Goal: Task Accomplishment & Management: Manage account settings

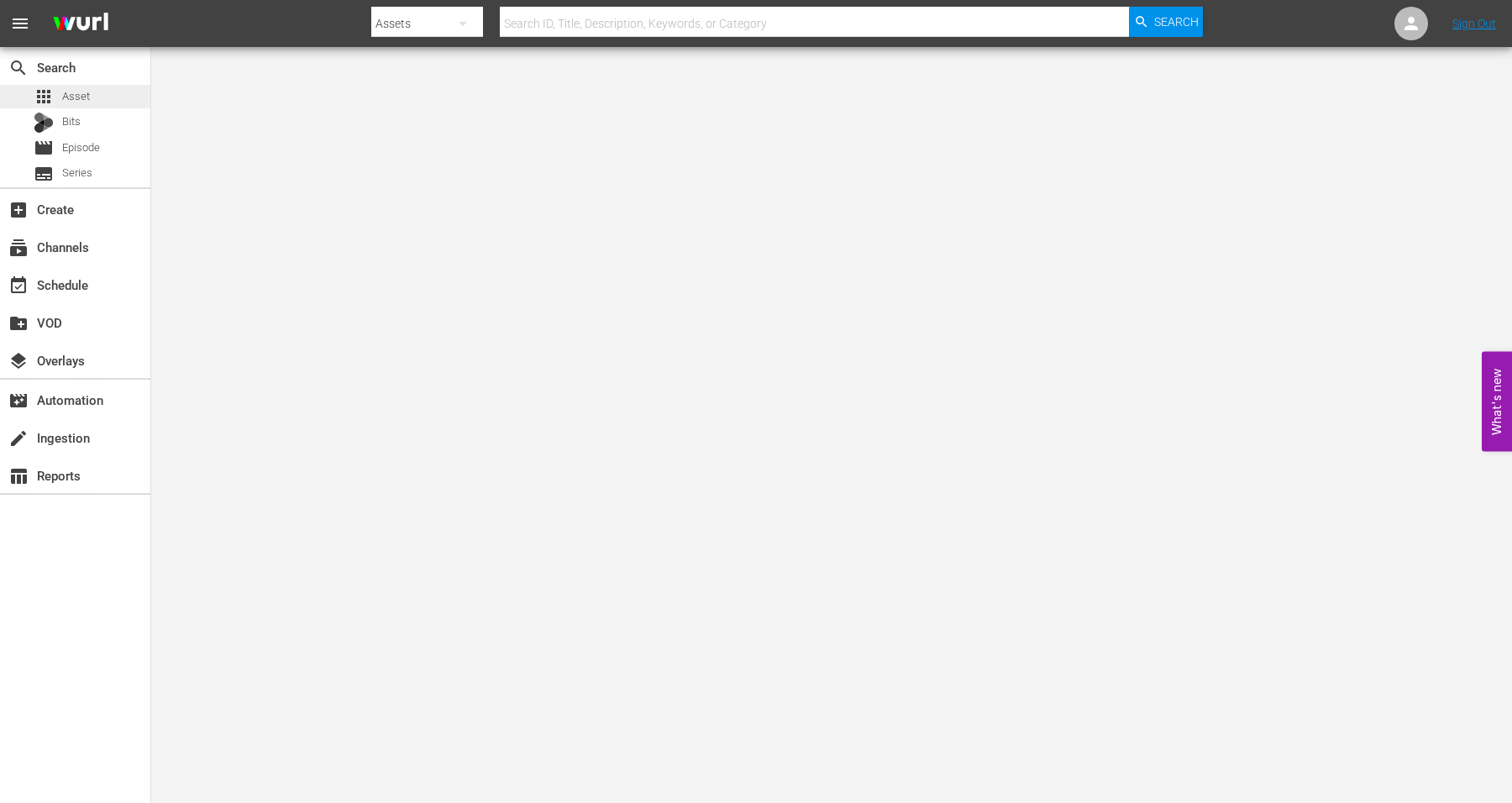
click at [87, 95] on span "Asset" at bounding box center [76, 96] width 28 height 17
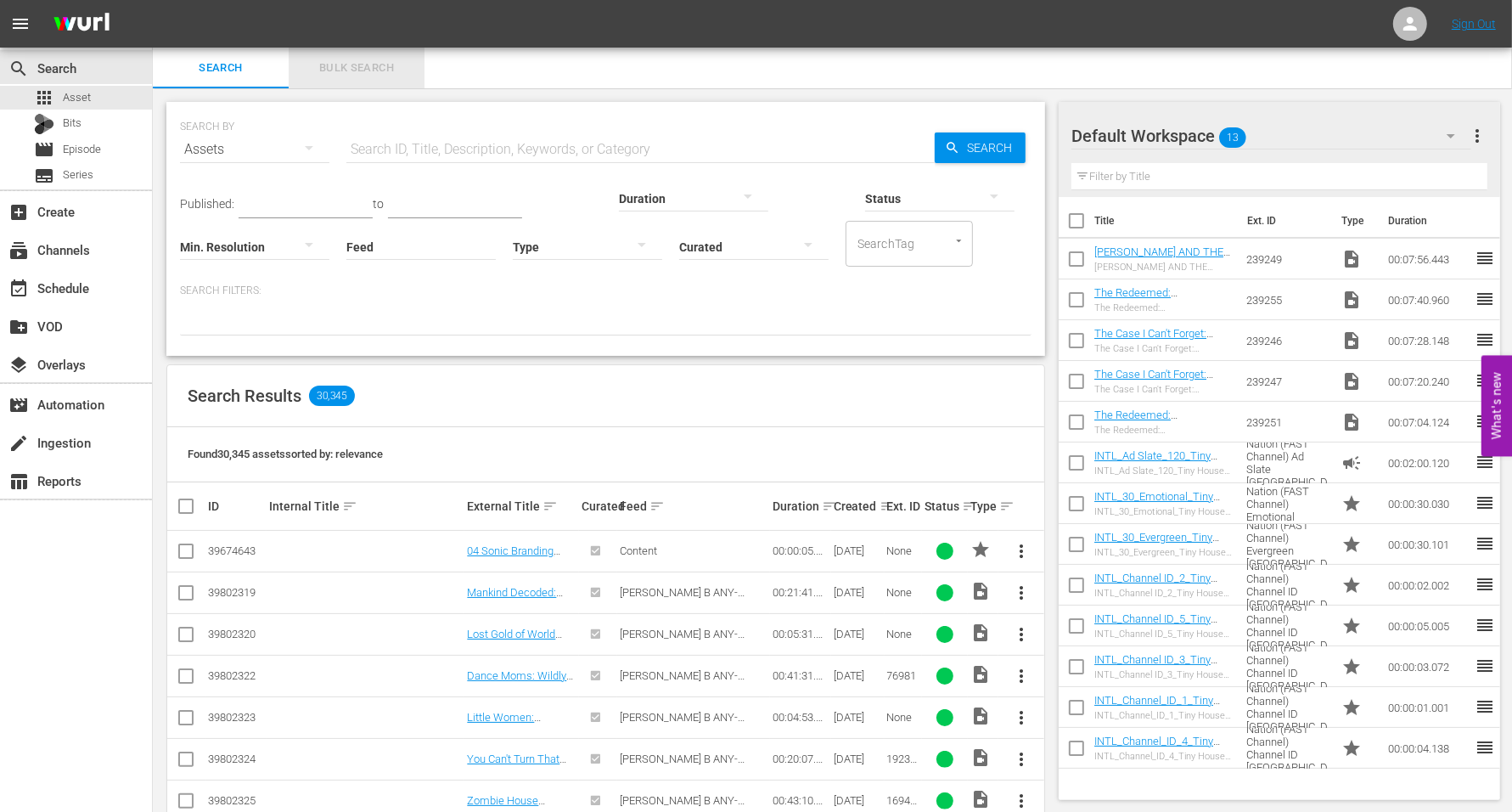
click at [361, 71] on span "Bulk Search" at bounding box center [356, 68] width 116 height 19
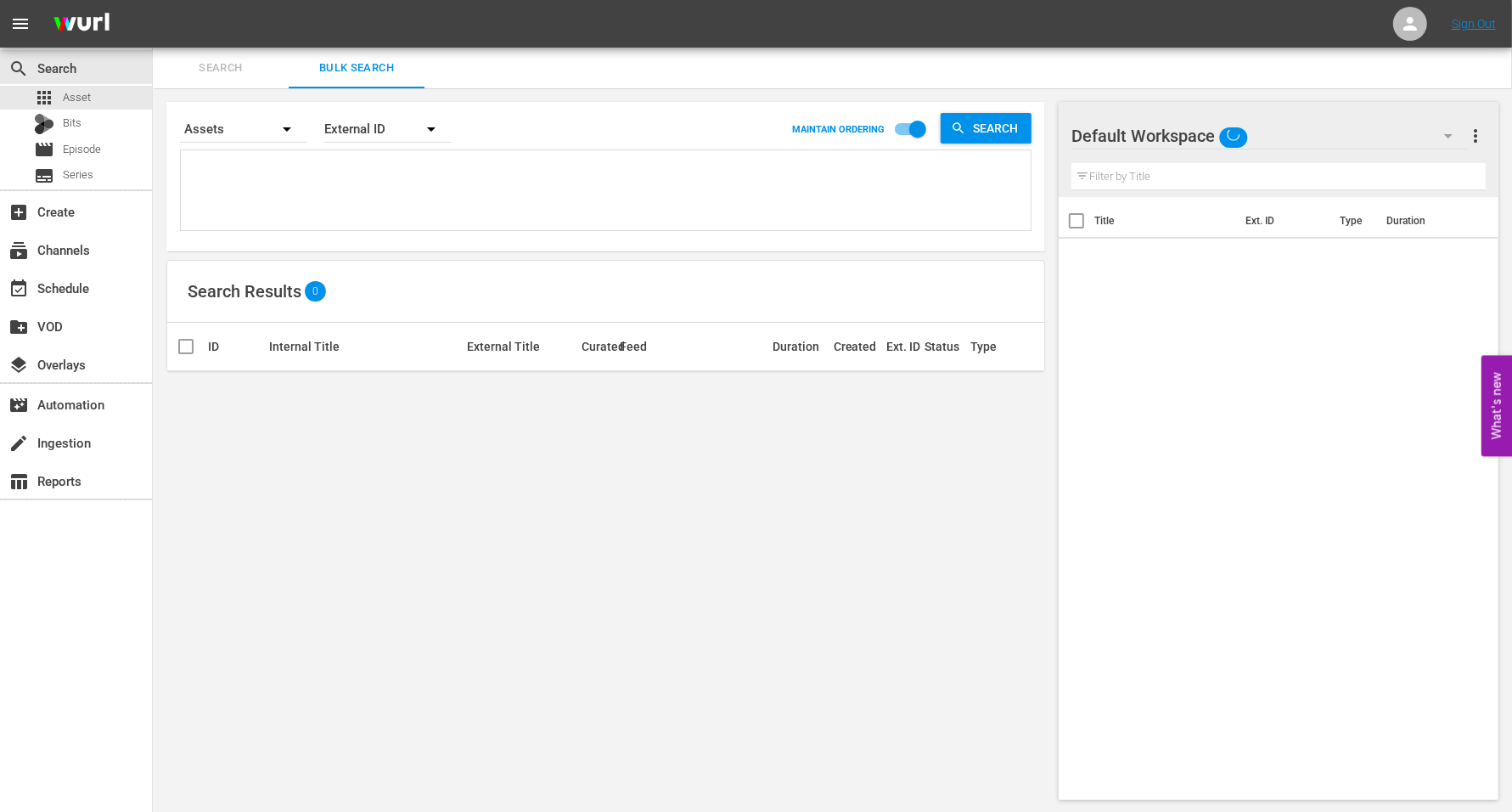
click at [234, 75] on span "Search" at bounding box center [221, 68] width 116 height 19
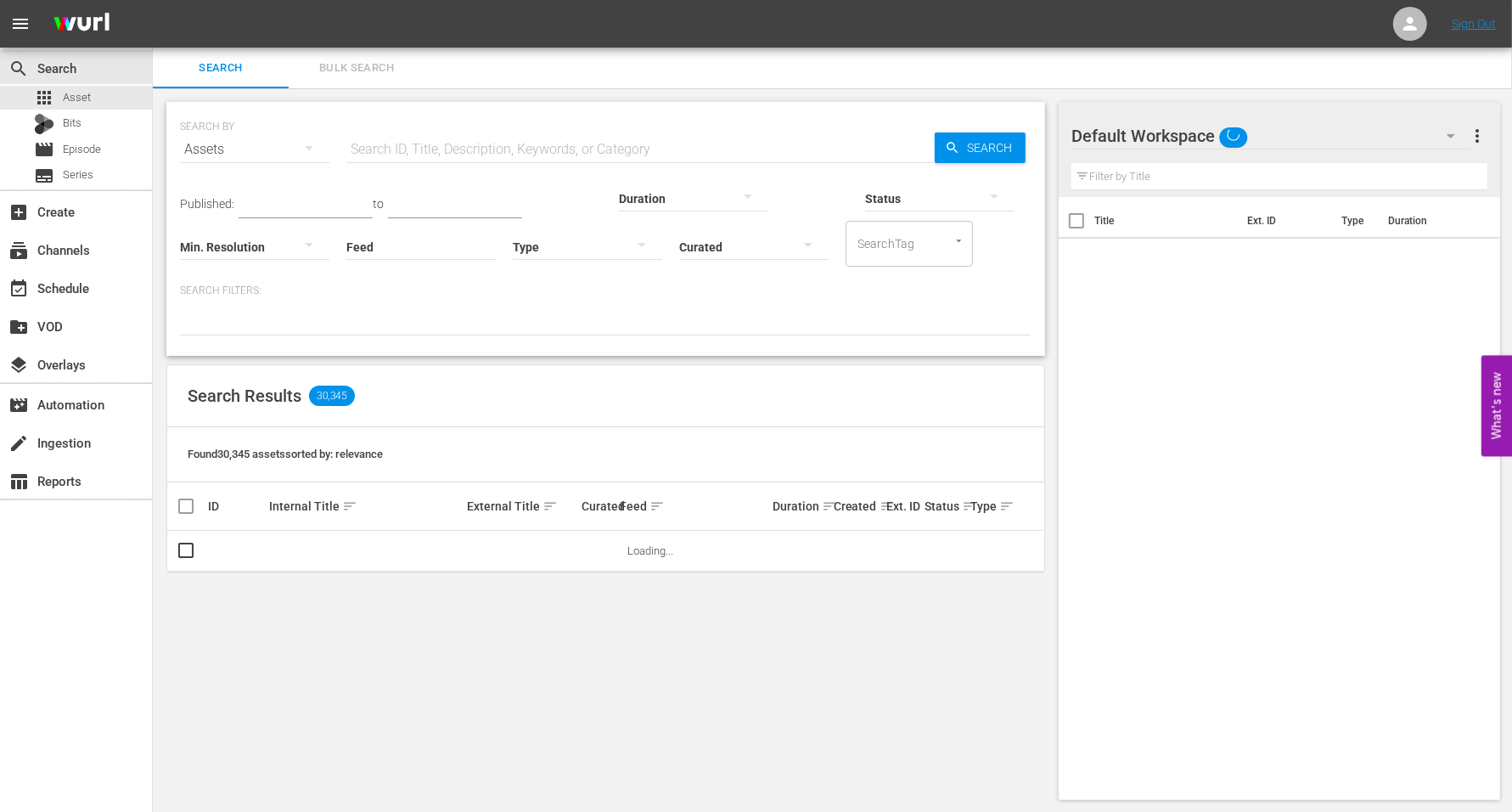
click at [218, 124] on div "Assets" at bounding box center [254, 151] width 149 height 61
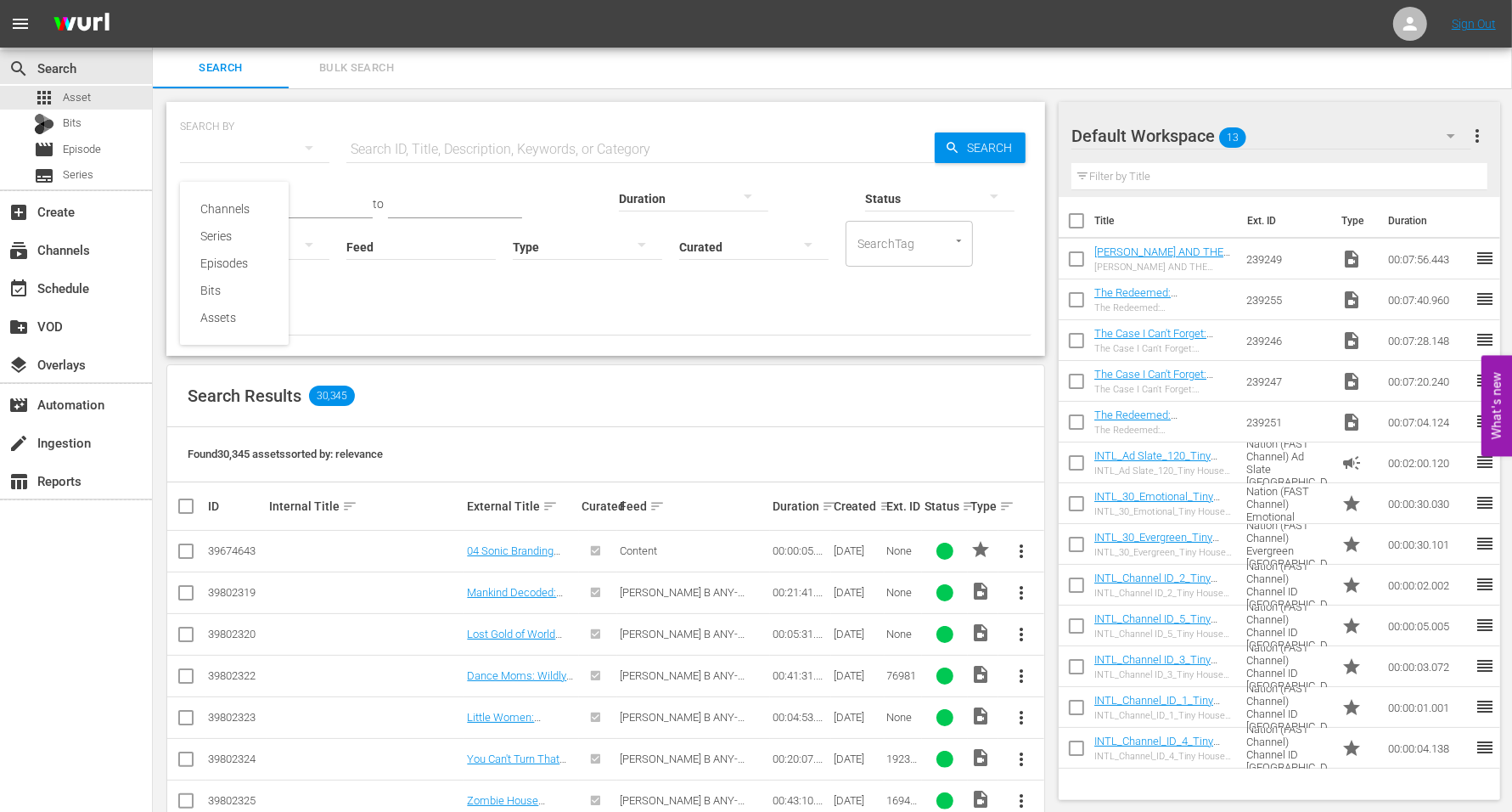
click at [223, 137] on div "Channels Series Episodes Bits Assets" at bounding box center [756, 406] width 1512 height 812
click at [223, 128] on div "Assets" at bounding box center [254, 149] width 149 height 48
click at [227, 200] on div "Channels" at bounding box center [234, 208] width 68 height 27
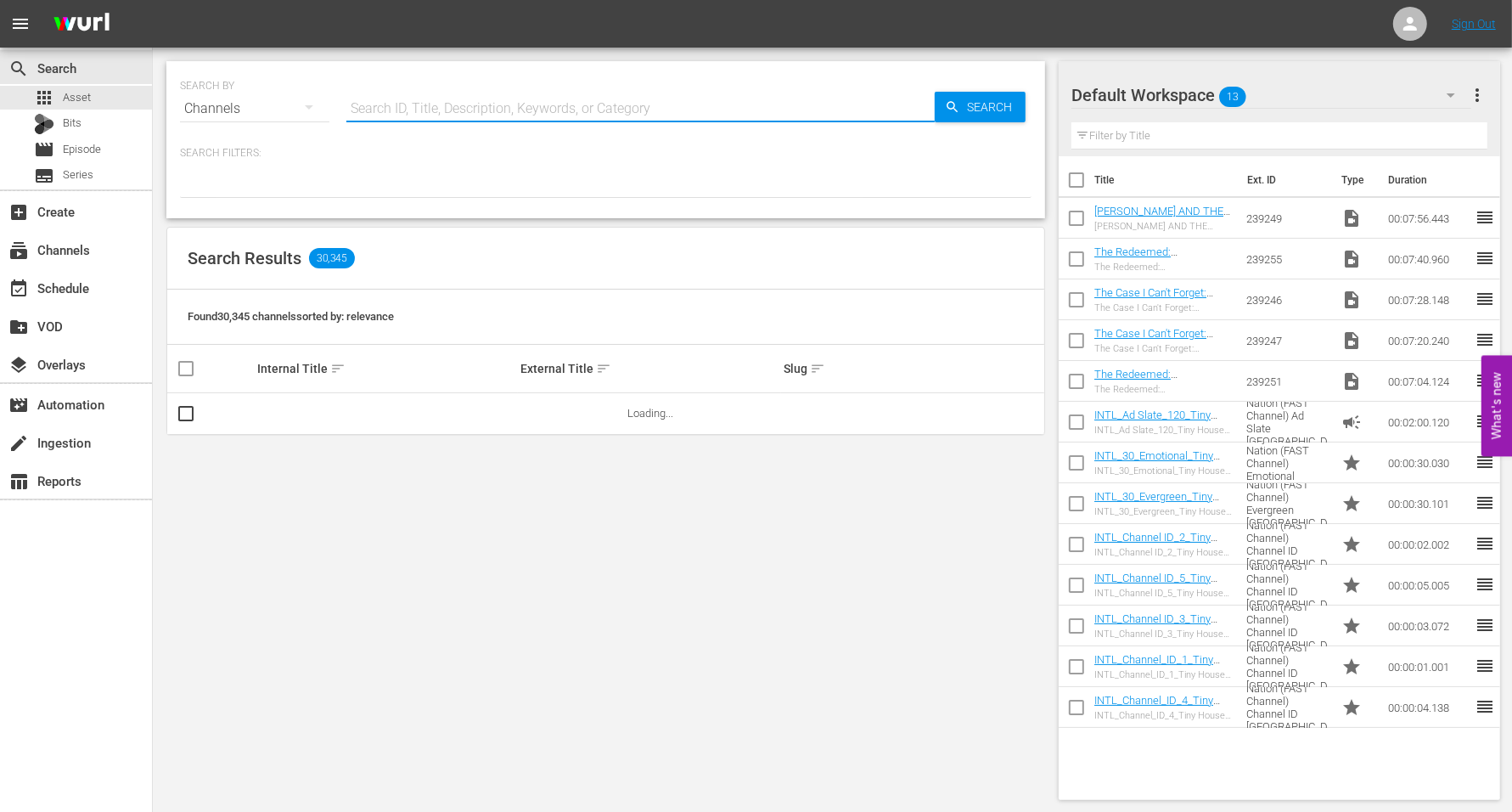
click at [372, 102] on input "text" at bounding box center [640, 109] width 588 height 41
type input "Crime Cults Killers"
click at [969, 109] on span "Search" at bounding box center [993, 107] width 65 height 31
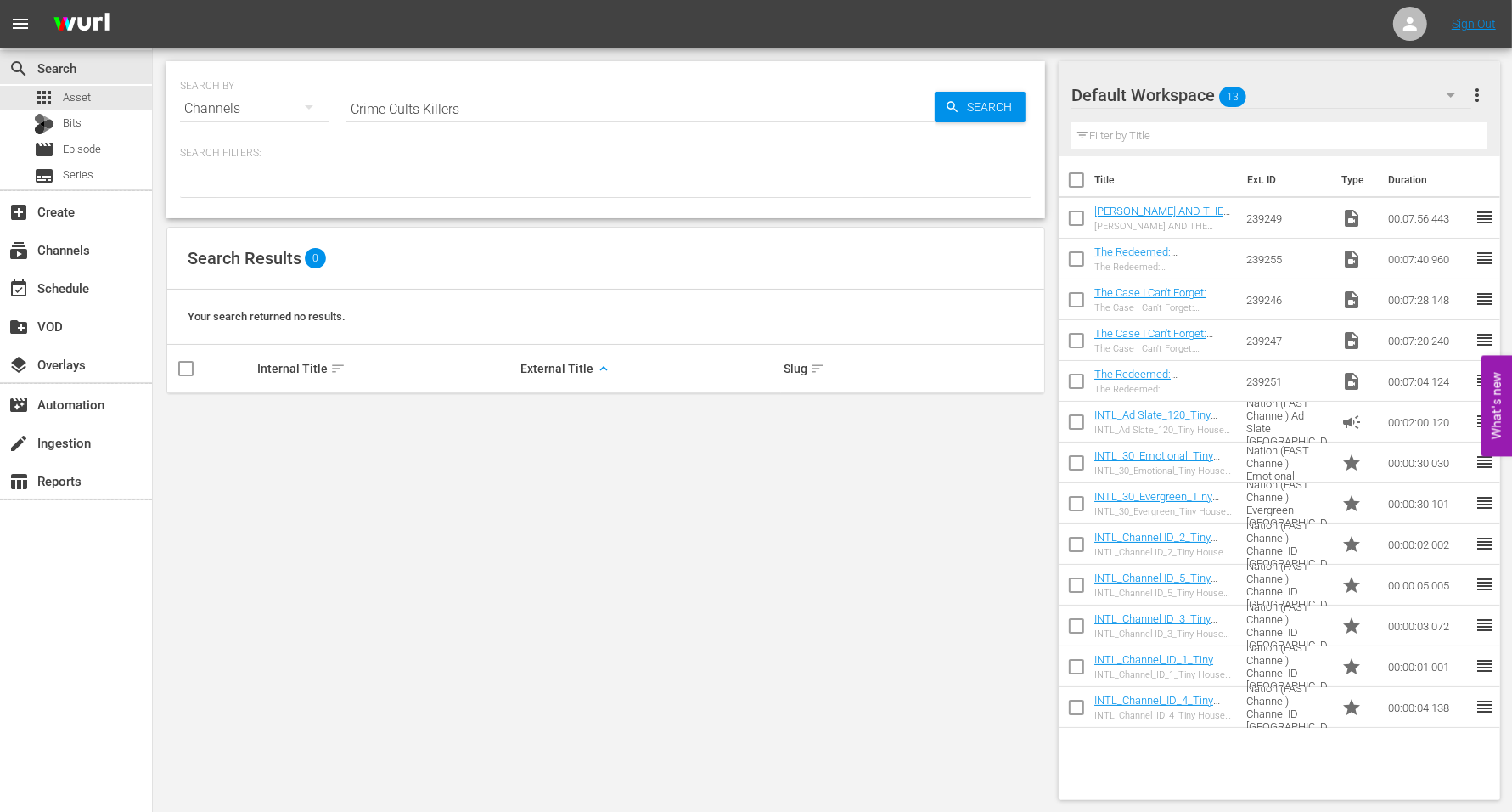
click at [192, 366] on input "checkbox" at bounding box center [211, 368] width 71 height 20
checkbox input "true"
click at [190, 409] on input "checkbox" at bounding box center [192, 413] width 34 height 20
click at [195, 369] on input "checkbox" at bounding box center [211, 368] width 71 height 20
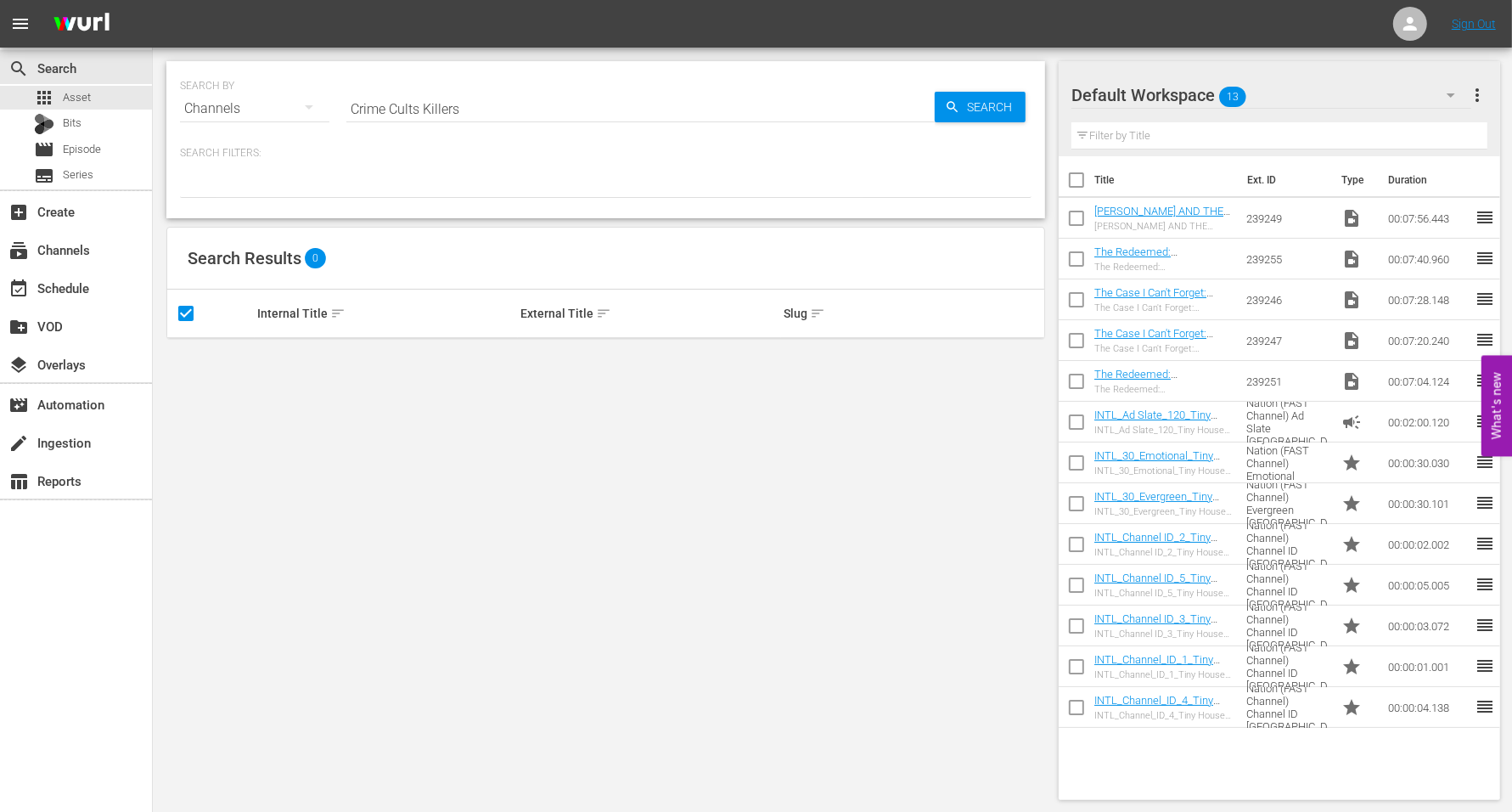
click at [500, 312] on div "Internal Title sort" at bounding box center [386, 313] width 258 height 20
click at [529, 312] on div "External Title sort" at bounding box center [649, 313] width 258 height 20
click at [183, 312] on input "checkbox" at bounding box center [211, 313] width 71 height 20
checkbox input "false"
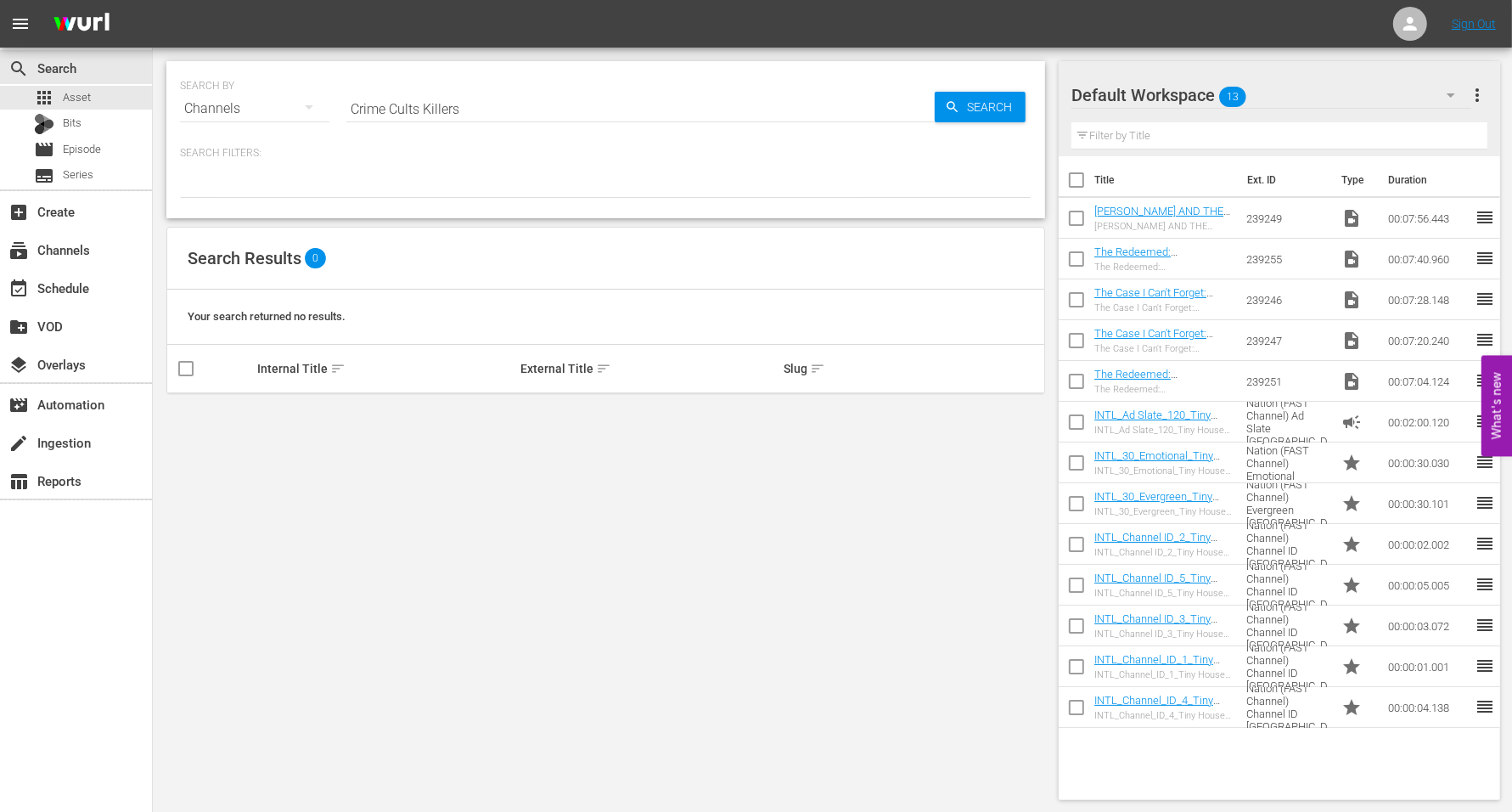
click at [525, 368] on div "External Title sort" at bounding box center [649, 368] width 258 height 20
click at [187, 364] on input "checkbox" at bounding box center [211, 368] width 71 height 20
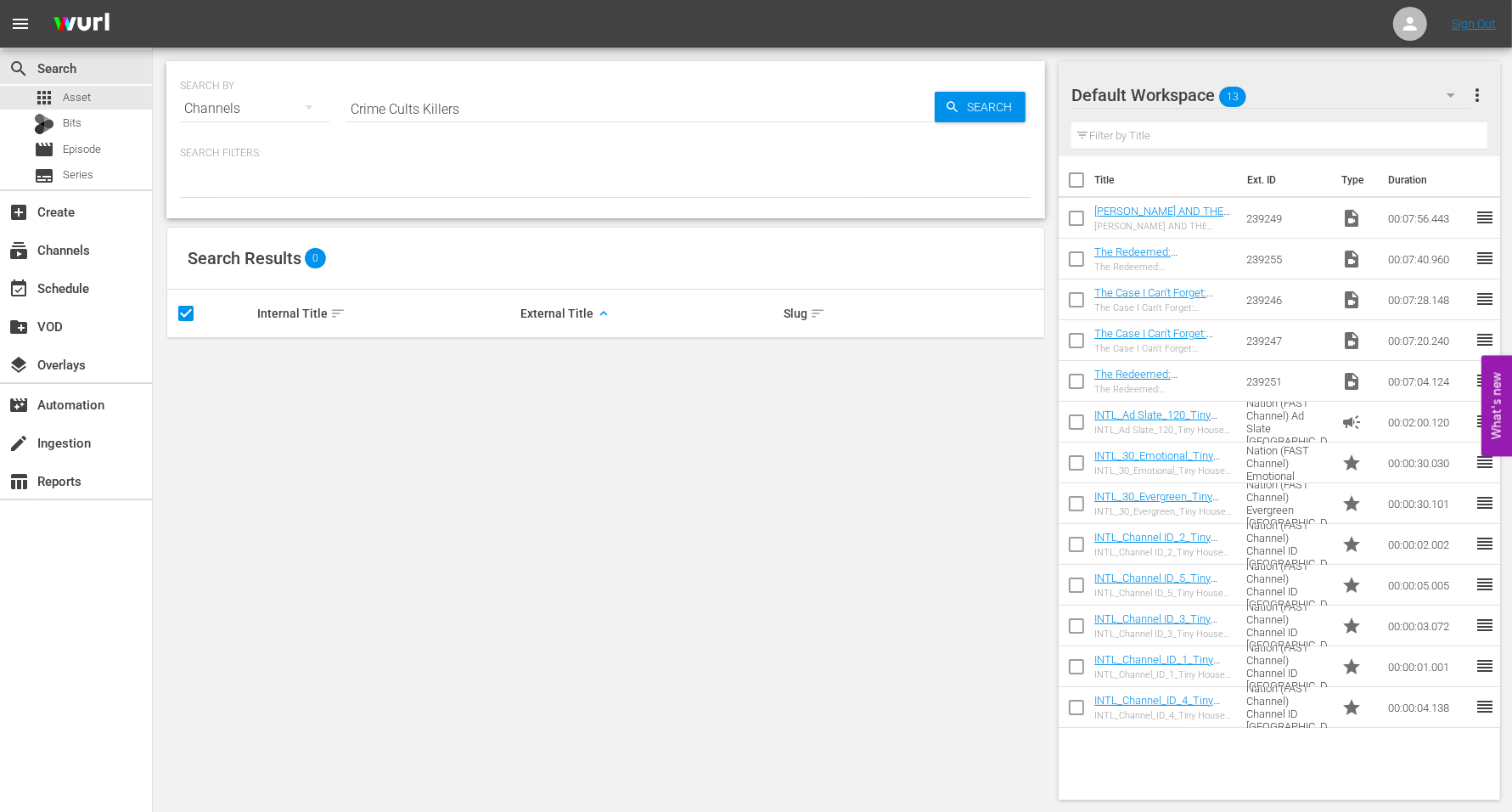
drag, startPoint x: 495, startPoint y: 317, endPoint x: 504, endPoint y: 315, distance: 9.2
click at [497, 317] on div "Internal Title sort" at bounding box center [386, 313] width 258 height 20
click at [191, 312] on input "checkbox" at bounding box center [211, 313] width 71 height 20
checkbox input "false"
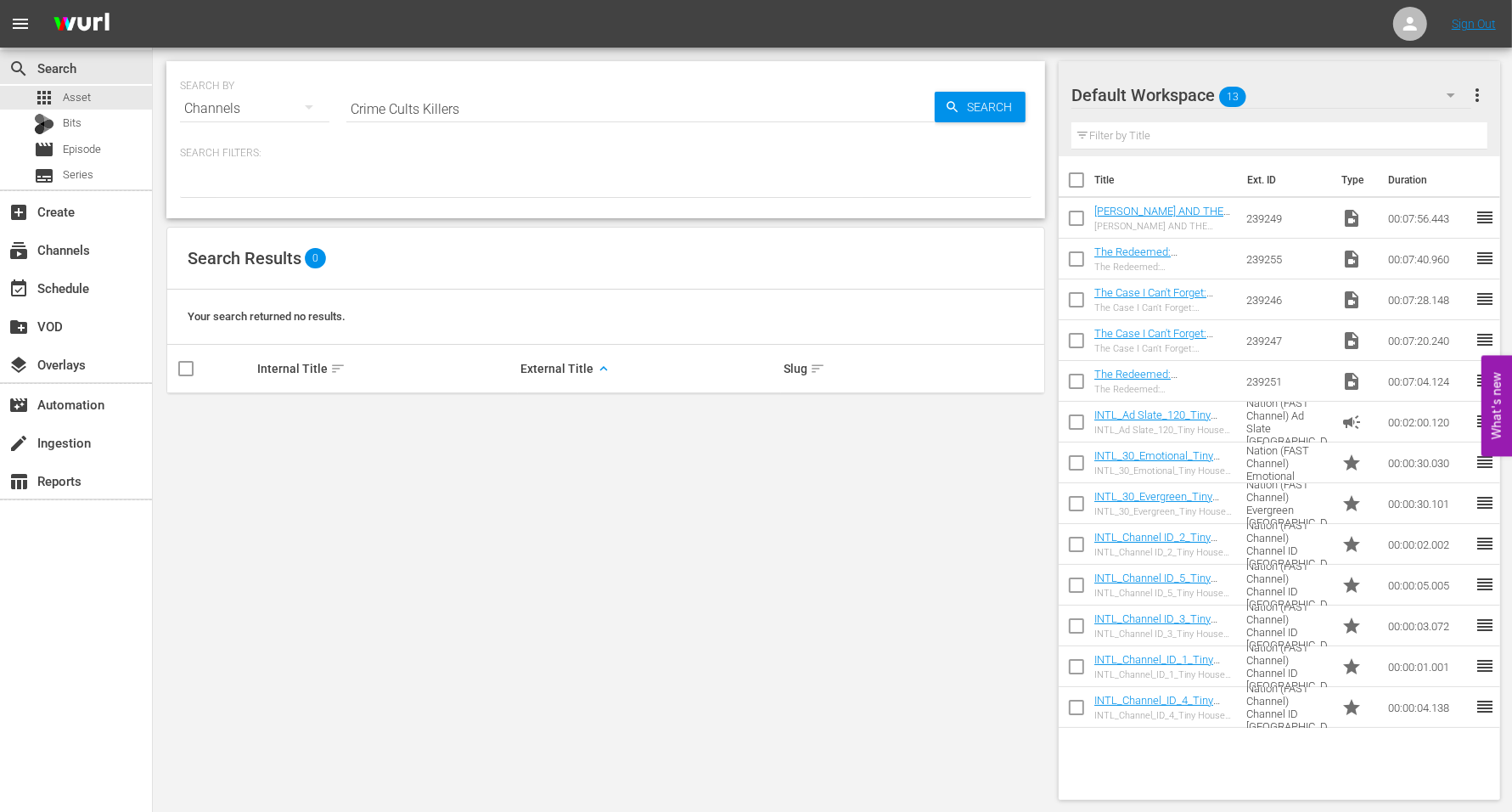
click at [236, 138] on div "Channels" at bounding box center [254, 109] width 149 height 61
click at [228, 267] on div "Assets" at bounding box center [234, 276] width 68 height 27
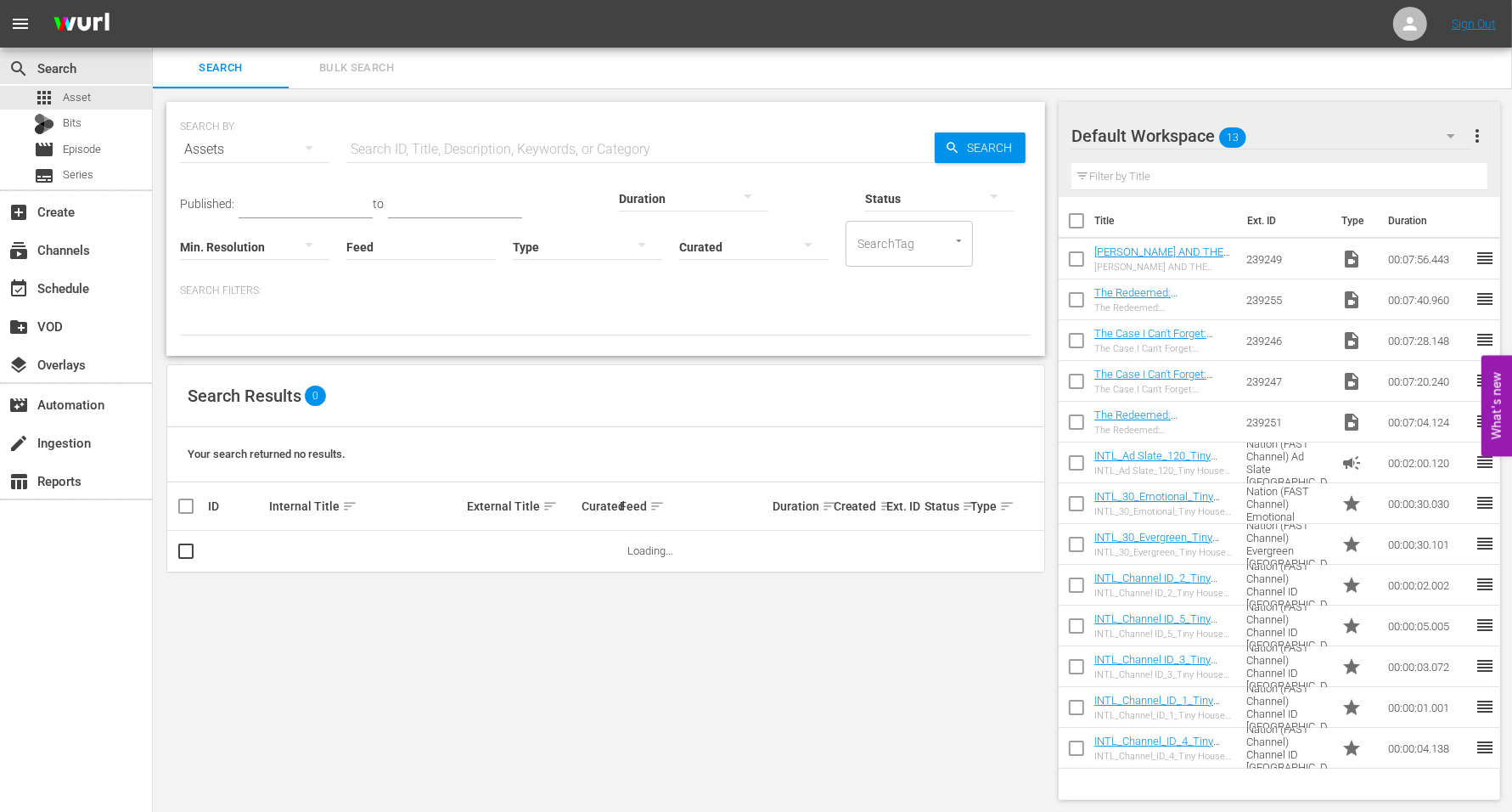
click at [619, 200] on div at bounding box center [693, 198] width 149 height 48
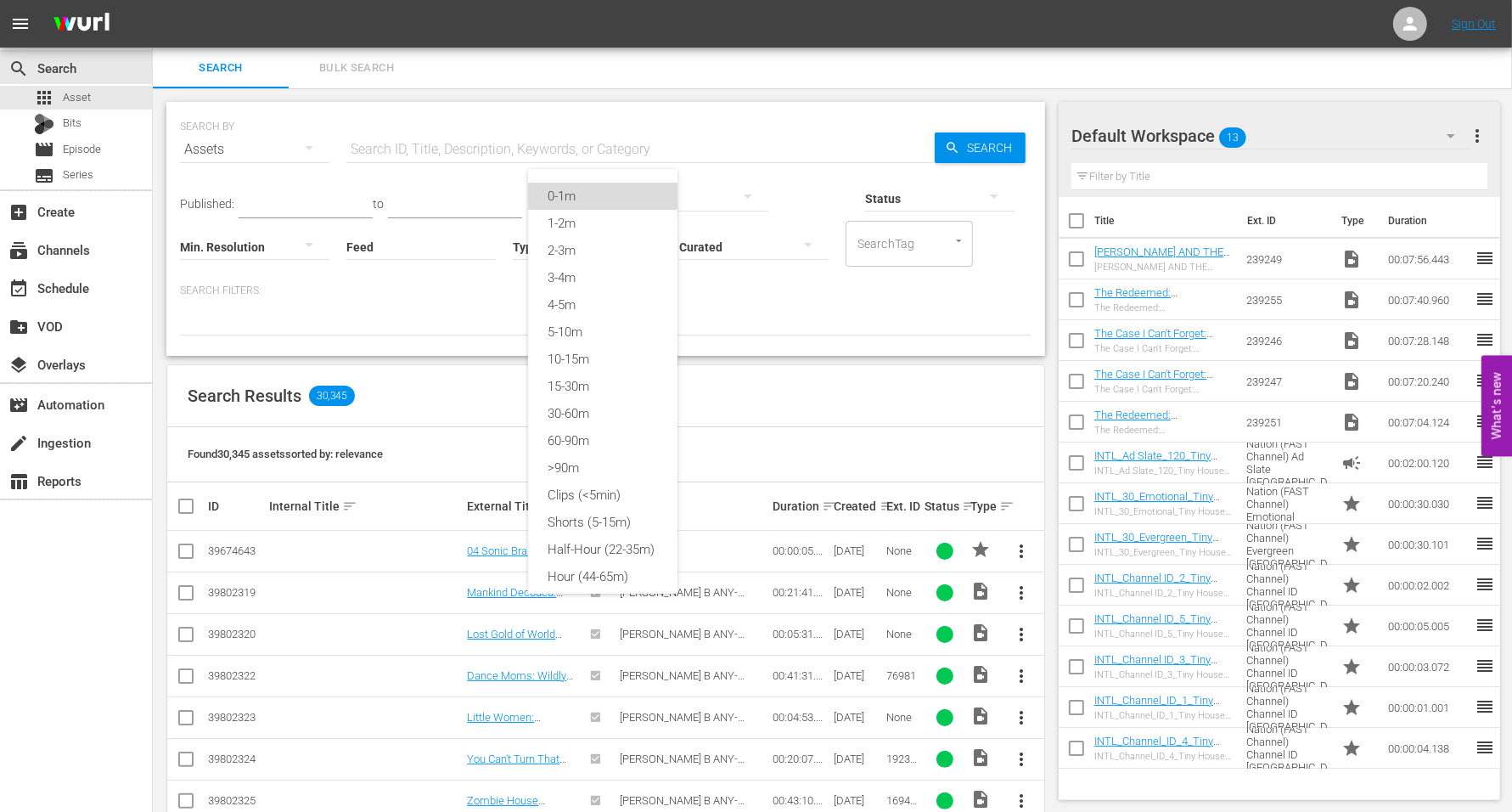
click at [560, 195] on div "0-1m" at bounding box center [603, 196] width 149 height 27
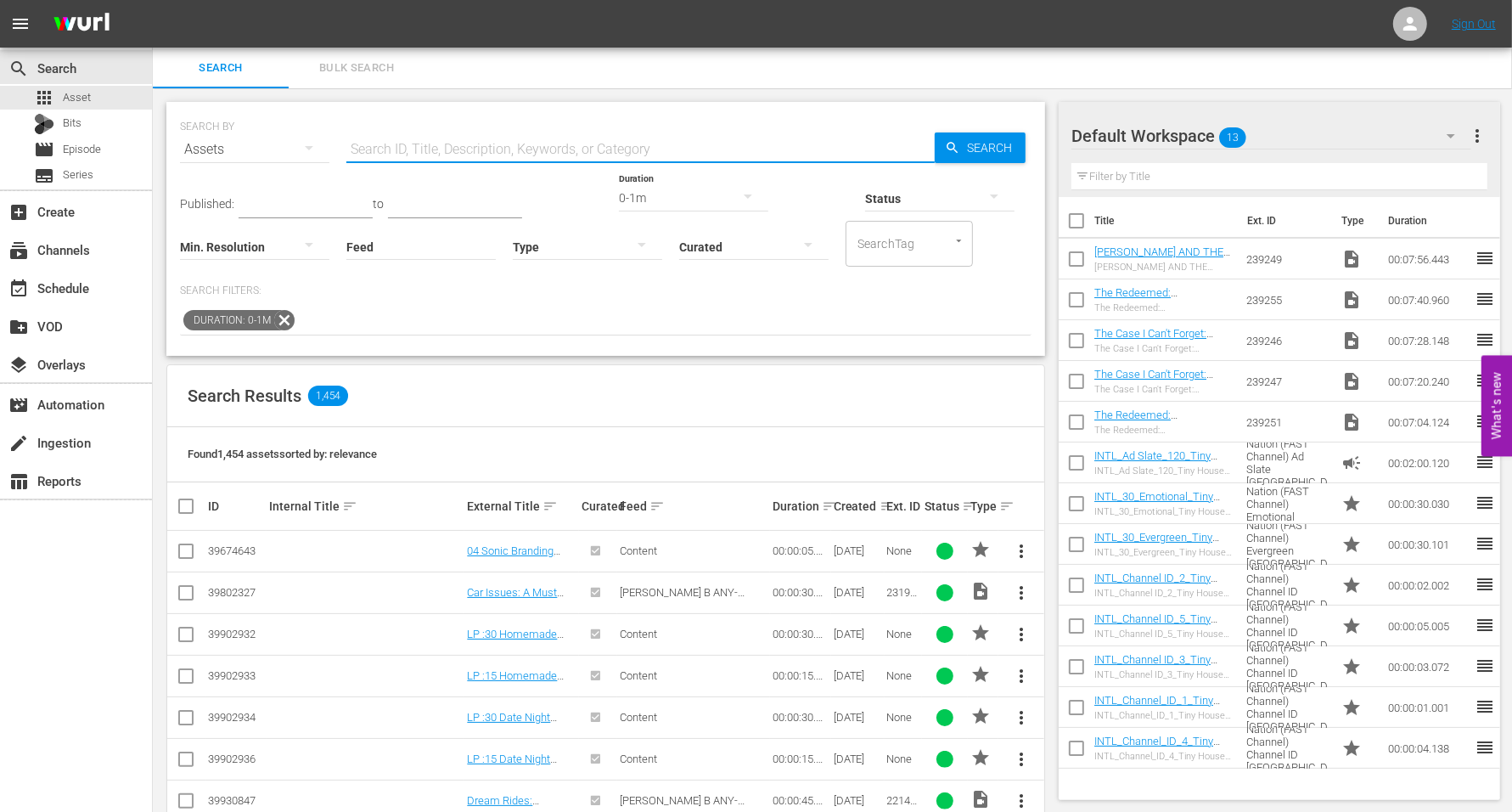
click at [371, 152] on input "text" at bounding box center [640, 149] width 588 height 41
type input "Crime Cults Killers"
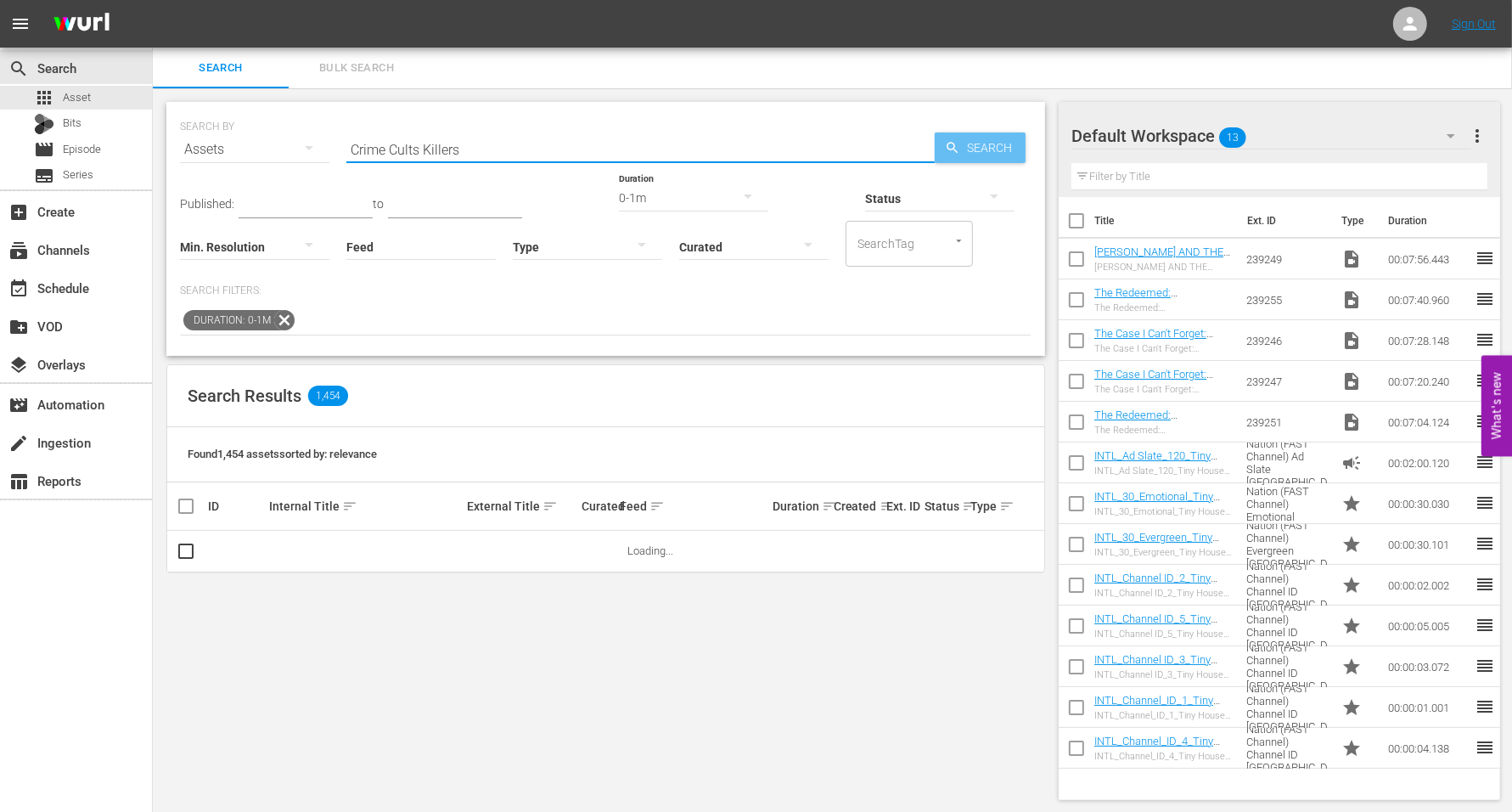
click at [975, 147] on span "Search" at bounding box center [993, 147] width 65 height 31
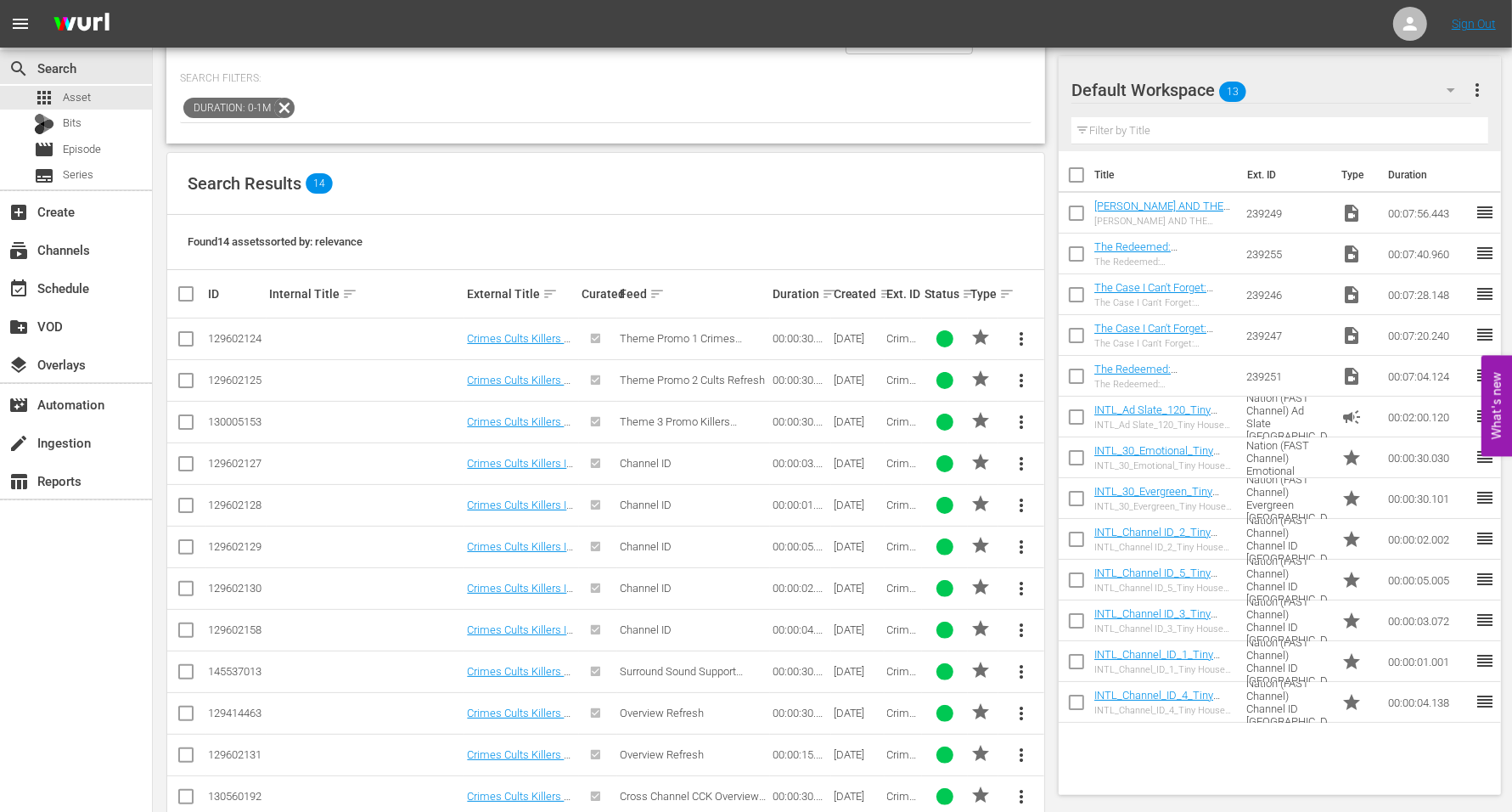
scroll to position [319, 0]
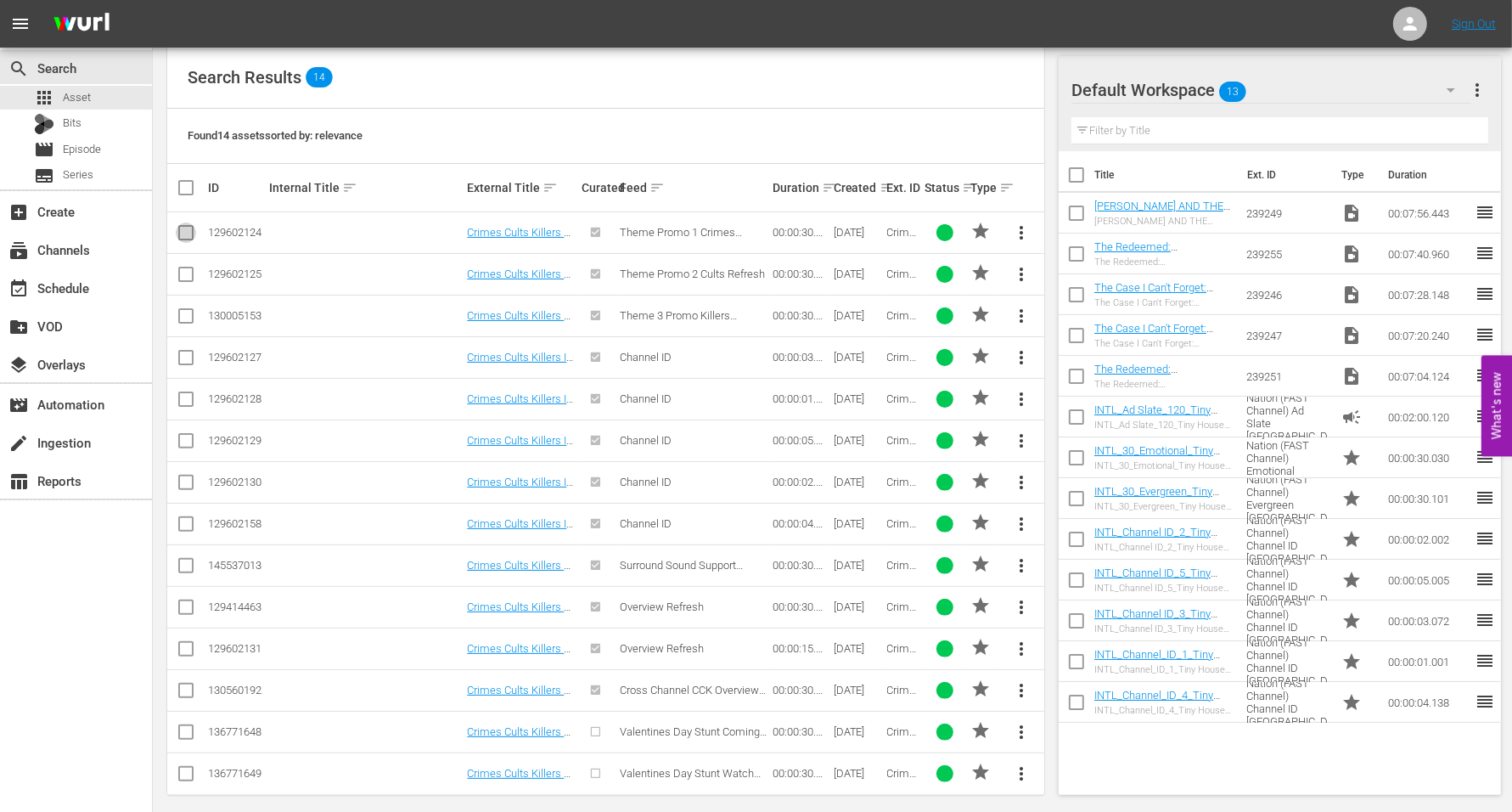
click at [183, 229] on input "checkbox" at bounding box center [185, 236] width 20 height 20
checkbox input "true"
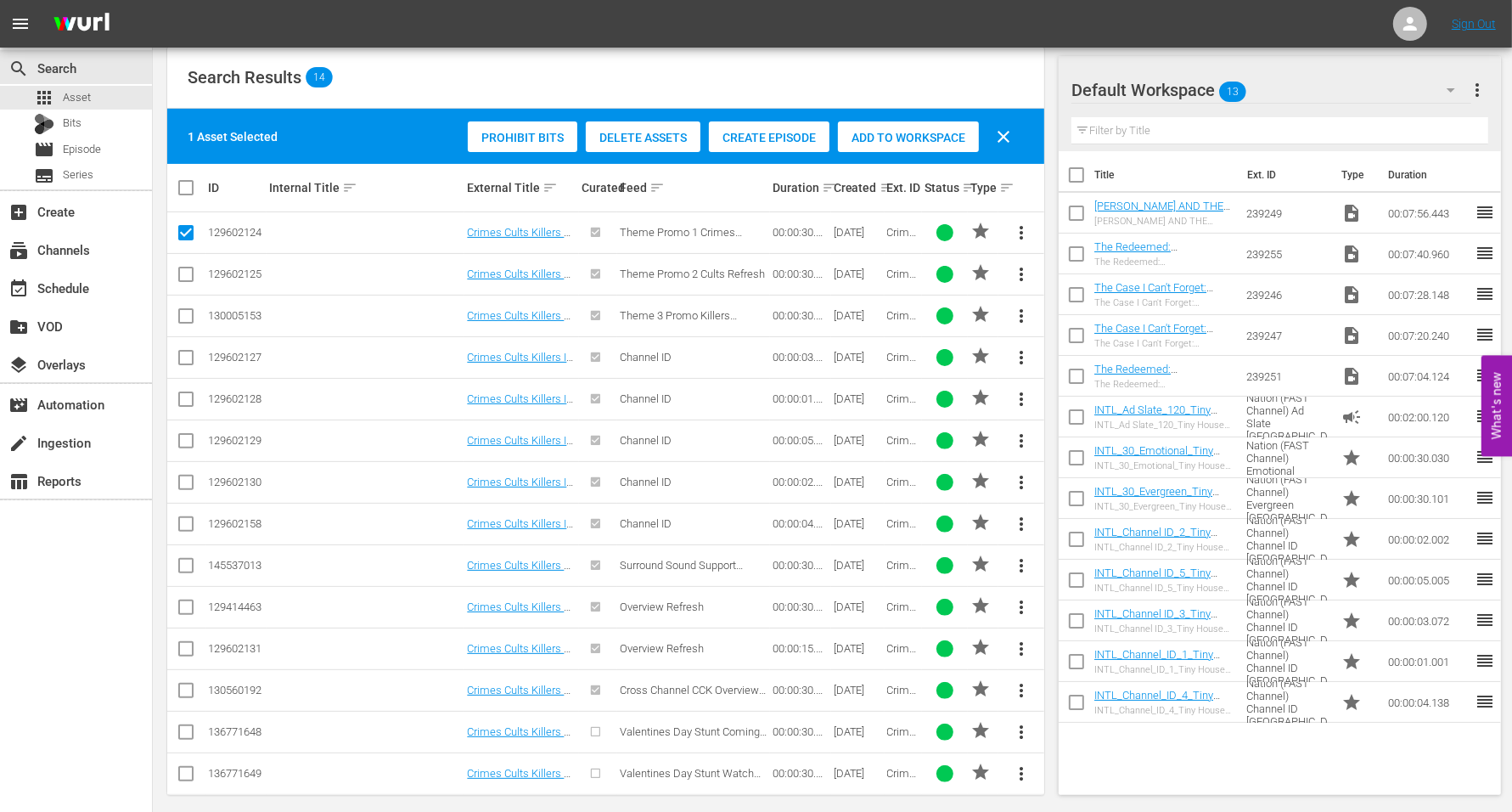
scroll to position [327, 0]
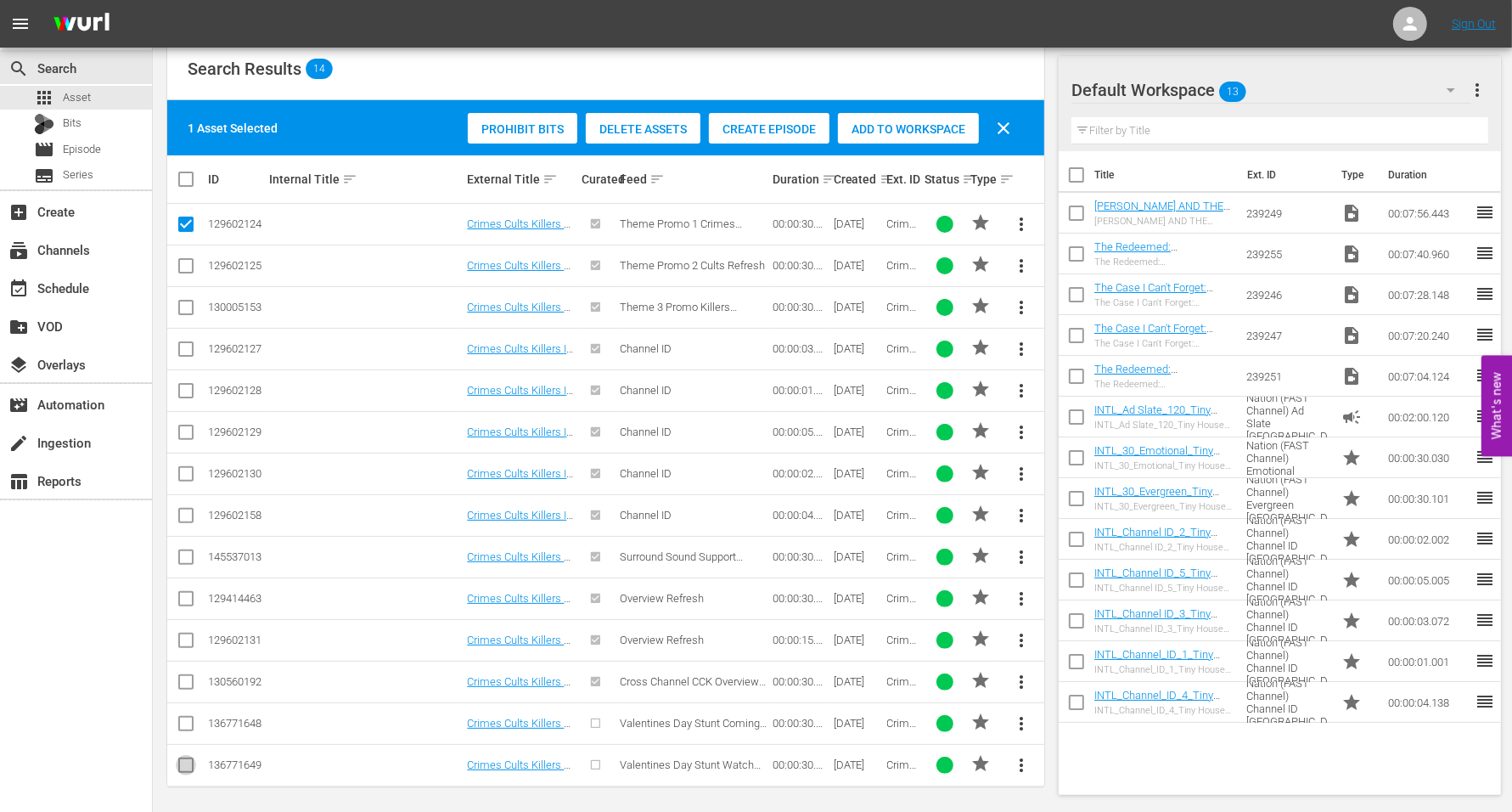
click at [183, 620] on input "checkbox" at bounding box center [185, 769] width 20 height 20
checkbox input "true"
click at [183, 179] on input "checkbox" at bounding box center [192, 179] width 34 height 20
checkbox input "true"
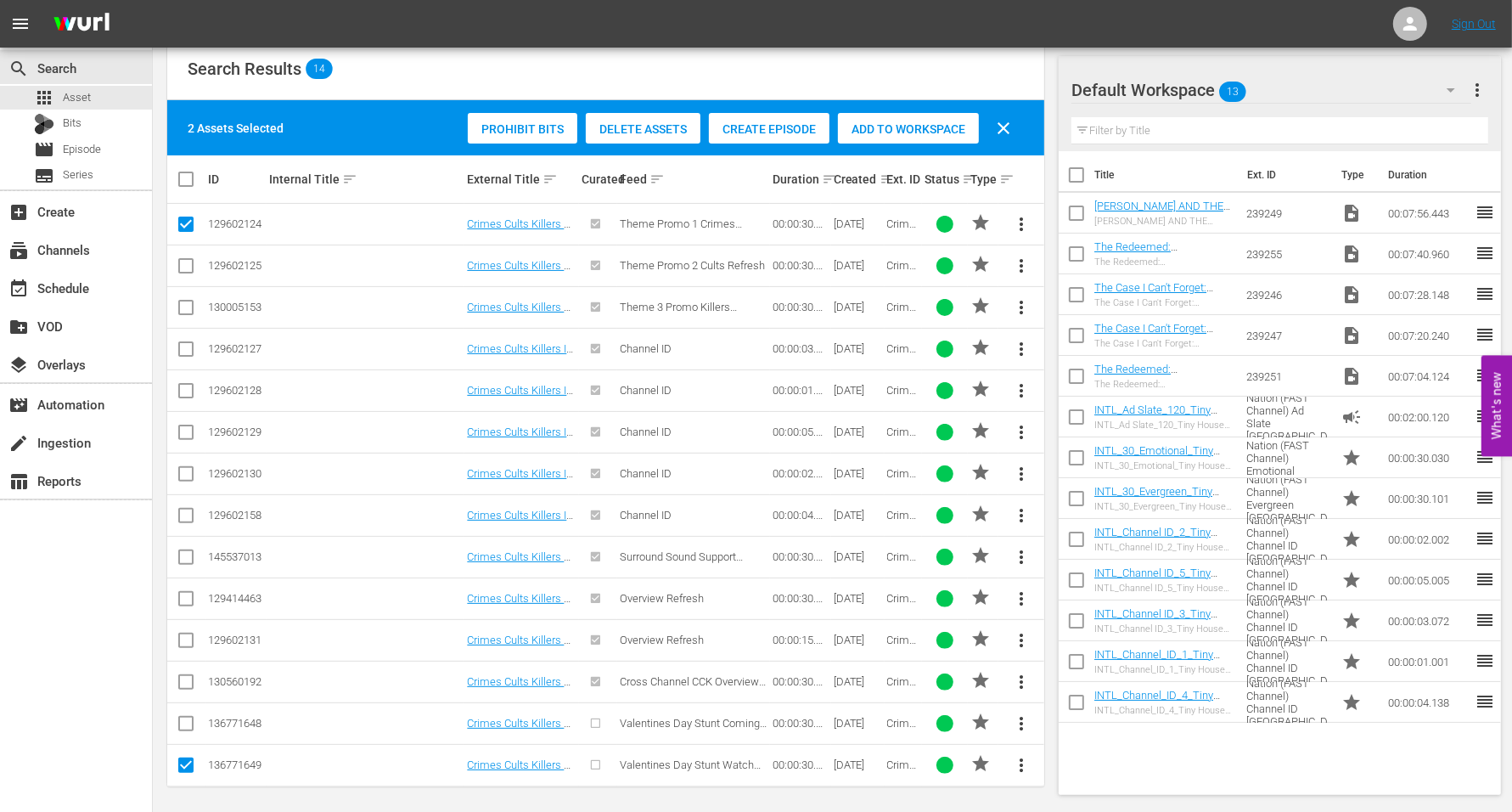
checkbox input "true"
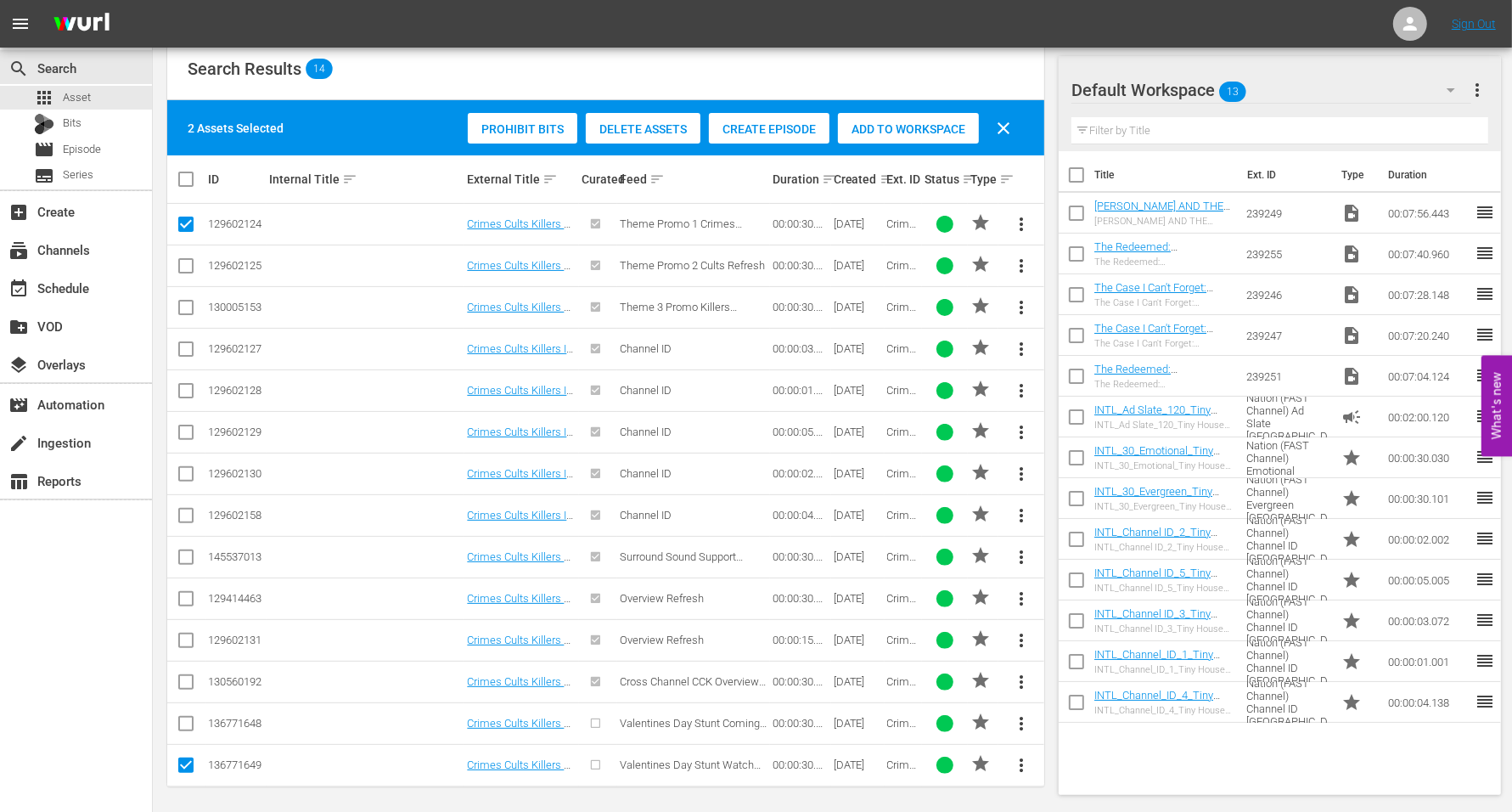
checkbox input "true"
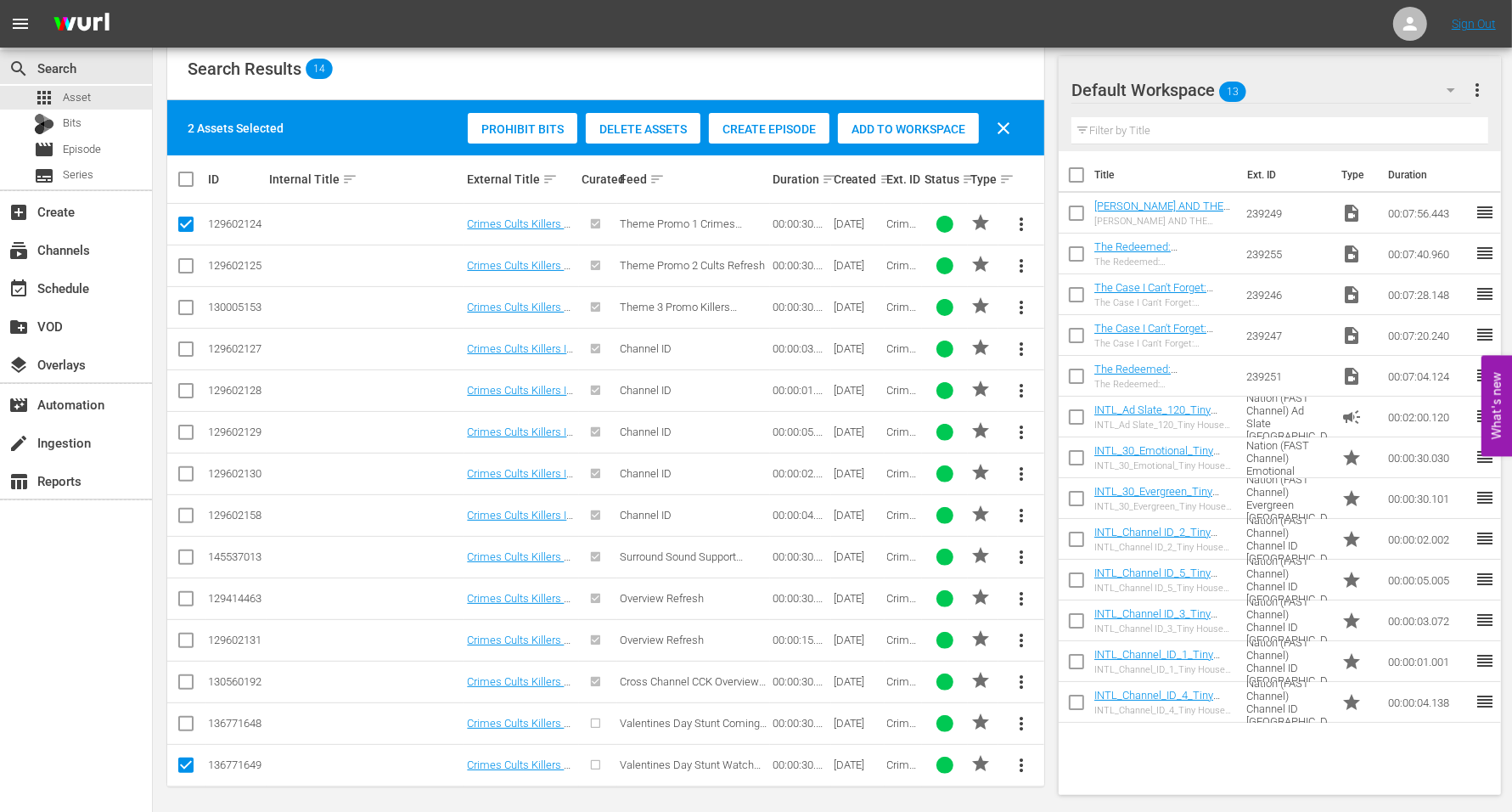
checkbox input "true"
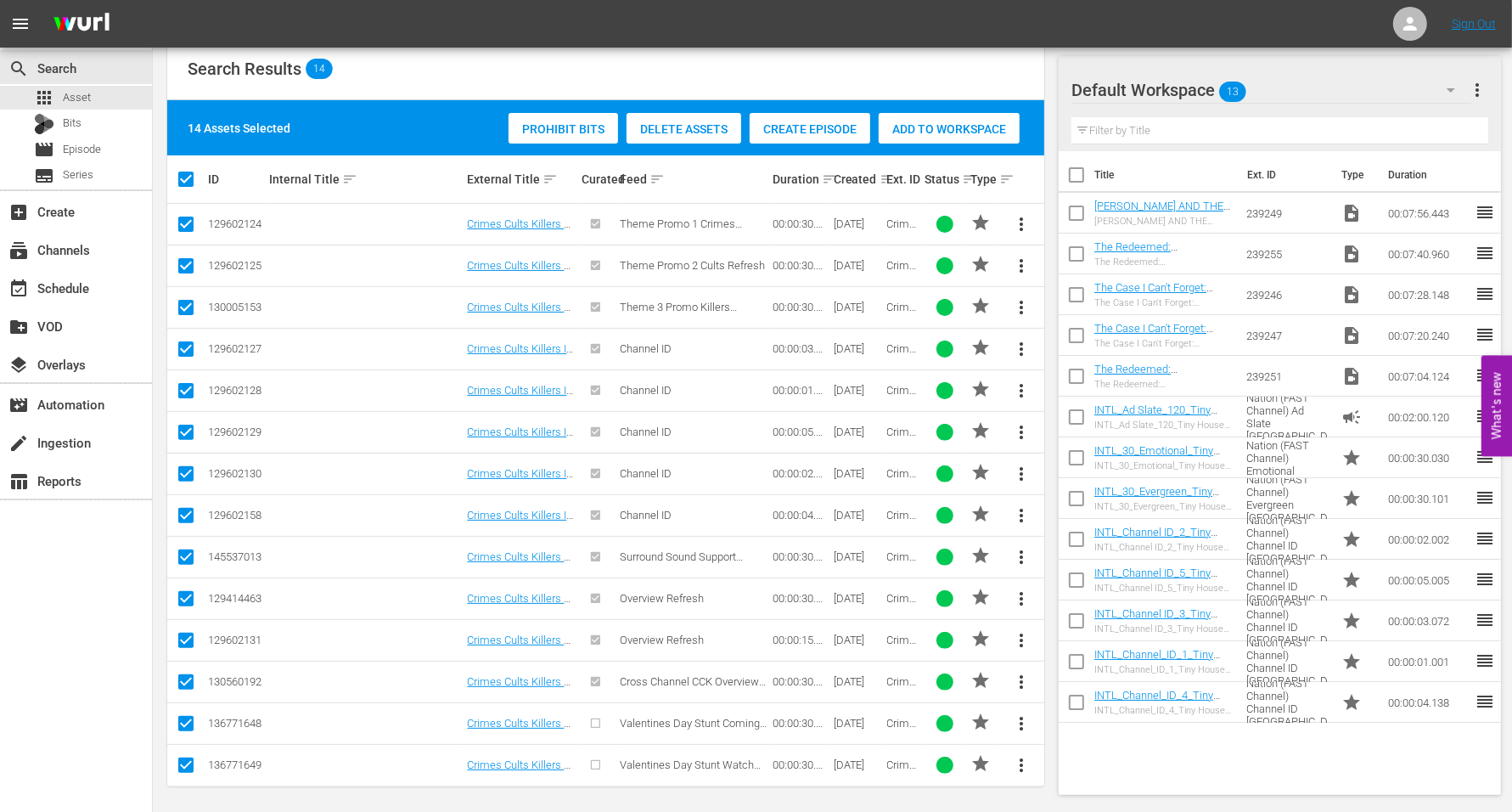
click at [1078, 417] on input "checkbox" at bounding box center [1076, 420] width 35 height 35
checkbox input "true"
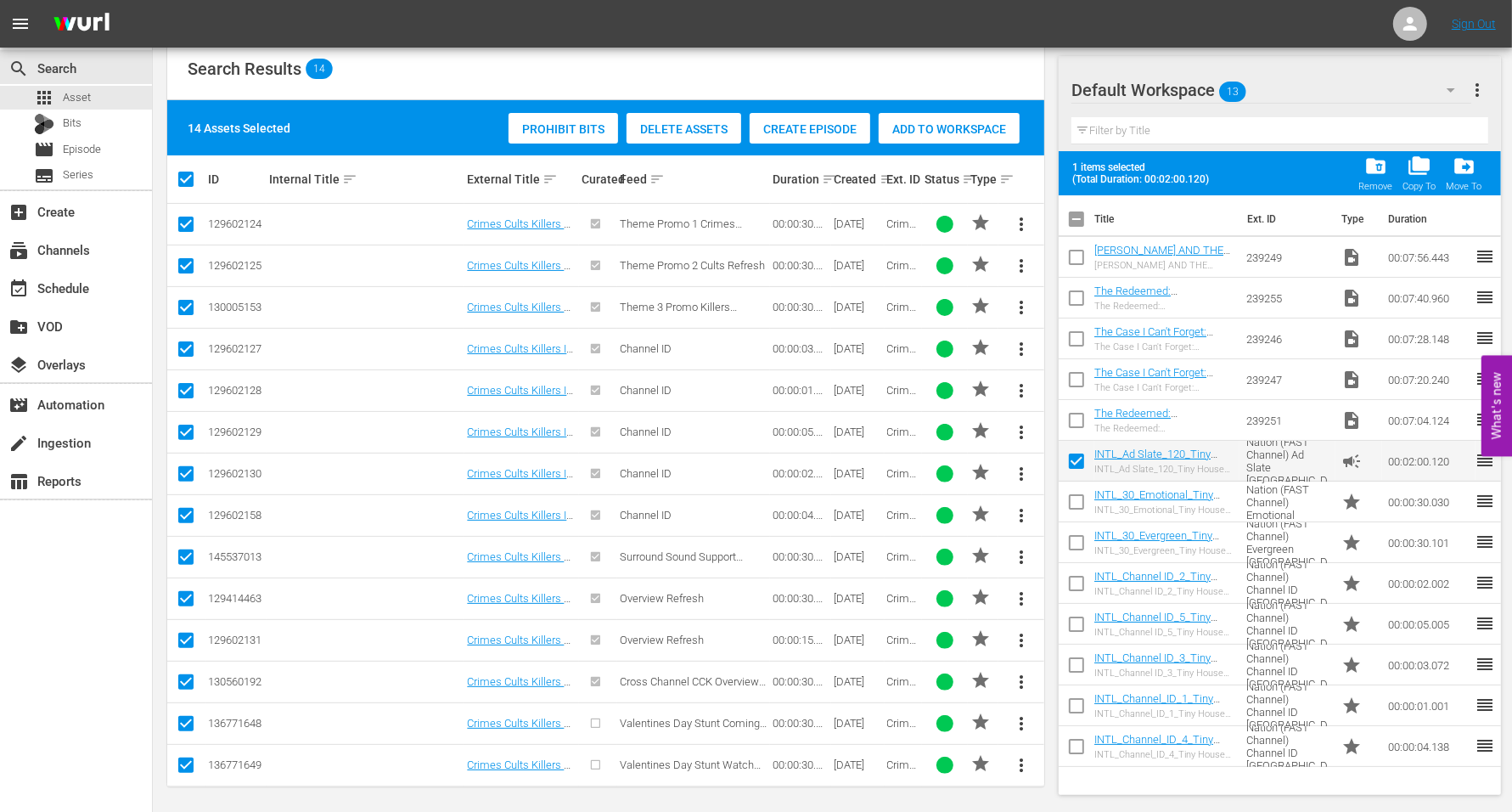
click at [1076, 504] on input "checkbox" at bounding box center [1076, 505] width 35 height 35
checkbox input "true"
click at [1082, 543] on input "checkbox" at bounding box center [1076, 546] width 35 height 35
checkbox input "true"
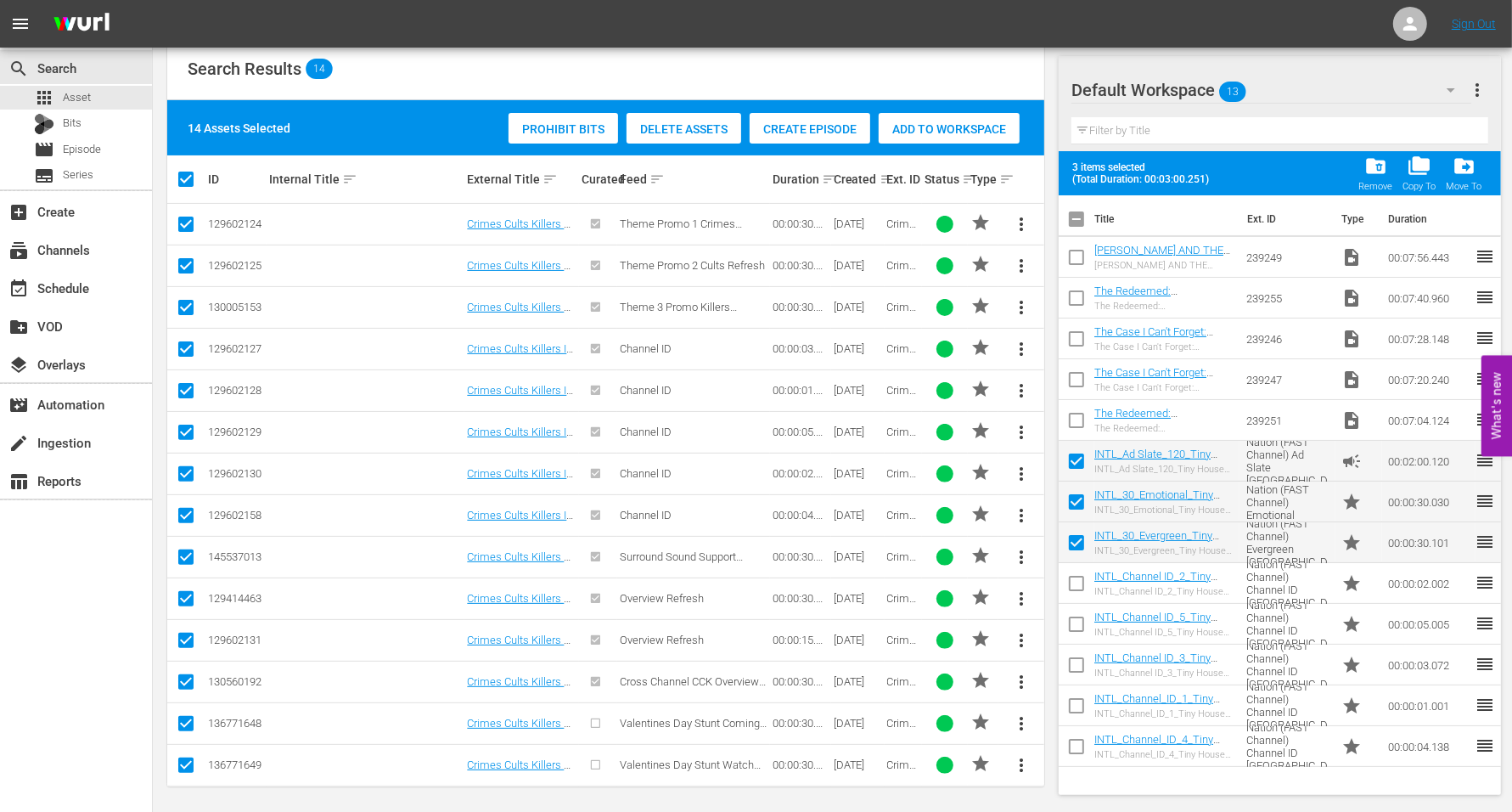
click at [1078, 585] on input "checkbox" at bounding box center [1076, 587] width 35 height 35
checkbox input "true"
click at [1074, 620] on input "checkbox" at bounding box center [1076, 628] width 35 height 35
checkbox input "true"
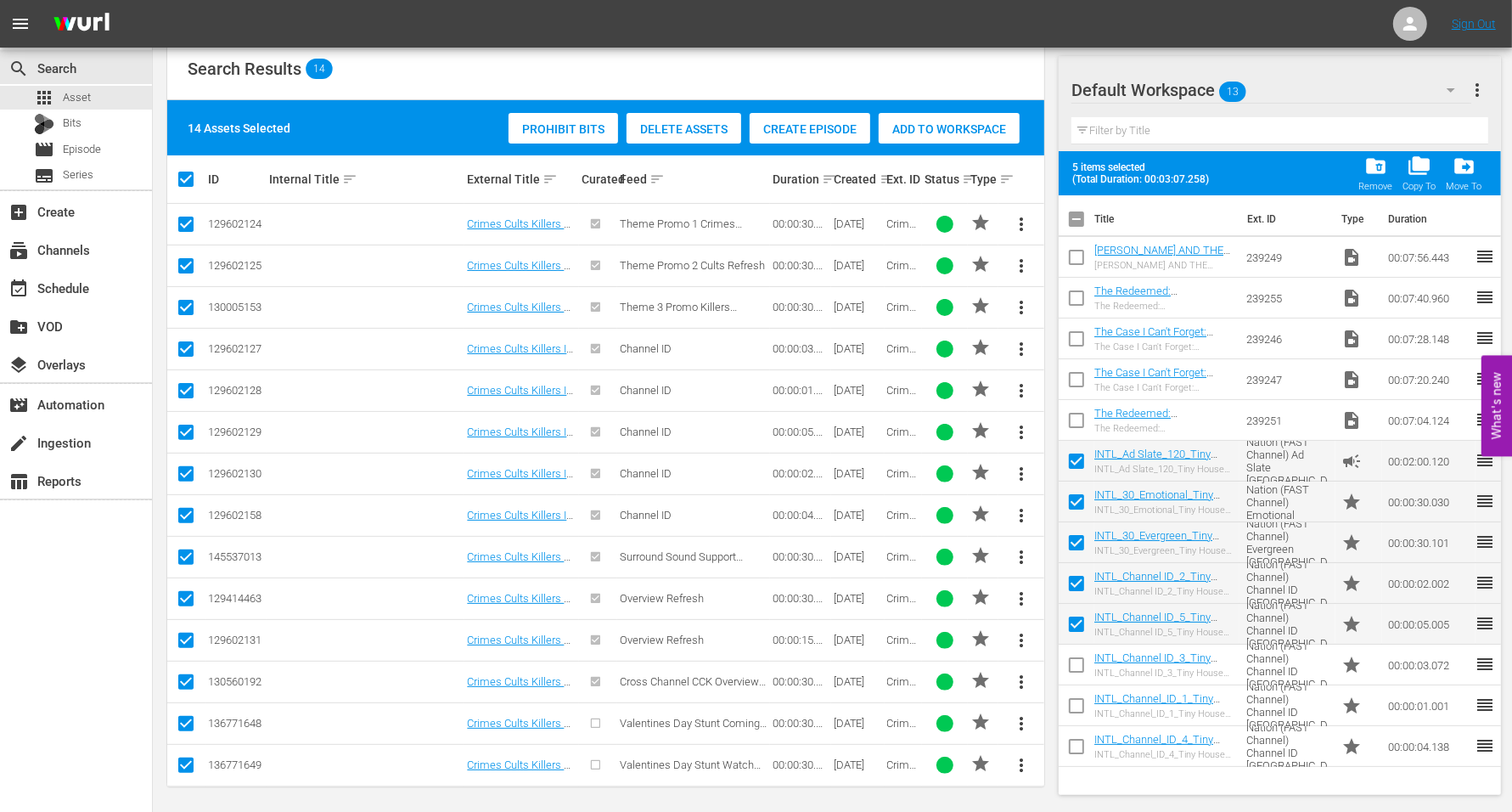
click at [1076, 620] on input "checkbox" at bounding box center [1076, 668] width 35 height 35
checkbox input "true"
click at [1079, 620] on input "checkbox" at bounding box center [1076, 709] width 35 height 35
checkbox input "true"
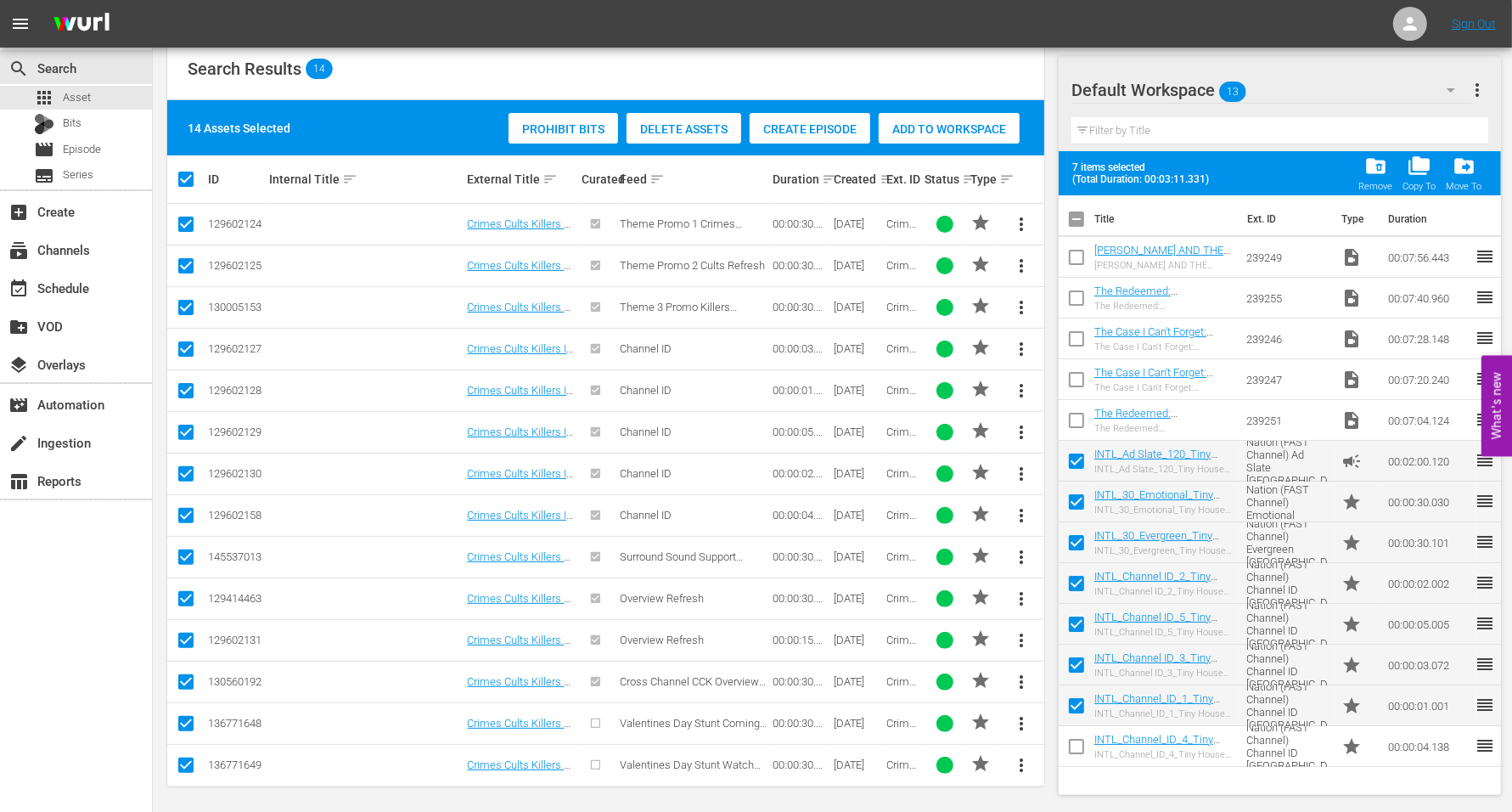
click at [1076, 620] on input "checkbox" at bounding box center [1076, 750] width 35 height 35
checkbox input "true"
click at [1222, 164] on span "drive_file_move" at bounding box center [1464, 166] width 23 height 23
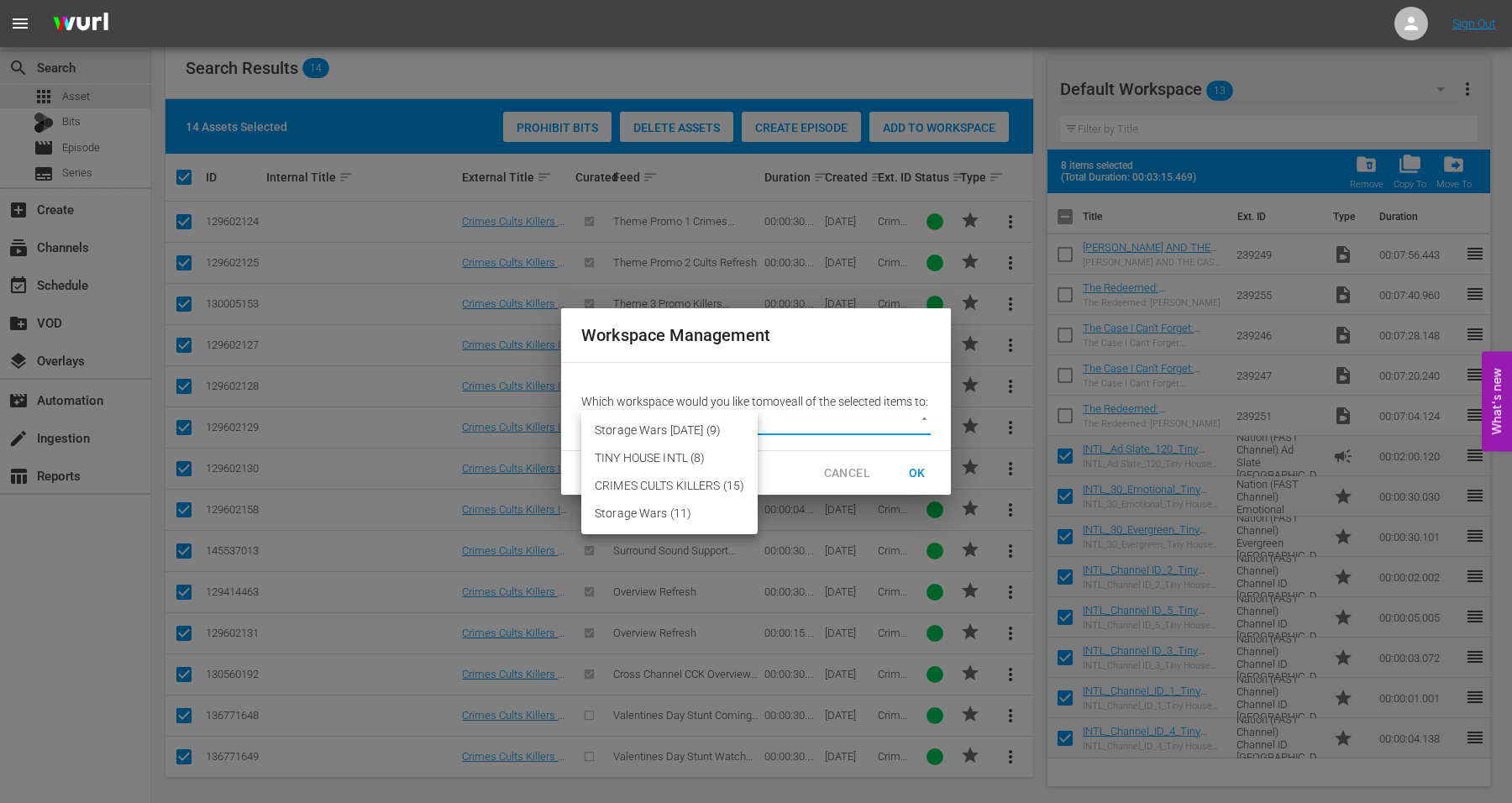
click at [727, 428] on body "menu Sign Out search Search apps Asset Bits movie Episode subtitles Series add_…" at bounding box center [756, 78] width 1512 height 803
click at [660, 452] on li "TINY HOUSE INTL (8)" at bounding box center [669, 458] width 176 height 28
type input "3633"
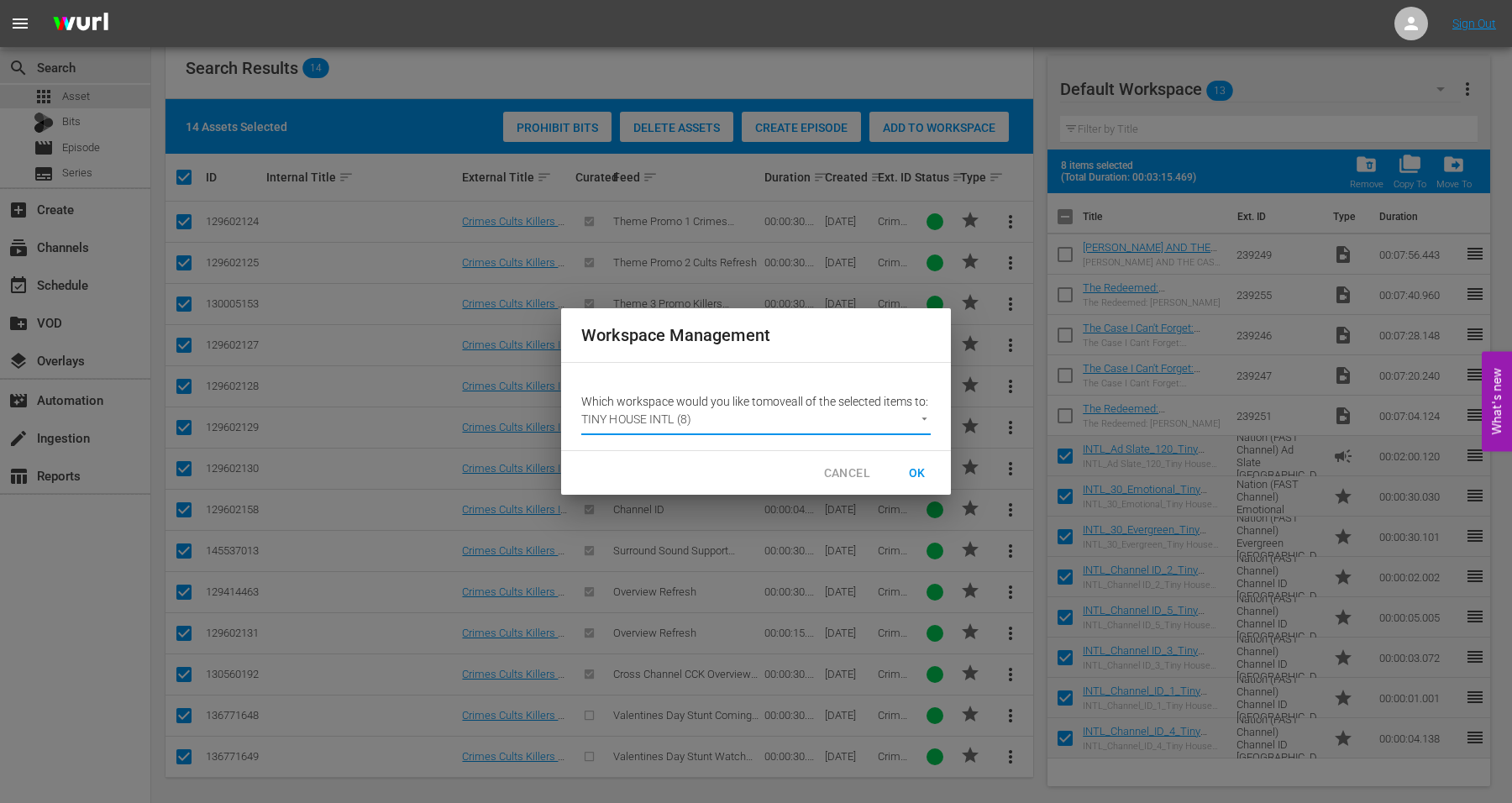
click at [912, 477] on span "OK" at bounding box center [917, 473] width 27 height 21
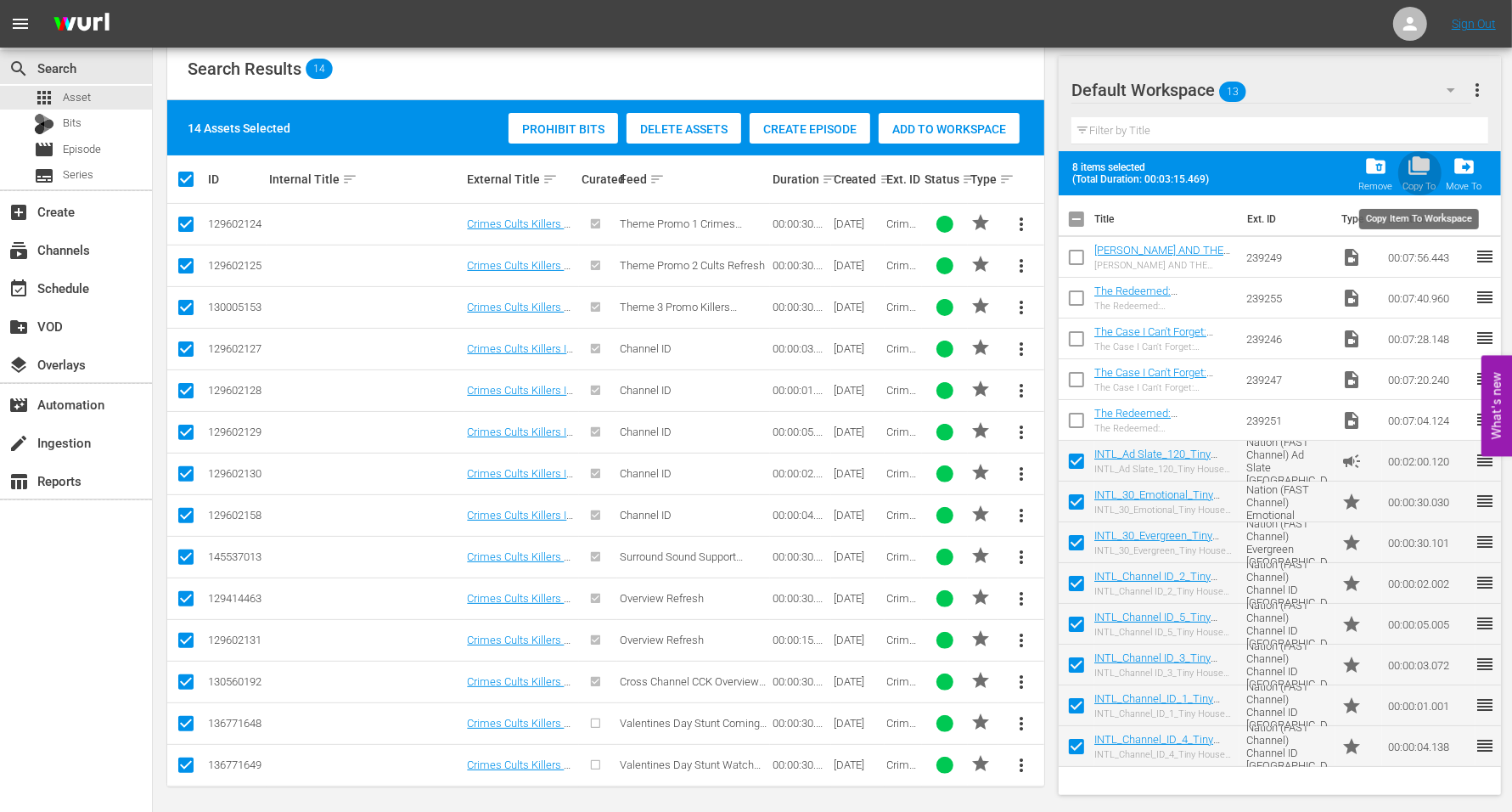
click at [1222, 166] on span "folder_copy" at bounding box center [1420, 166] width 23 height 23
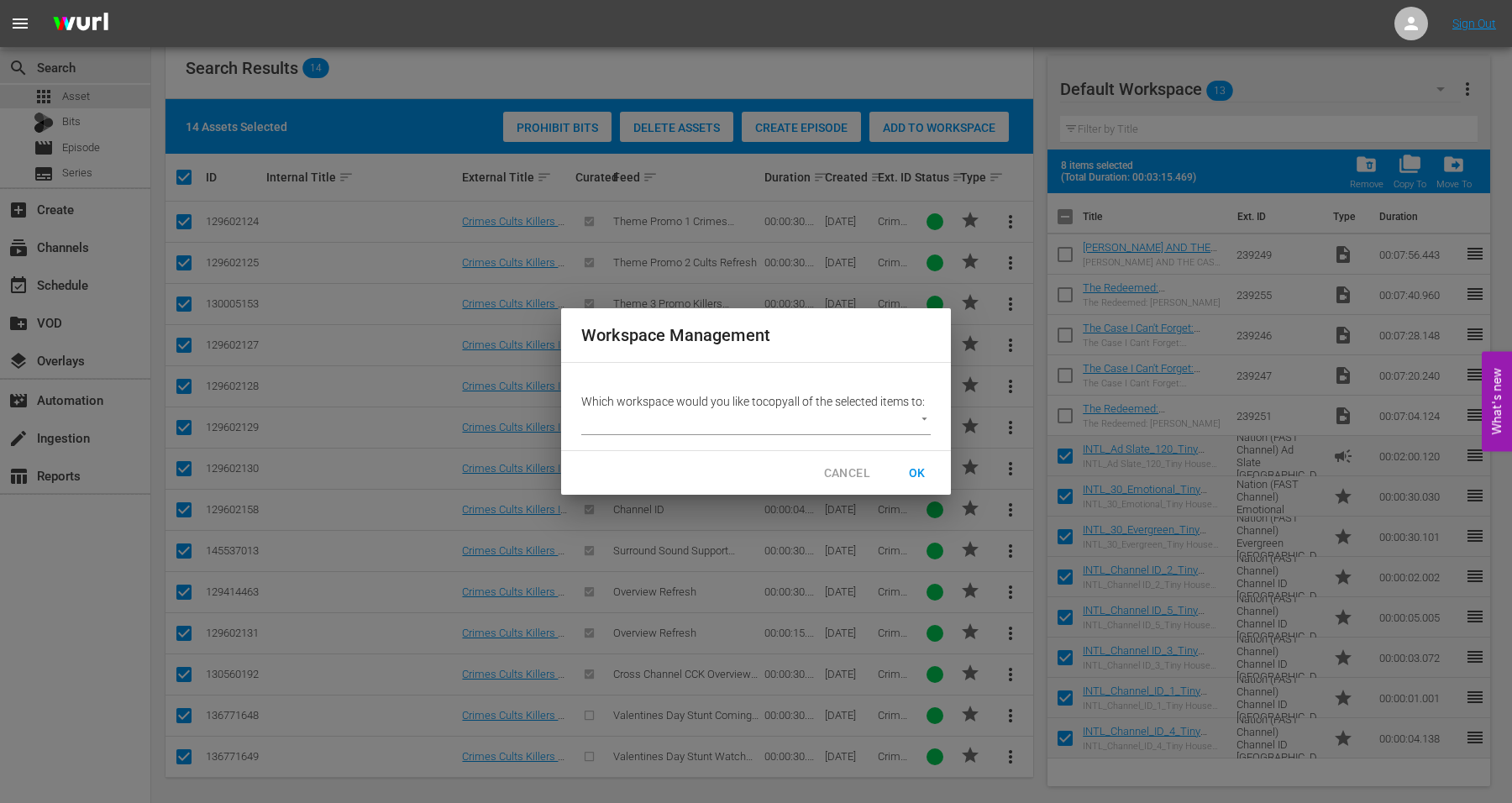
click at [821, 425] on body "menu Sign Out search Search apps Asset Bits movie Episode subtitles Series add_…" at bounding box center [756, 78] width 1512 height 803
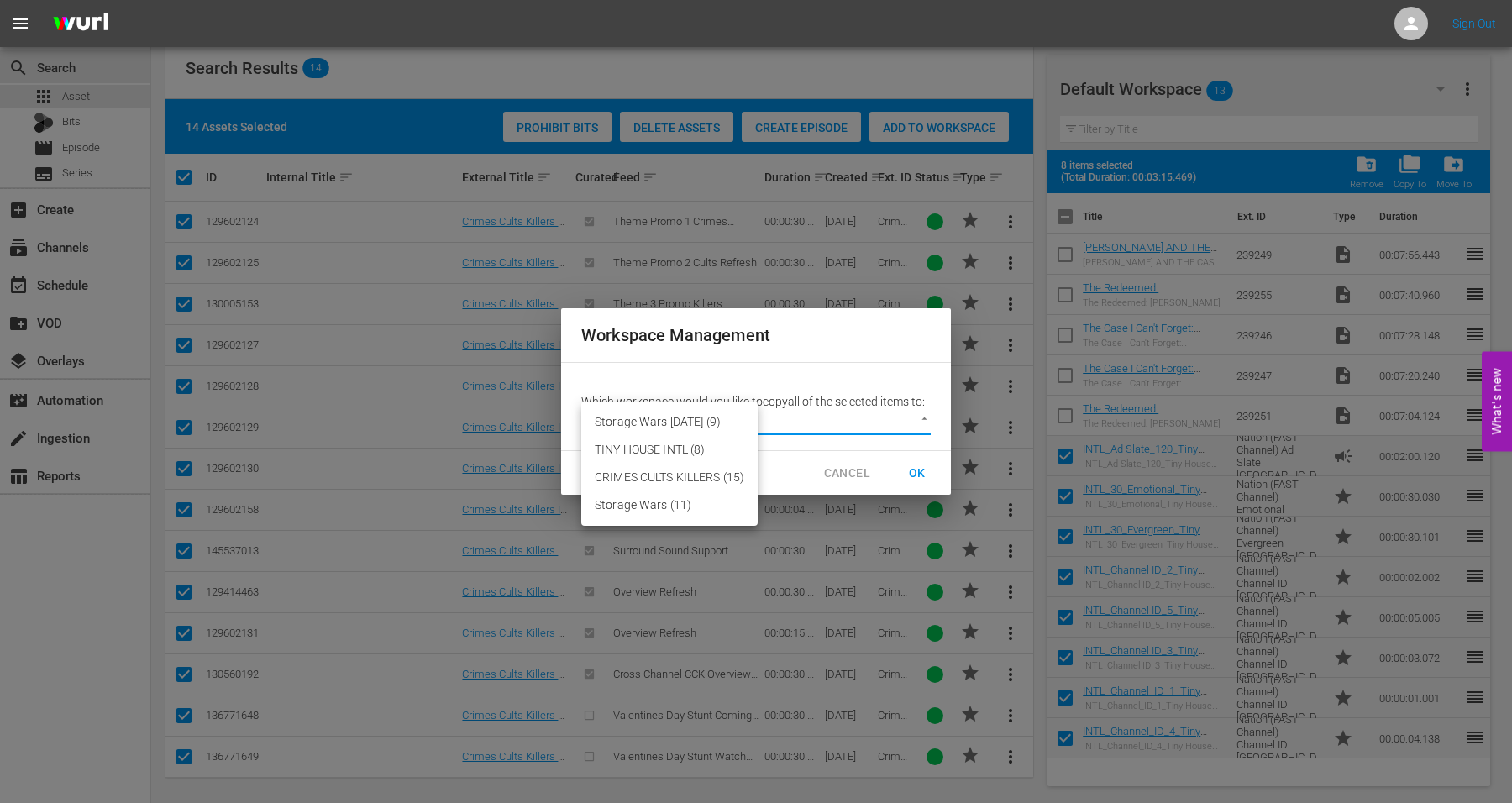
click at [691, 454] on li "TINY HOUSE INTL (8)" at bounding box center [669, 450] width 176 height 28
type input "3633"
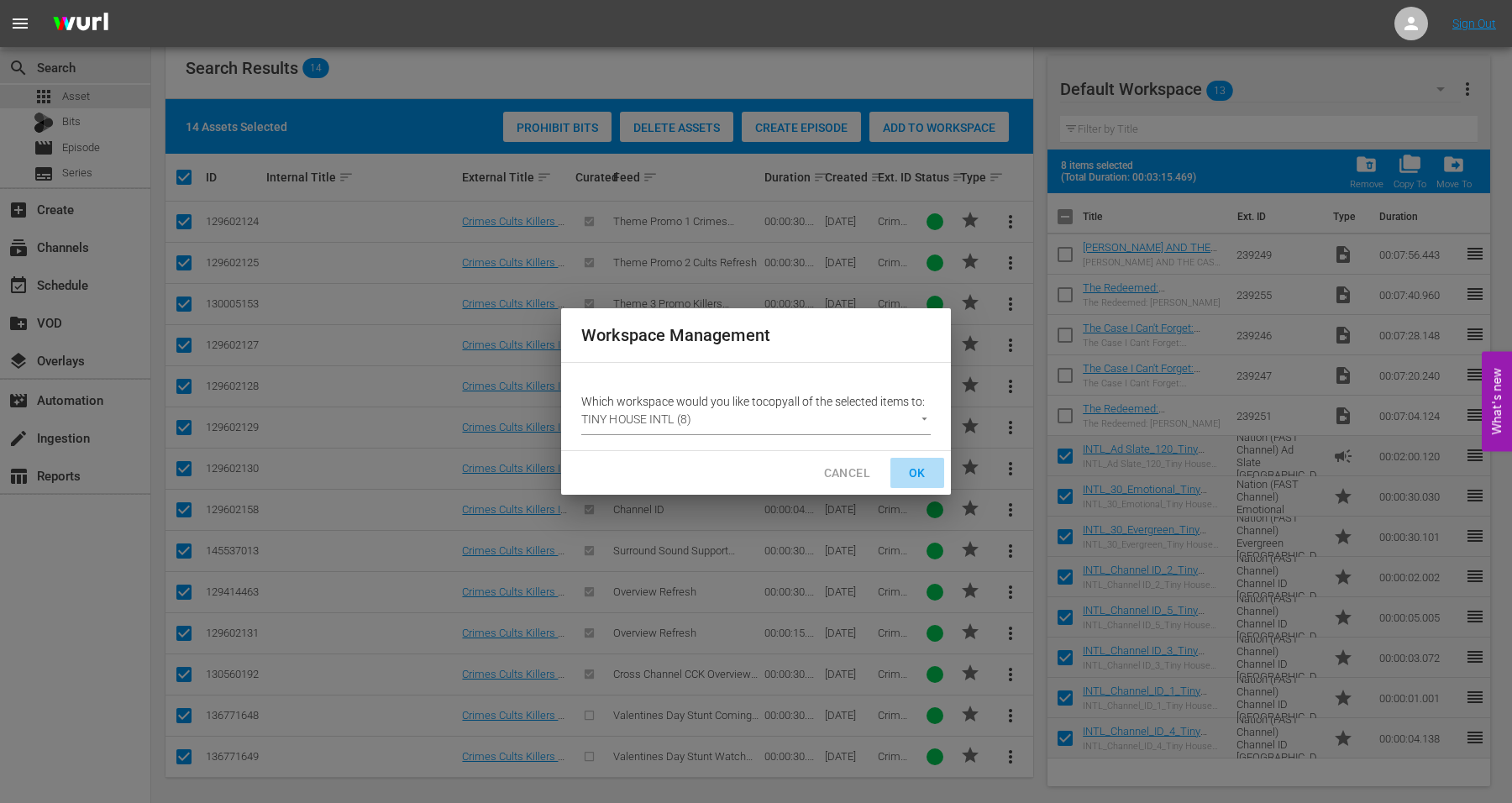
click at [909, 473] on span "OK" at bounding box center [917, 473] width 27 height 21
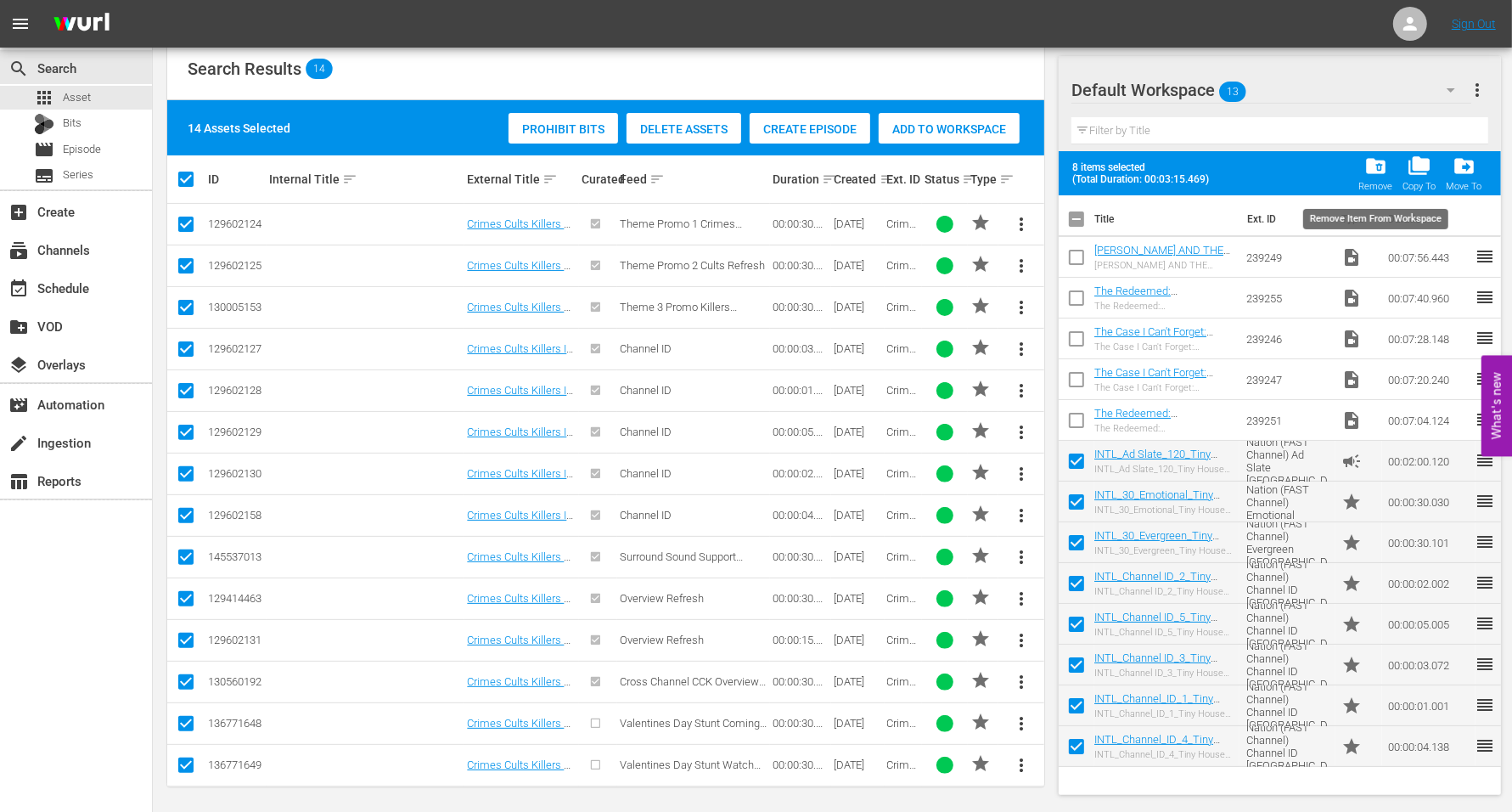
click at [1222, 169] on span "folder_delete" at bounding box center [1376, 166] width 23 height 23
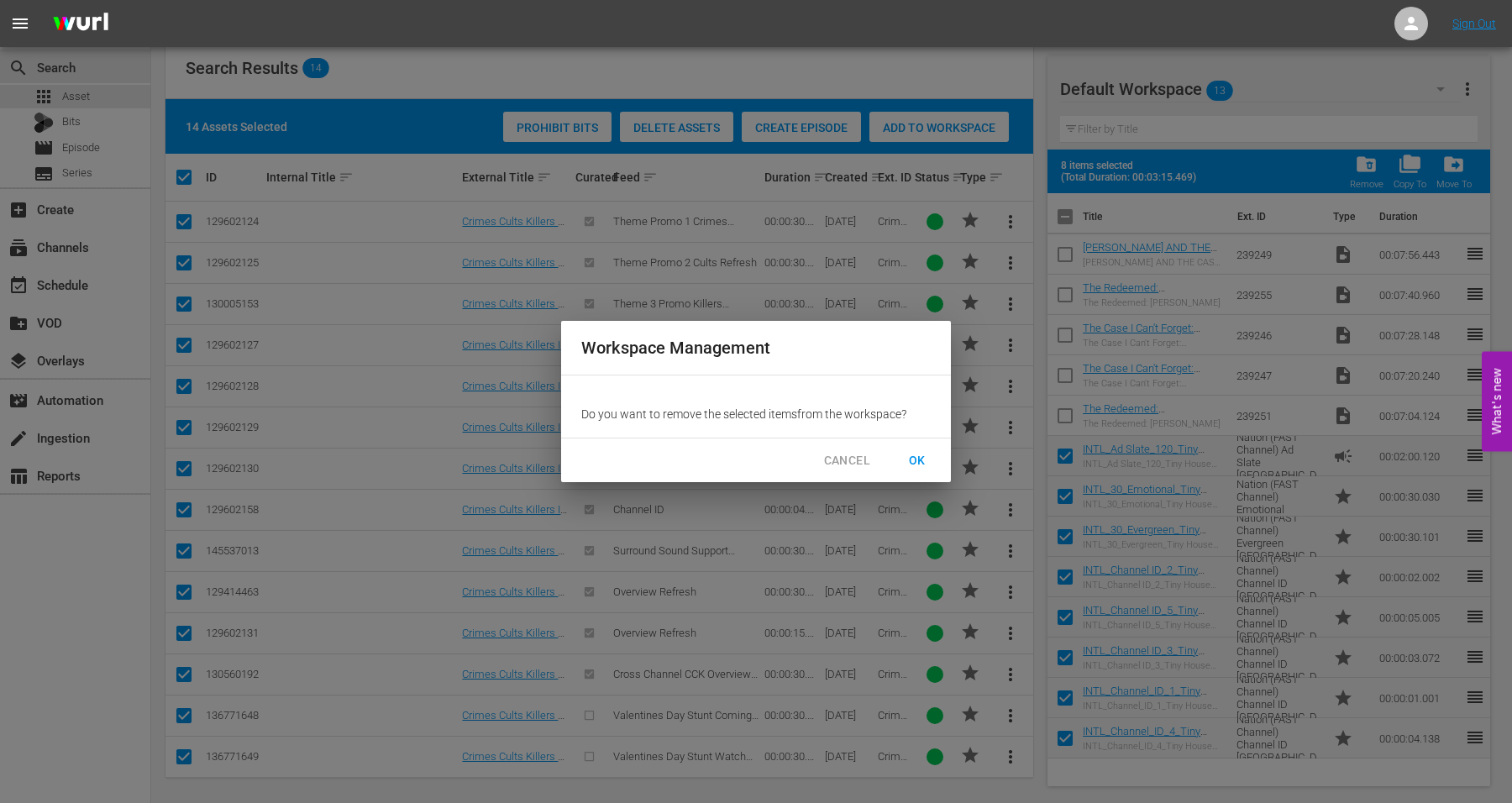
click at [920, 463] on span "OK" at bounding box center [917, 461] width 27 height 21
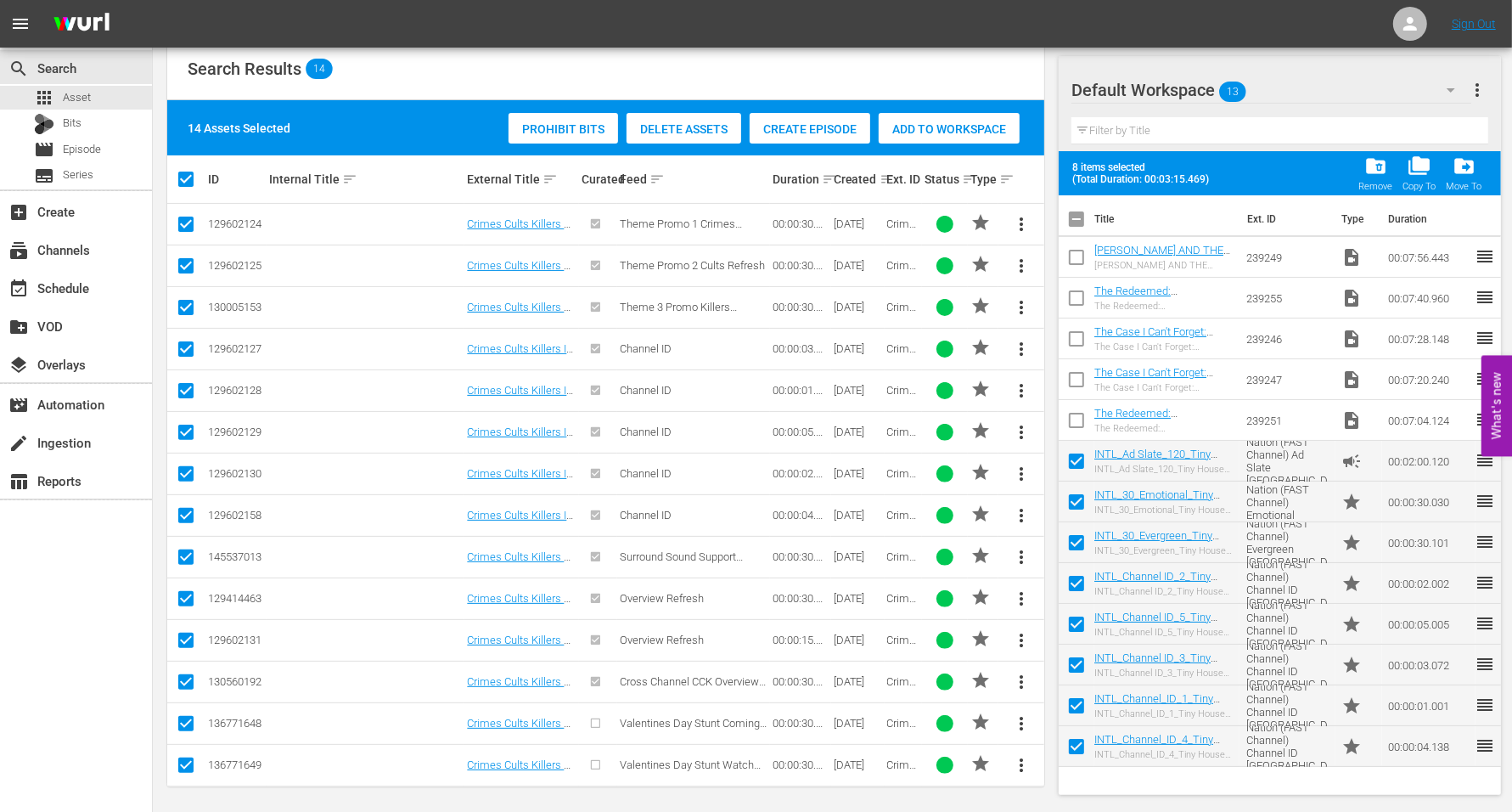
checkbox input "false"
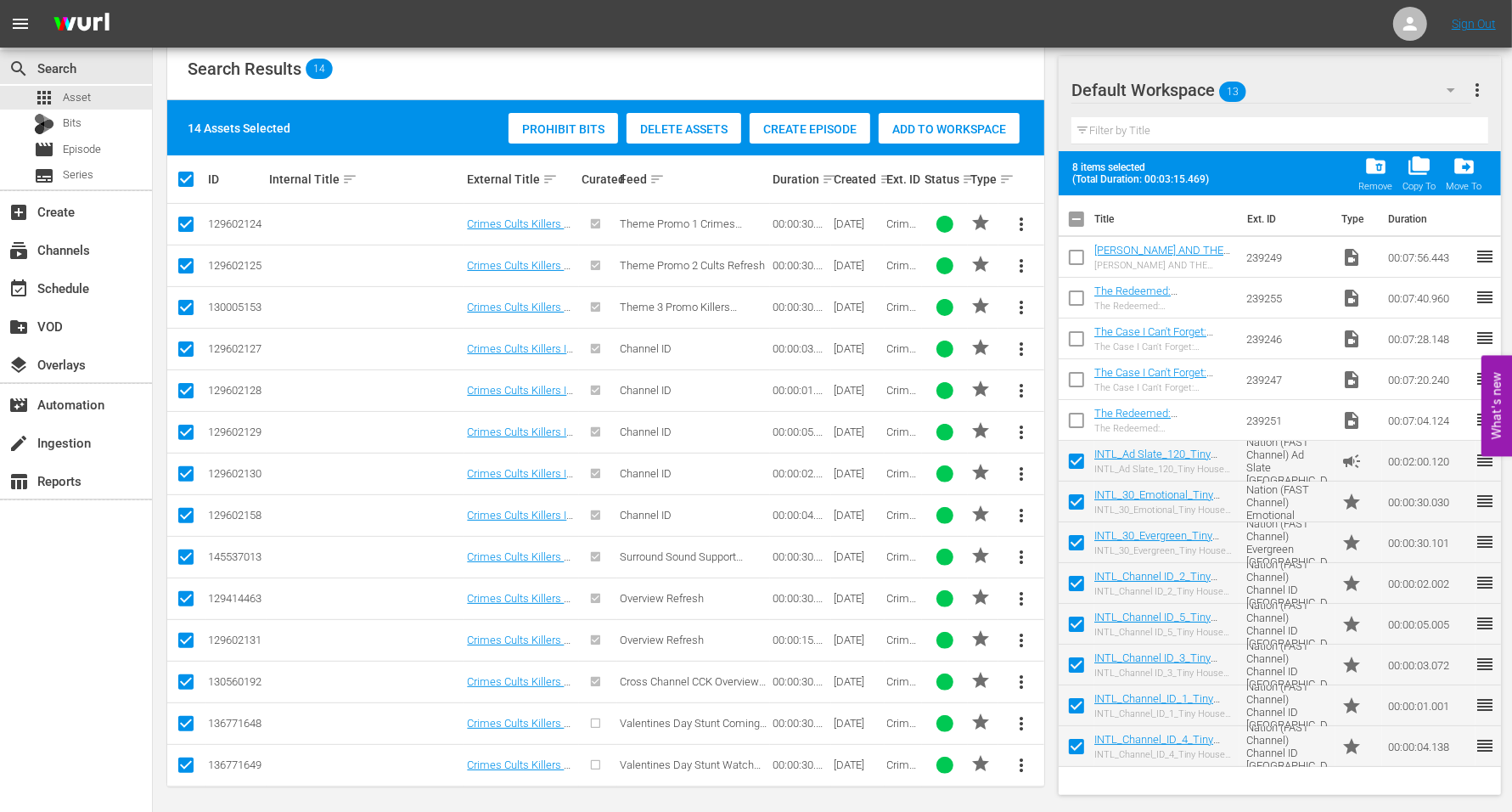
checkbox input "false"
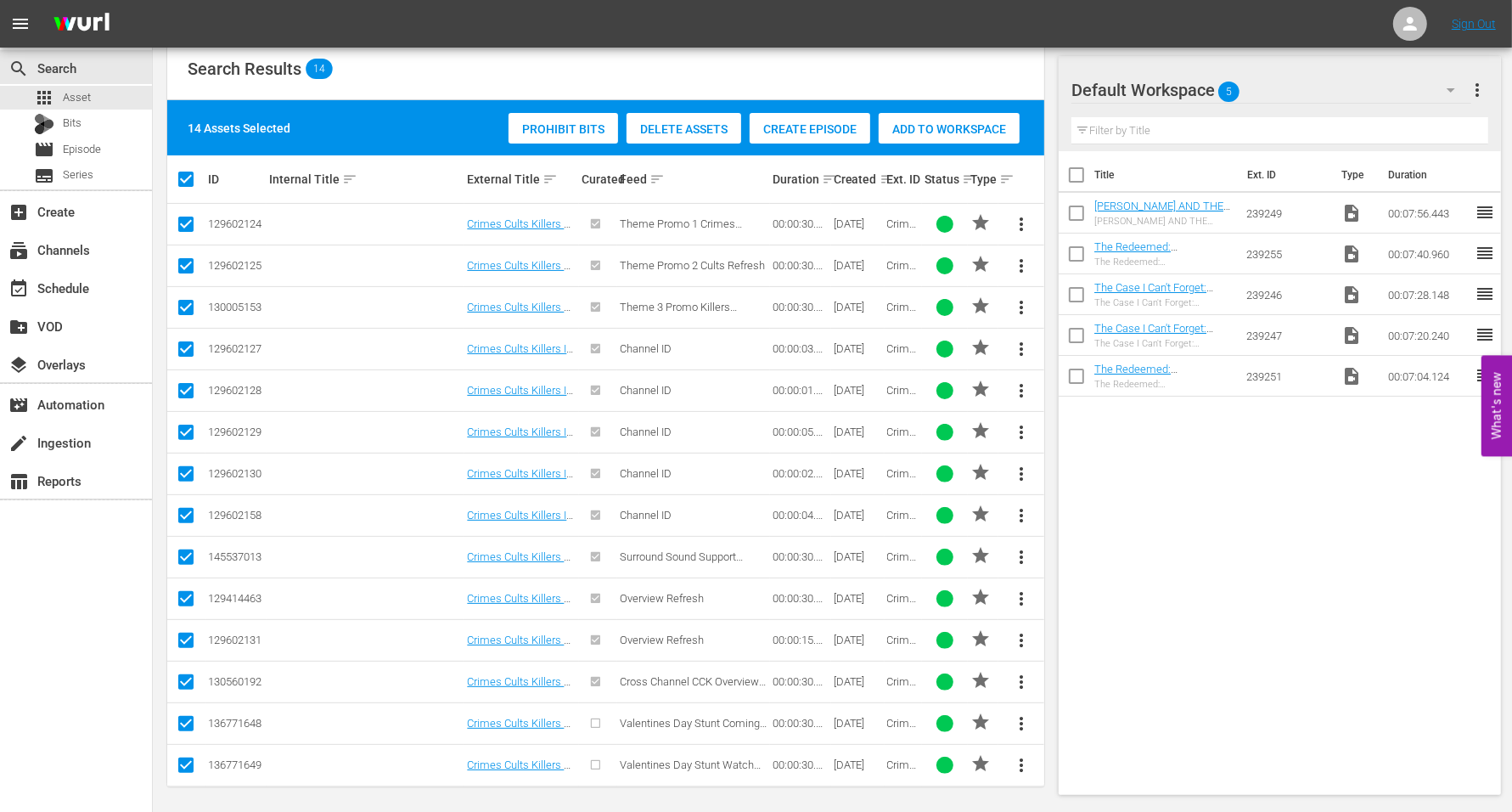
click at [913, 126] on span "Add to Workspace" at bounding box center [949, 129] width 141 height 13
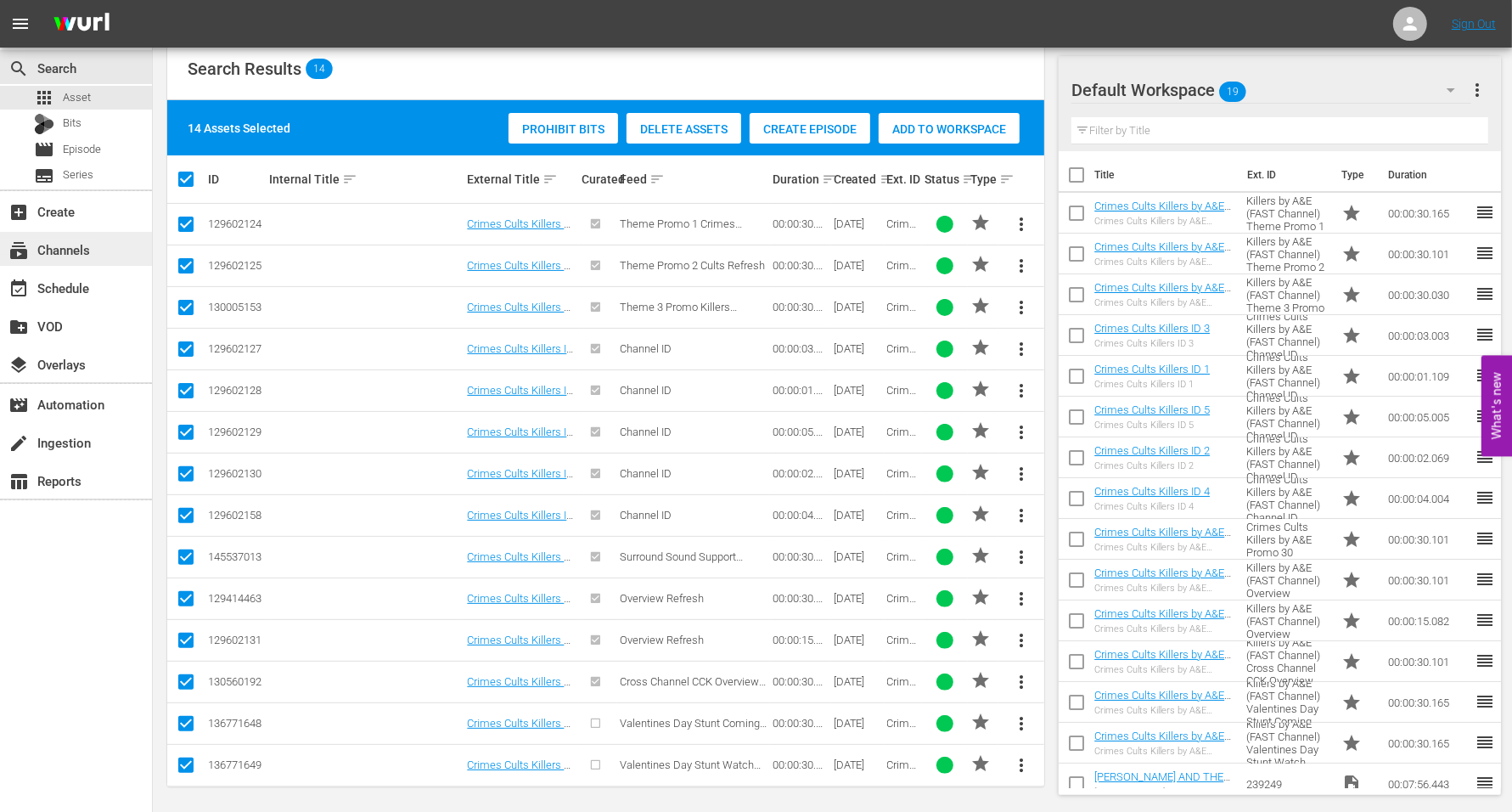
click at [78, 252] on div "subscriptions Channels" at bounding box center [48, 246] width 95 height 15
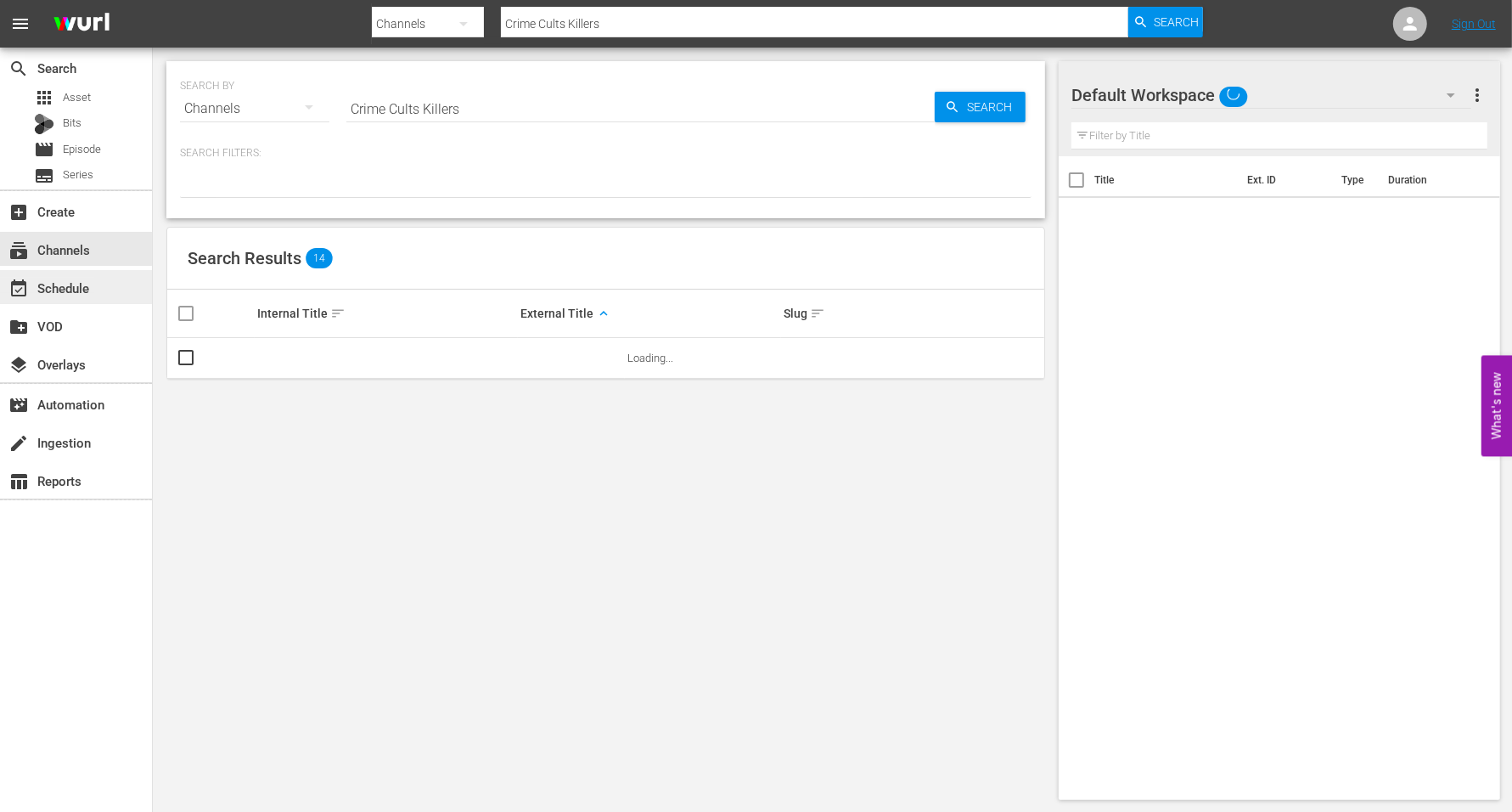
click at [60, 287] on div "event_available Schedule" at bounding box center [48, 285] width 95 height 15
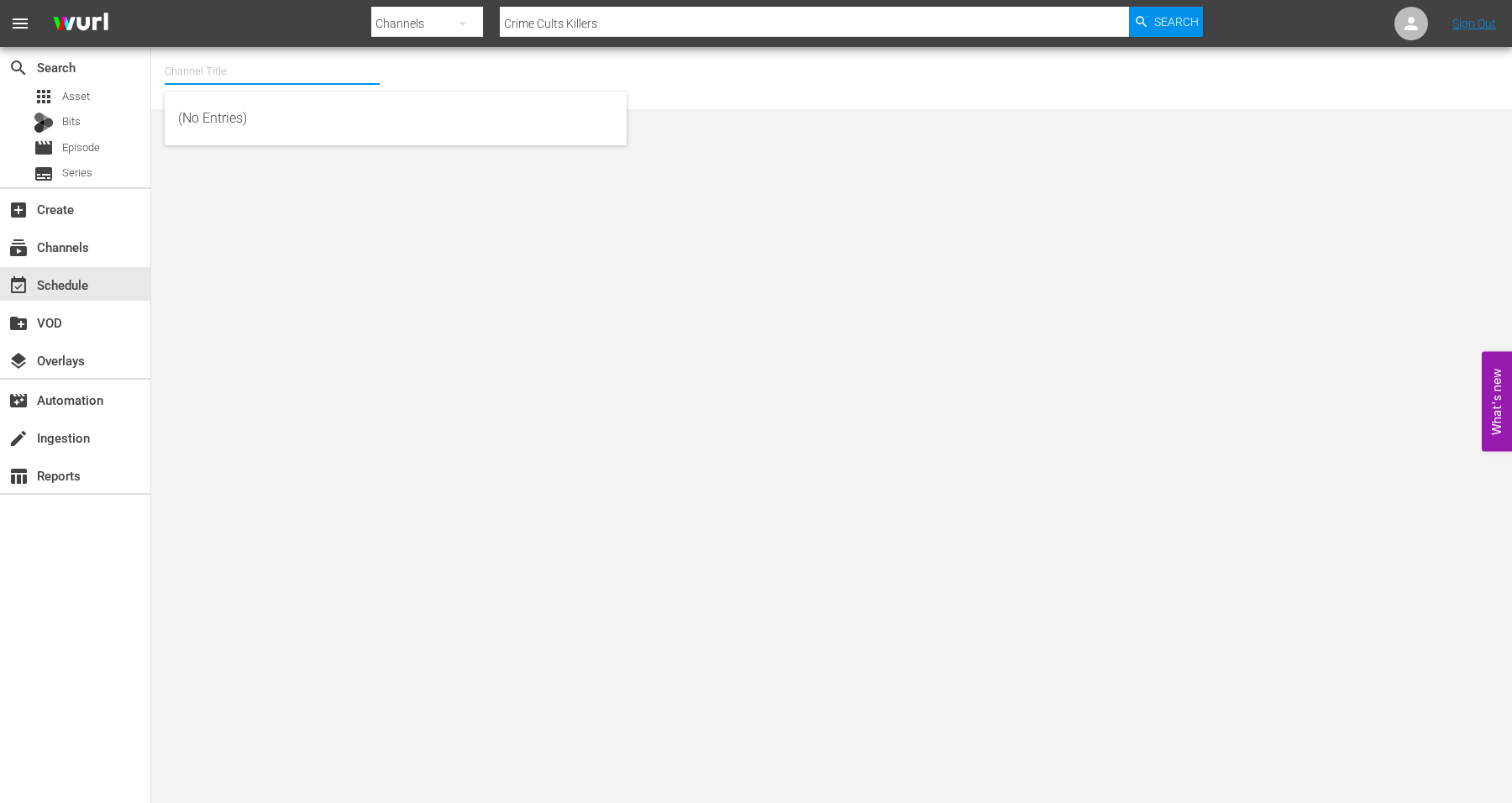
click at [200, 75] on input "text" at bounding box center [272, 72] width 215 height 40
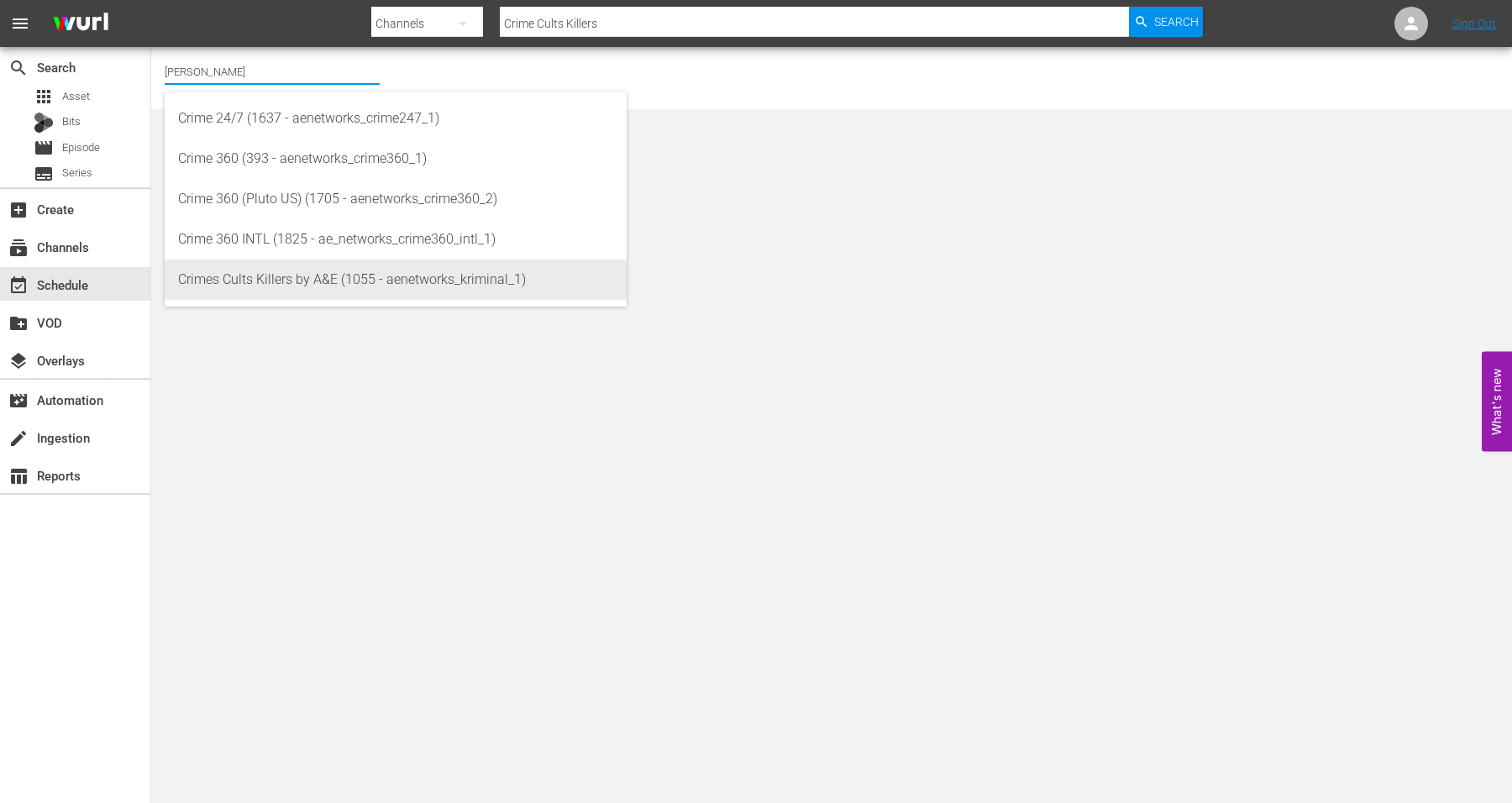
click at [229, 271] on div "Crimes Cults Killers by A&E (1055 - aenetworks_kriminal_1)" at bounding box center [395, 279] width 435 height 40
type input "Crimes Cults Killers by A&E (1055 - aenetworks_kriminal_1)"
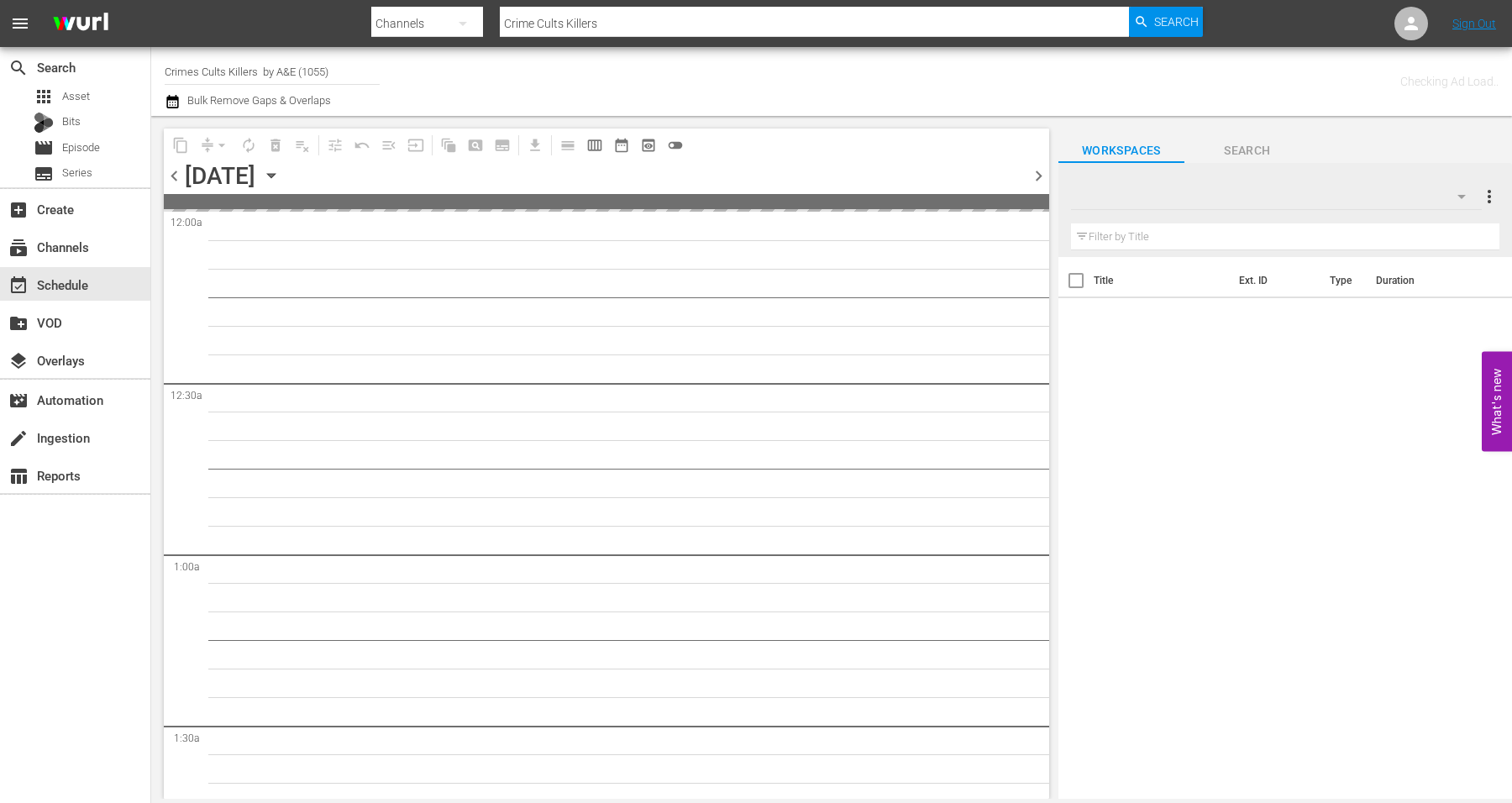
click at [1033, 175] on span "chevron_right" at bounding box center [1038, 176] width 21 height 21
click at [1034, 175] on span "chevron_right" at bounding box center [1038, 176] width 21 height 21
click at [1035, 175] on span "chevron_right" at bounding box center [1038, 176] width 21 height 21
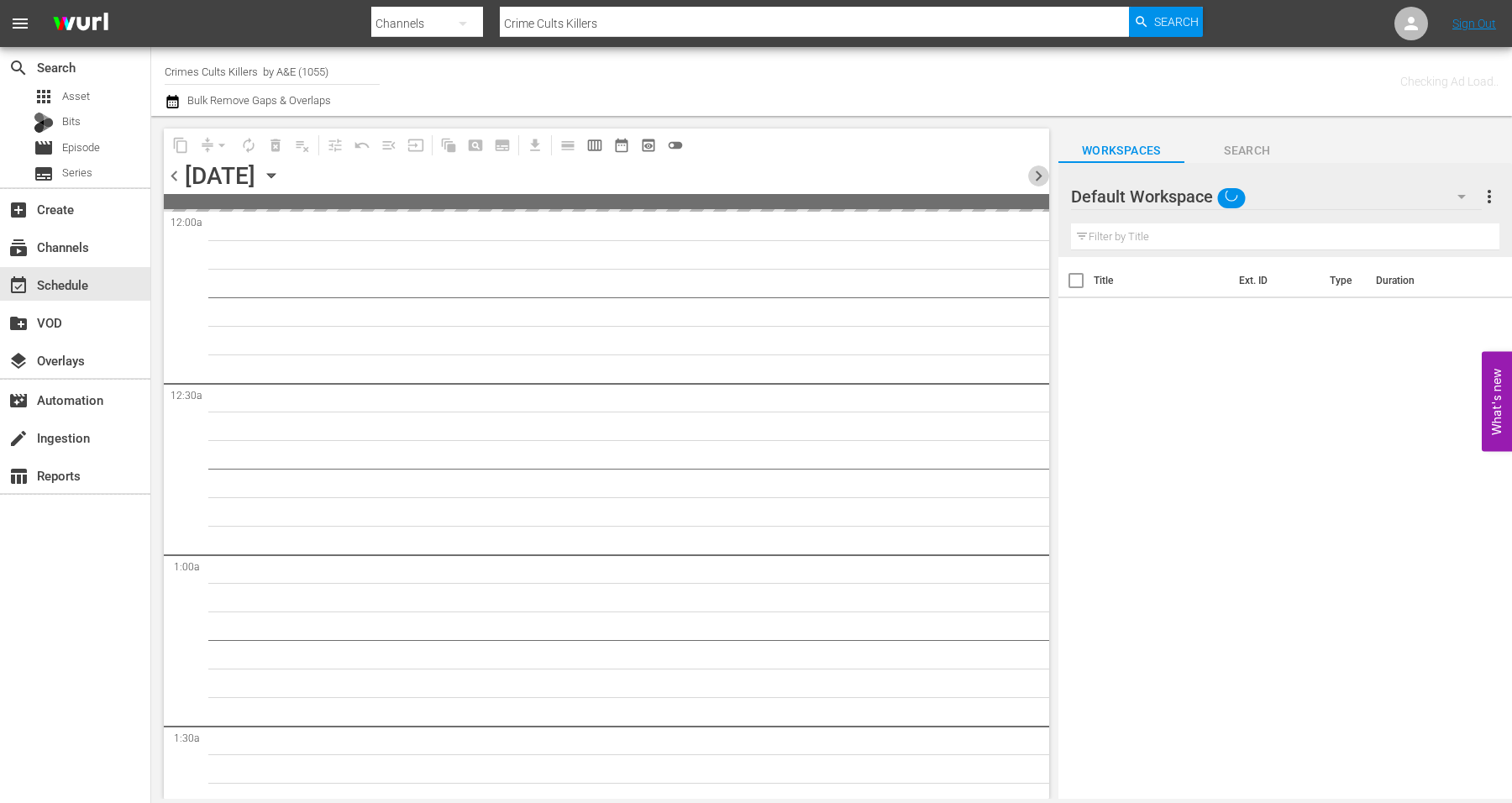
click at [1037, 175] on span "chevron_right" at bounding box center [1038, 176] width 21 height 21
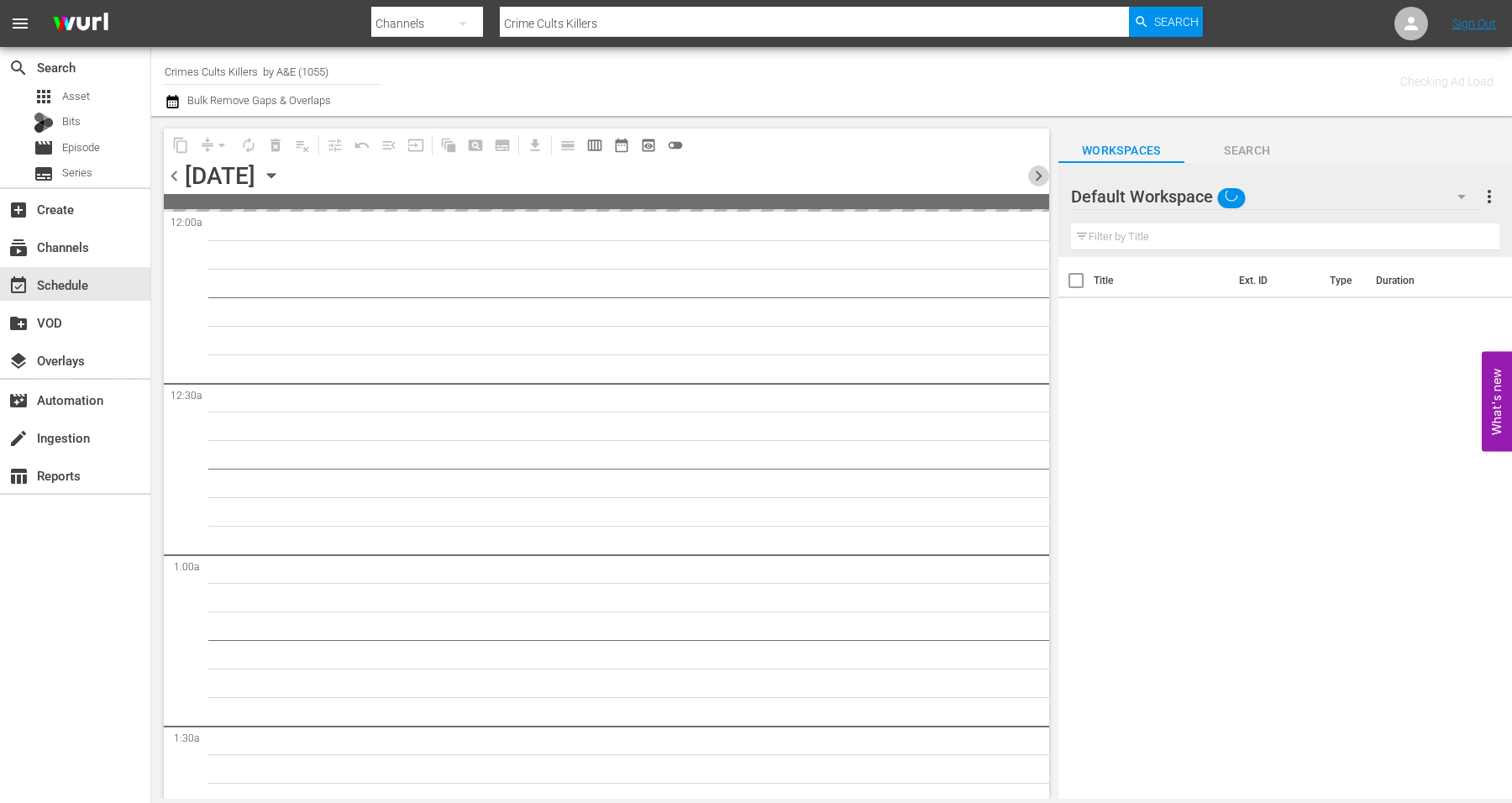
click at [1037, 175] on span "chevron_right" at bounding box center [1038, 176] width 21 height 21
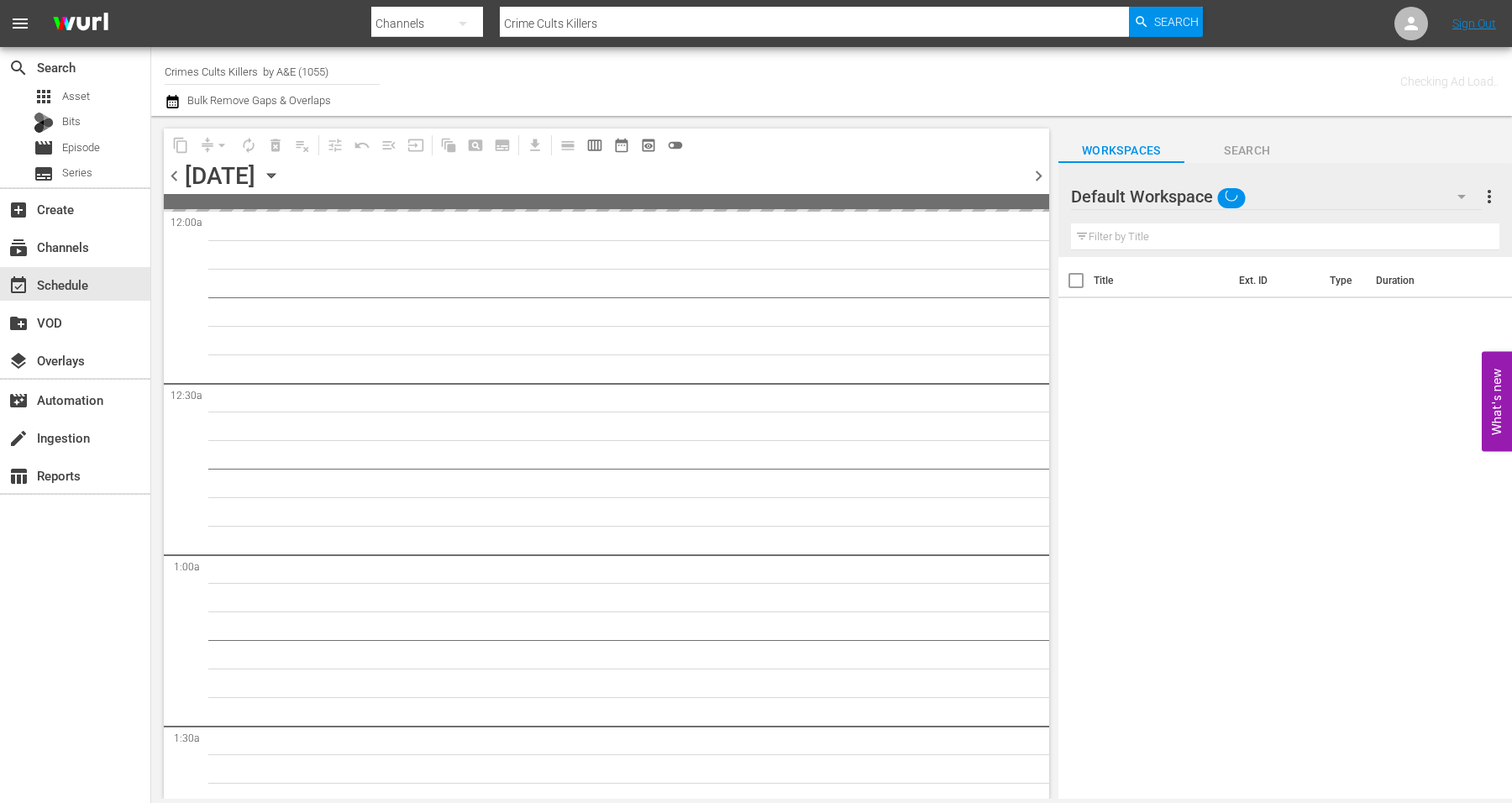
click at [1037, 175] on span "chevron_right" at bounding box center [1038, 176] width 21 height 21
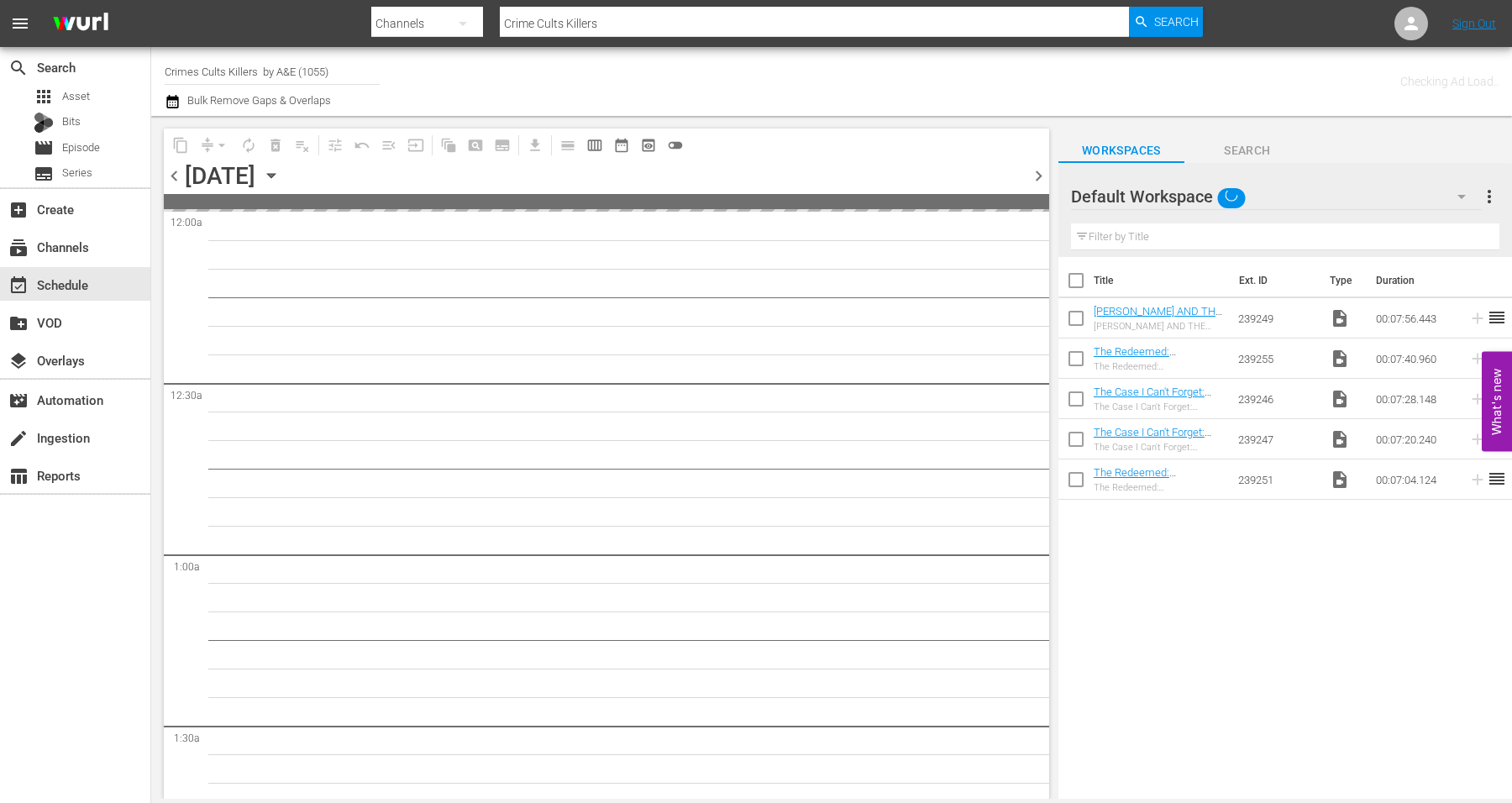
click at [170, 172] on span "chevron_left" at bounding box center [174, 176] width 21 height 21
click at [172, 172] on span "chevron_left" at bounding box center [174, 176] width 21 height 21
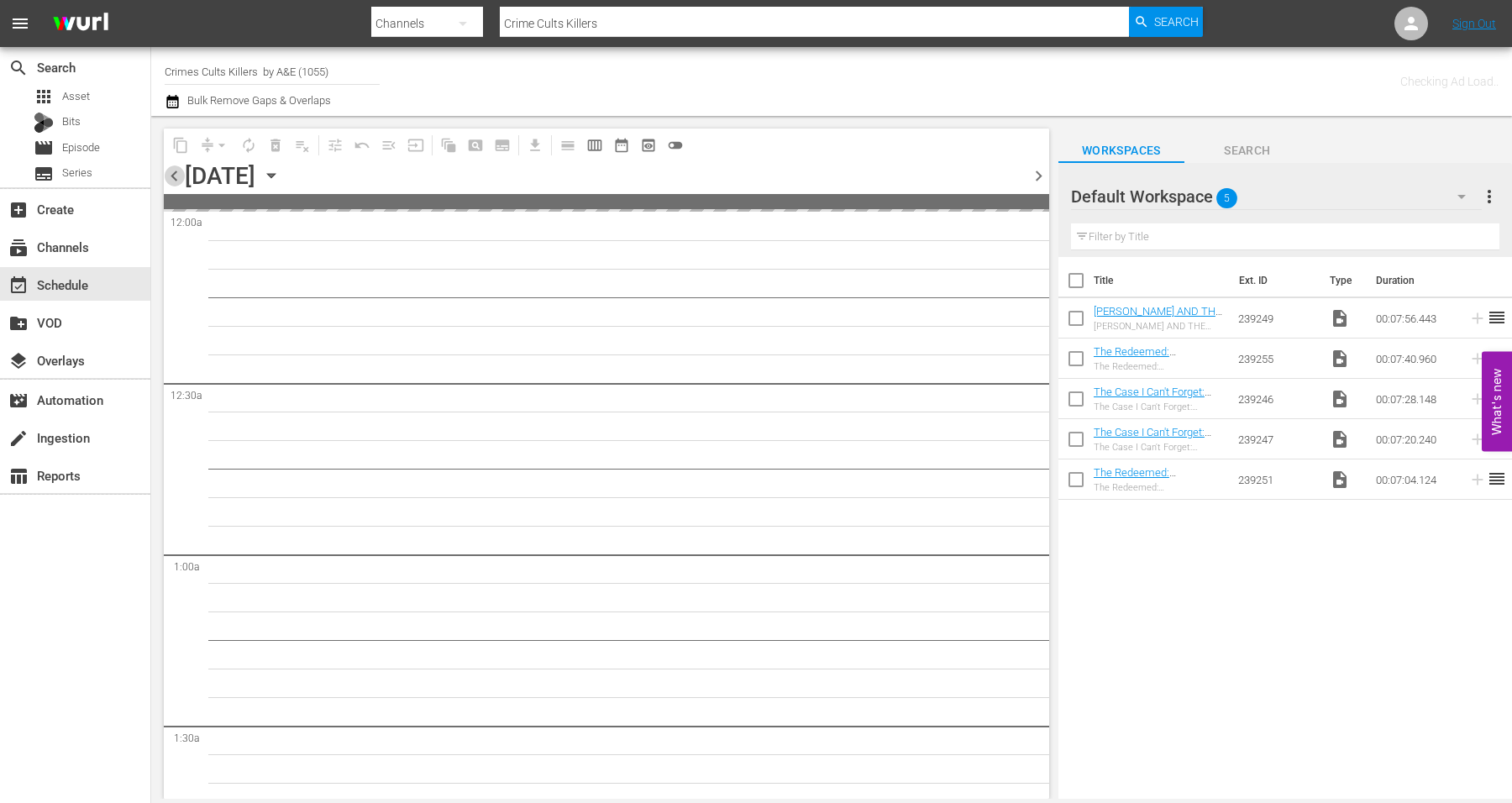
click at [172, 172] on span "chevron_left" at bounding box center [174, 176] width 21 height 21
click at [1042, 170] on span "chevron_right" at bounding box center [1038, 176] width 21 height 21
click at [1208, 197] on icon "button" at bounding box center [1461, 196] width 9 height 4
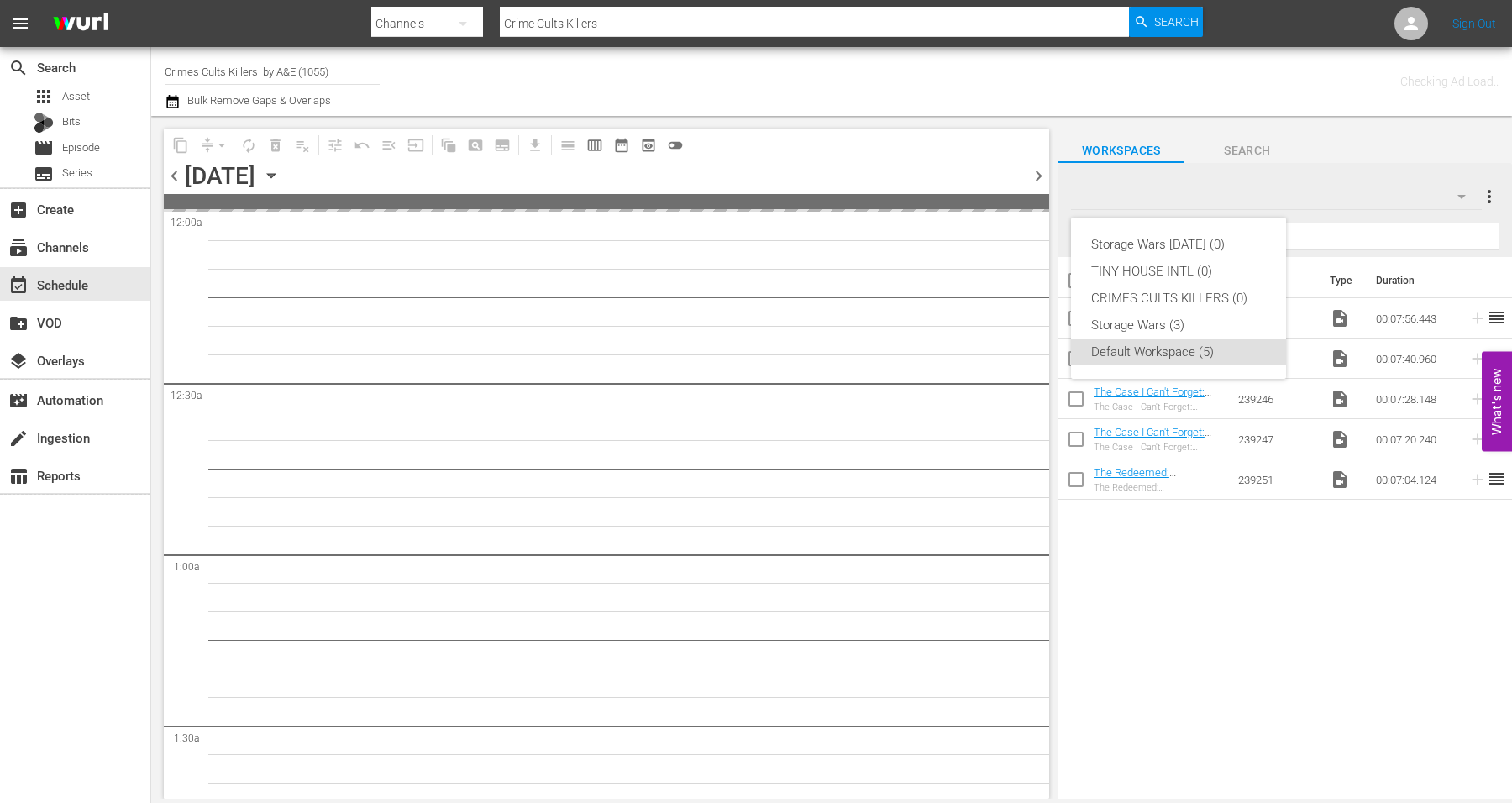
click at [1208, 197] on div "Storage Wars [DATE] (0) TINY HOUSE INTL (0) CRIMES CULTS KILLERS (0) Storage Wa…" at bounding box center [756, 402] width 1512 height 803
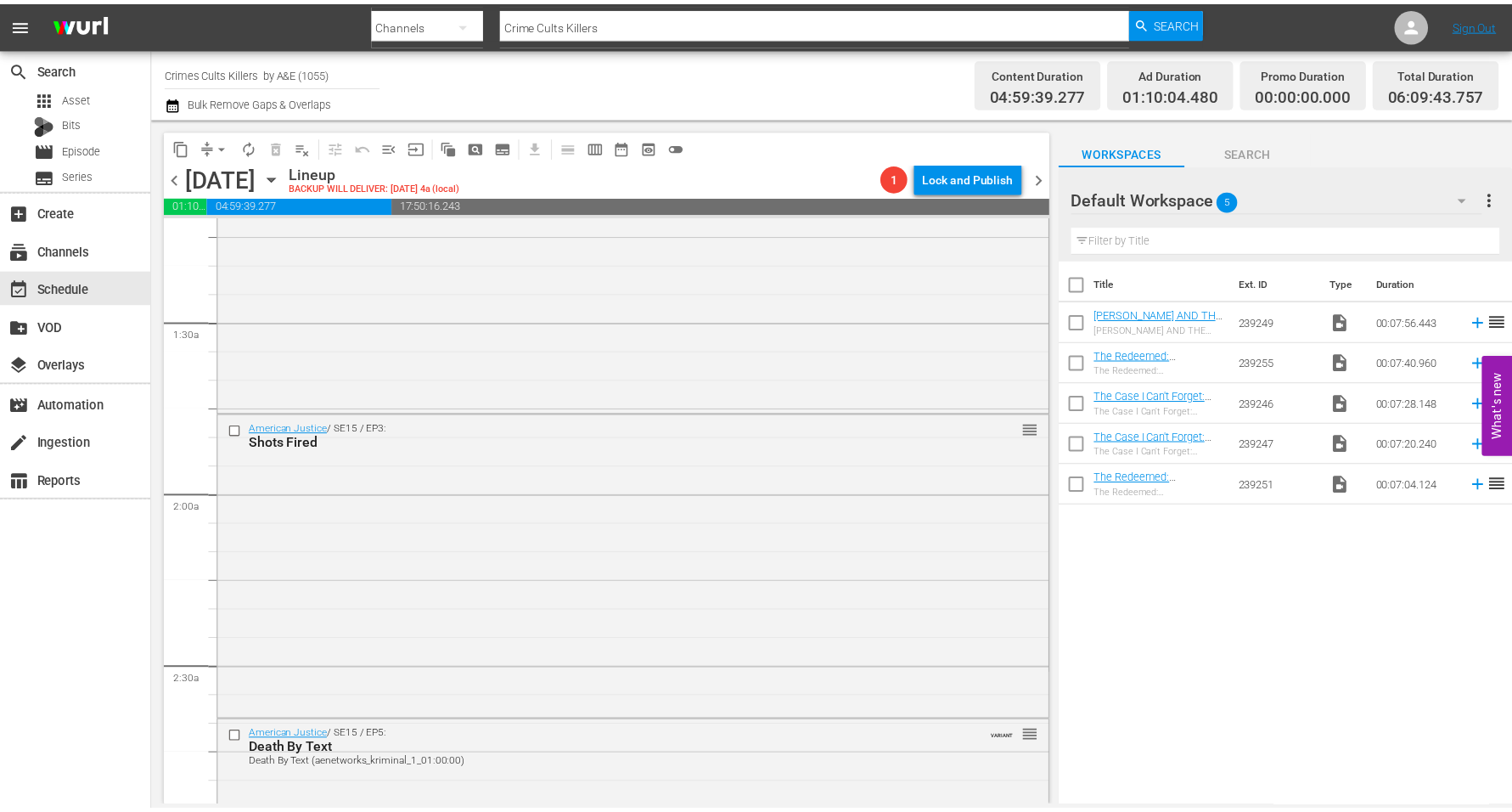
scroll to position [319, 0]
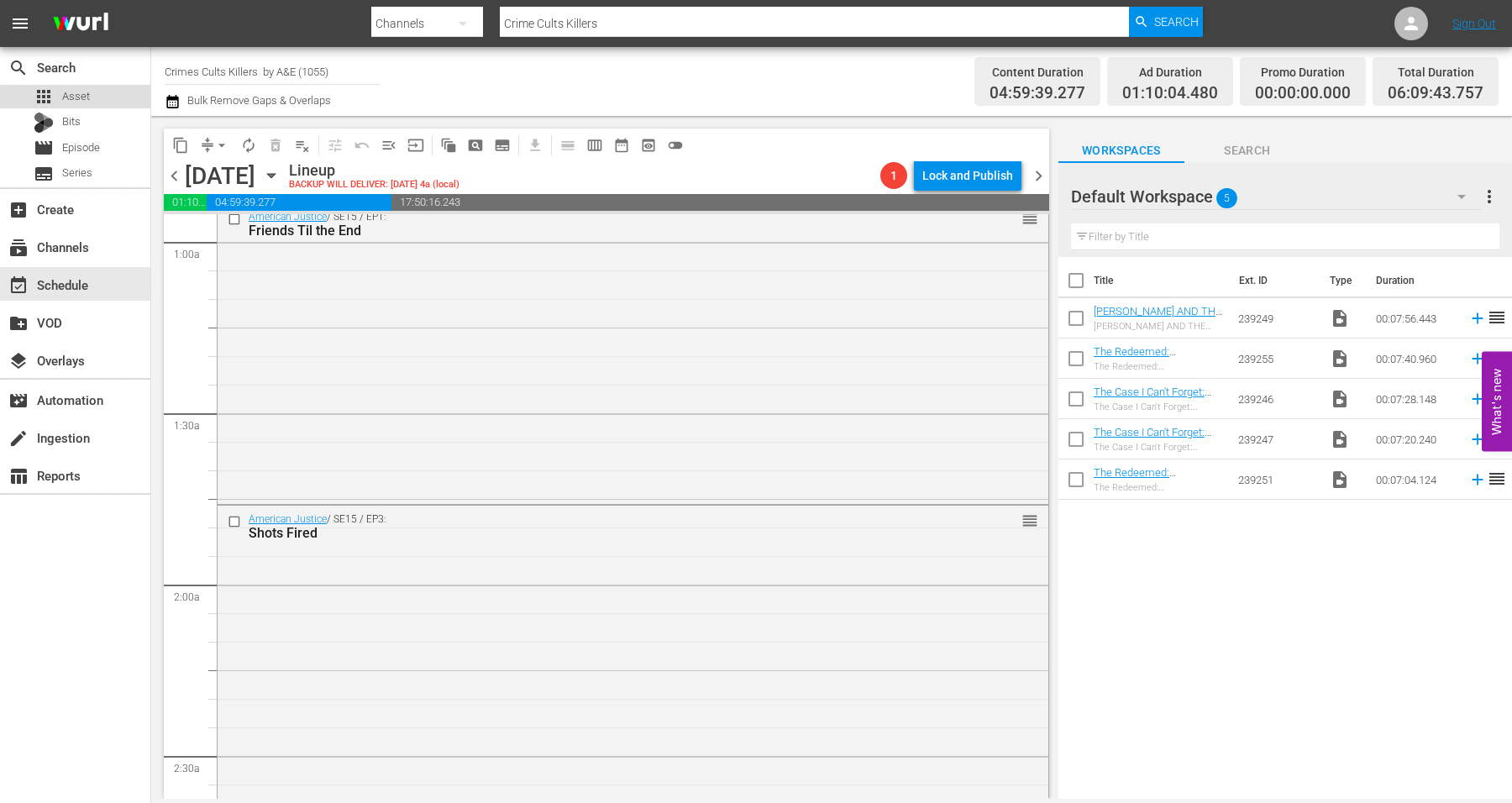
click at [77, 97] on span "Asset" at bounding box center [76, 96] width 28 height 17
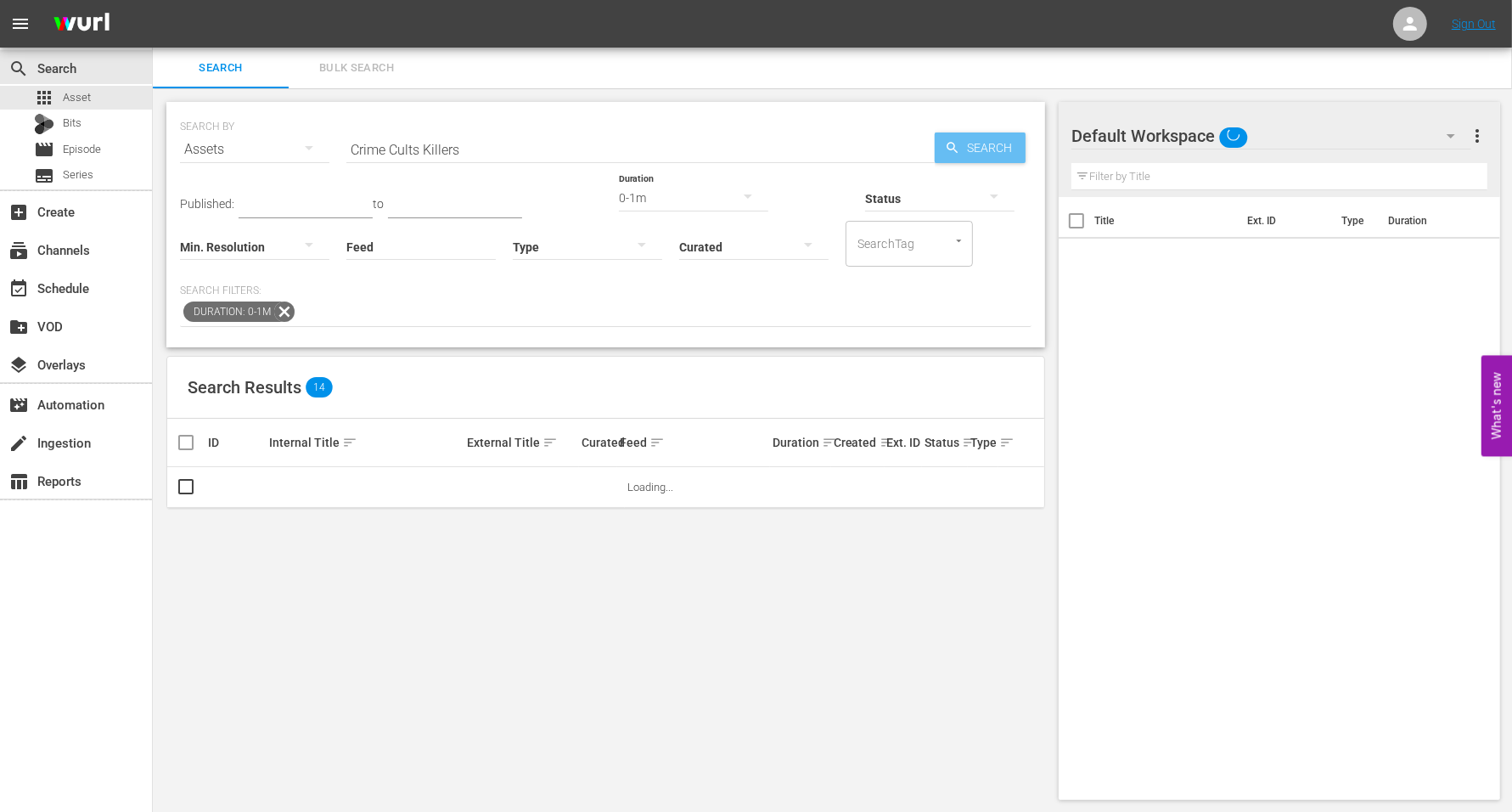
click at [992, 151] on span "Search" at bounding box center [993, 147] width 65 height 31
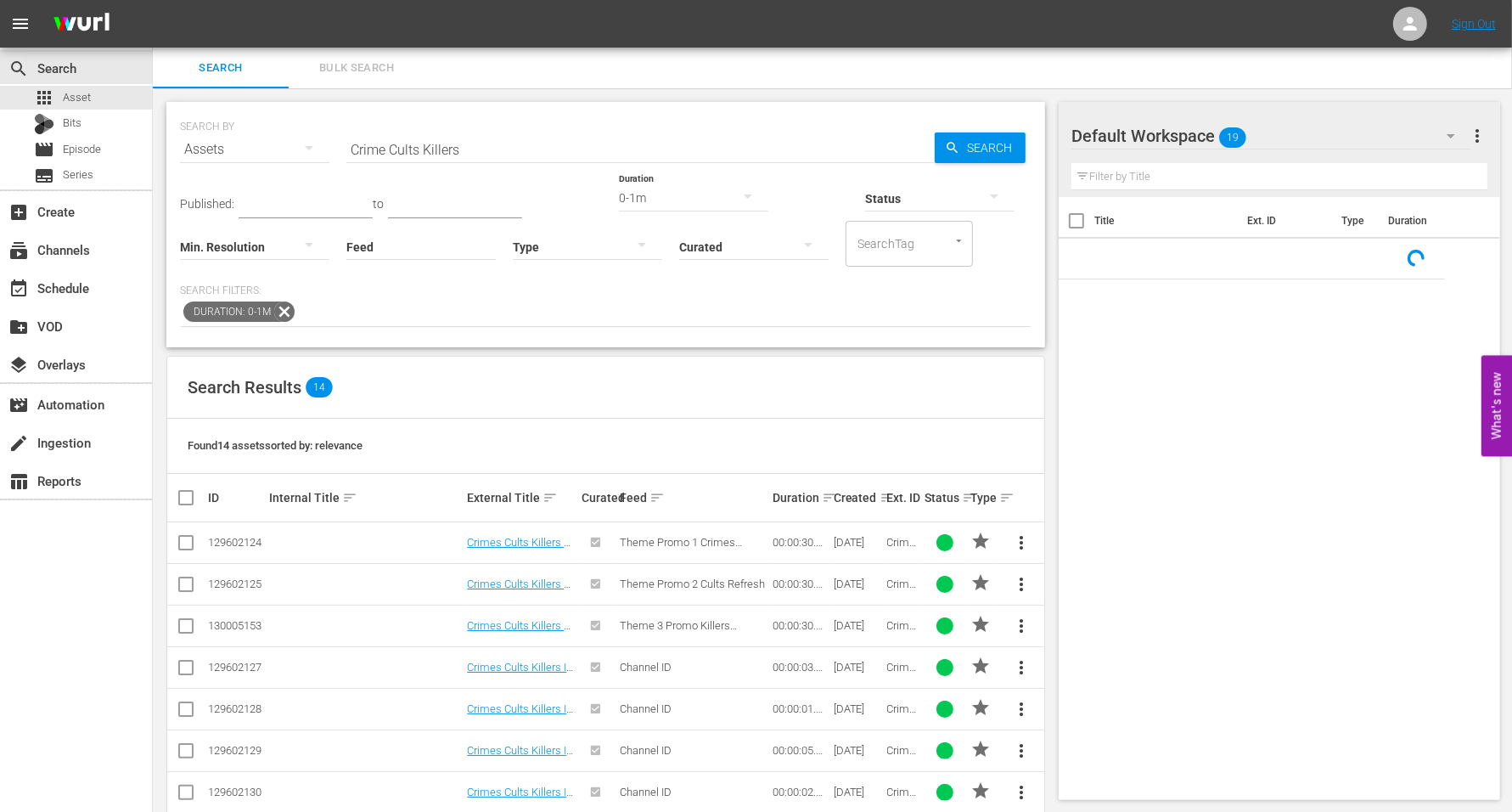
click at [190, 499] on input "checkbox" at bounding box center [192, 497] width 34 height 20
checkbox input "true"
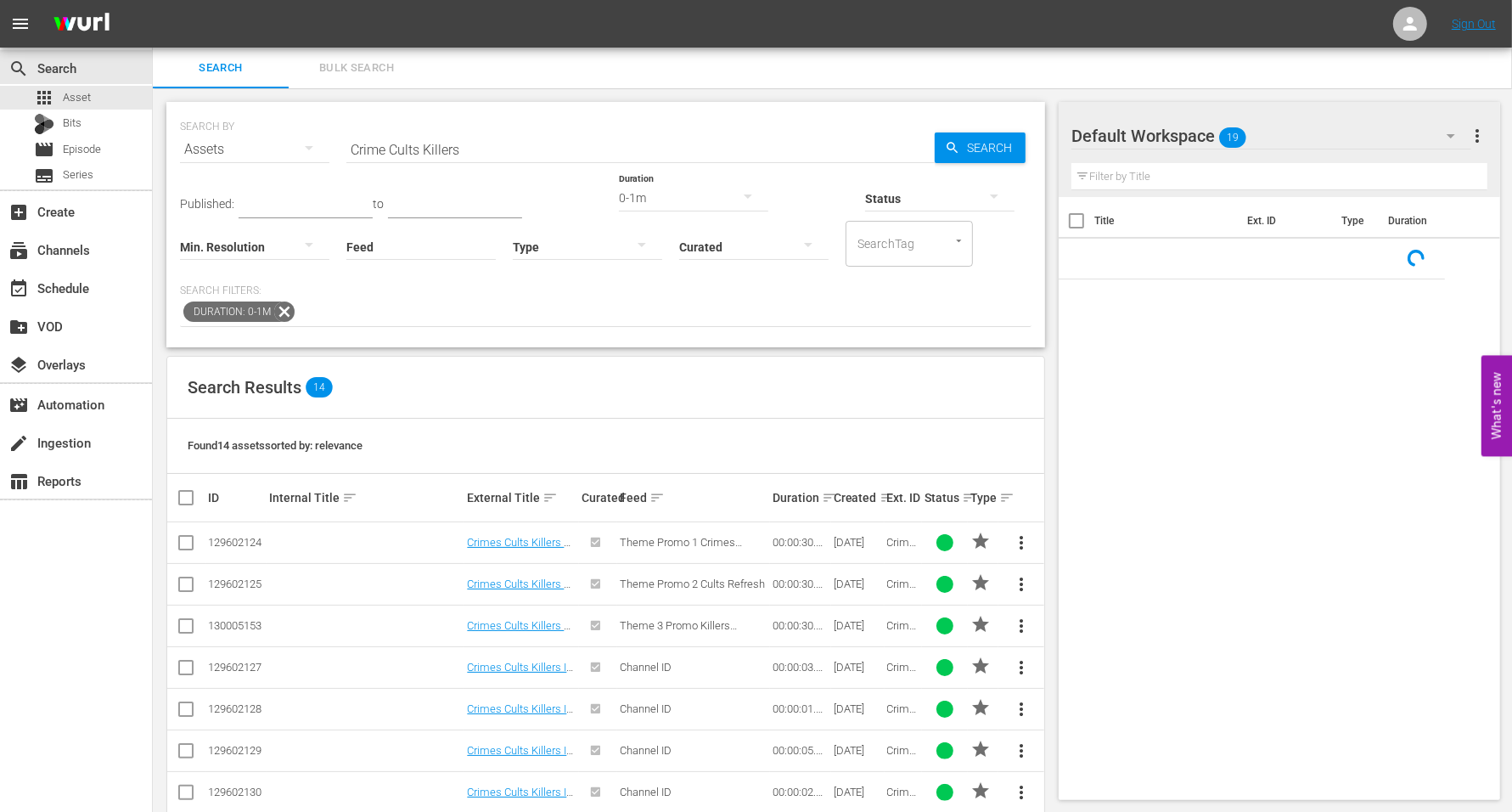
checkbox input "true"
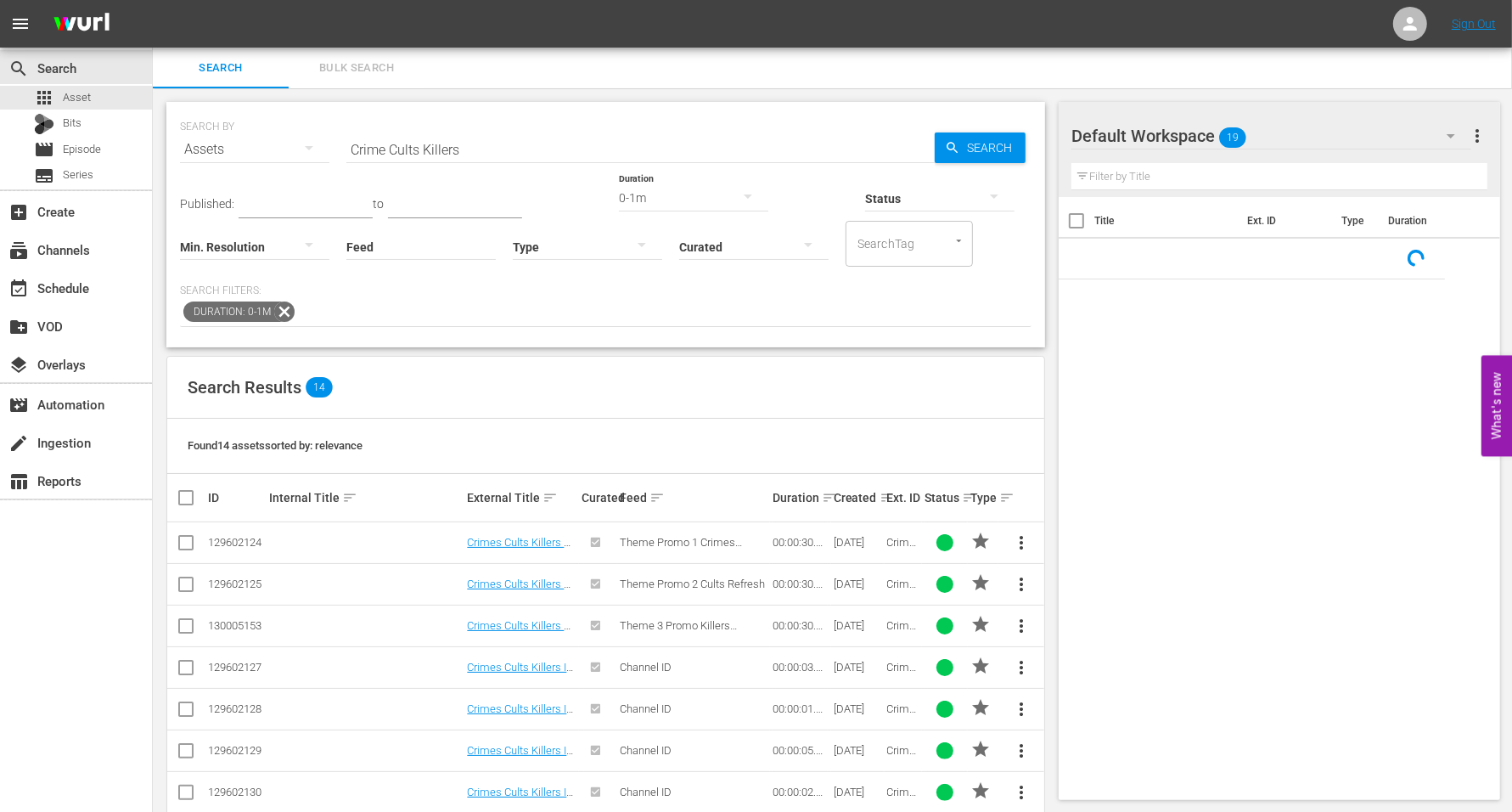
checkbox input "true"
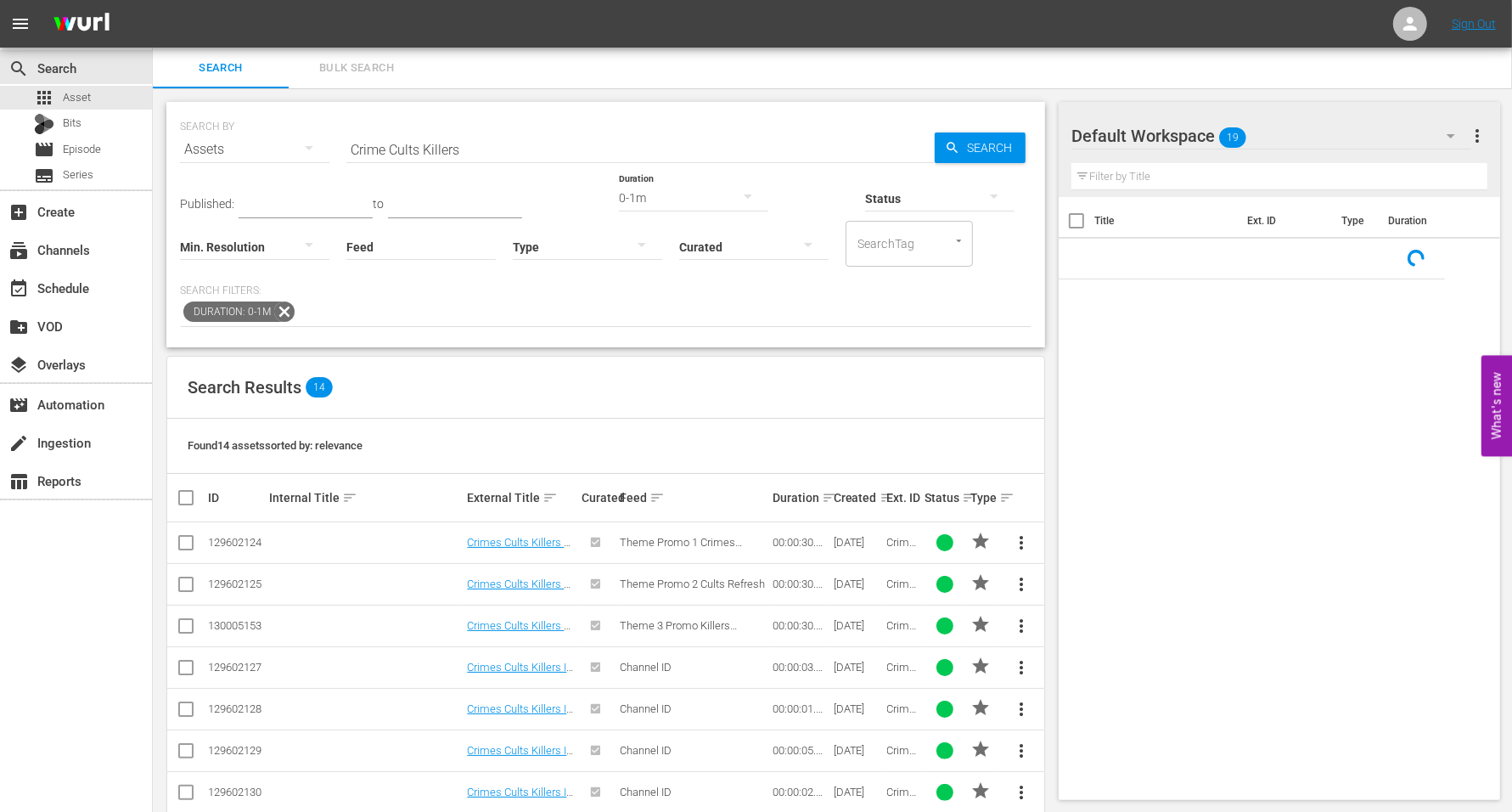
checkbox input "true"
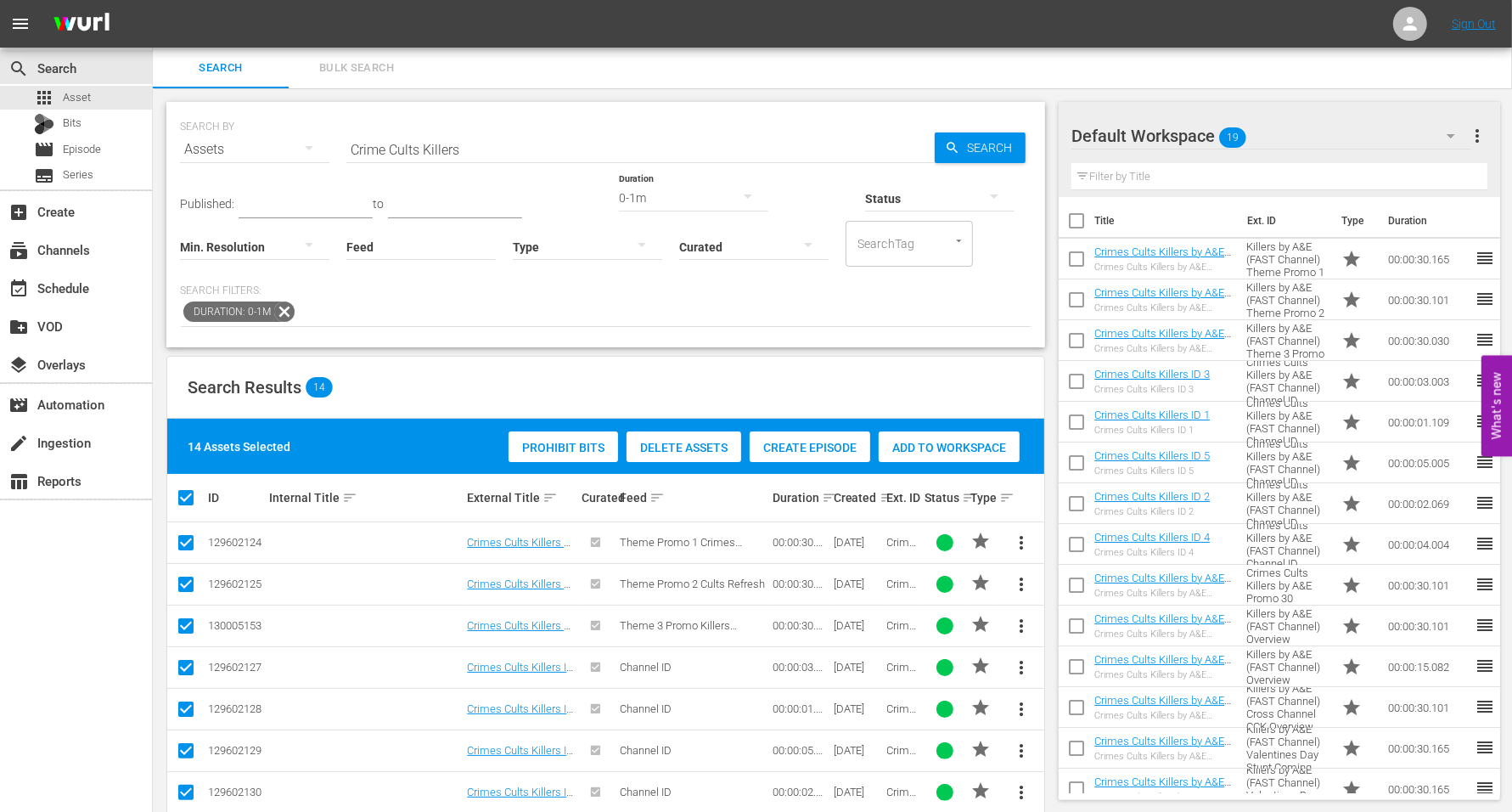
click at [356, 71] on span "Bulk Search" at bounding box center [356, 68] width 116 height 19
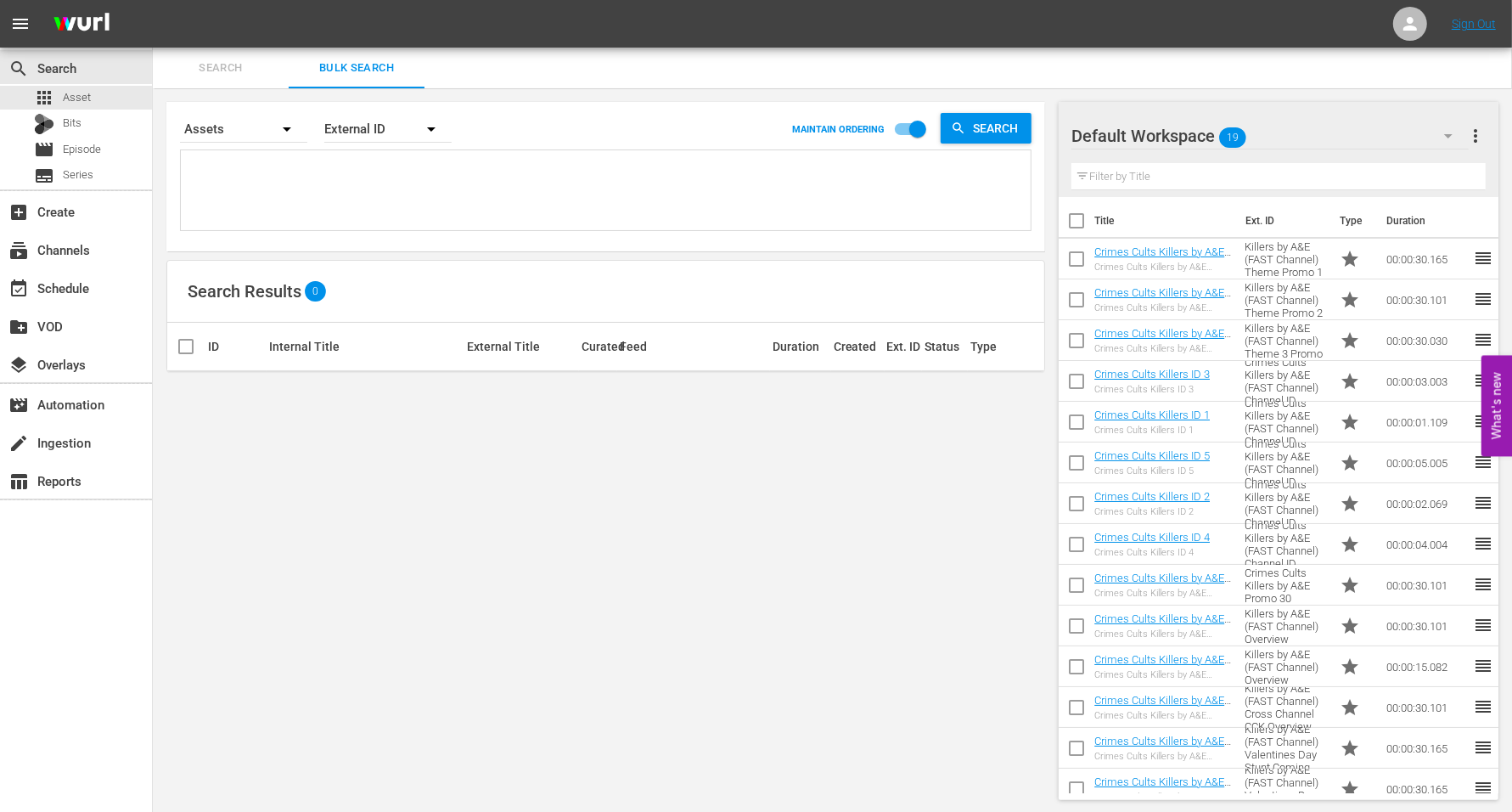
click at [431, 130] on icon "button" at bounding box center [431, 129] width 9 height 4
click at [369, 199] on div "Wurl ID" at bounding box center [378, 204] width 68 height 27
click at [423, 125] on icon "button" at bounding box center [430, 129] width 20 height 20
click at [357, 171] on div "External ID" at bounding box center [378, 177] width 68 height 27
click at [289, 130] on icon "button" at bounding box center [287, 129] width 20 height 20
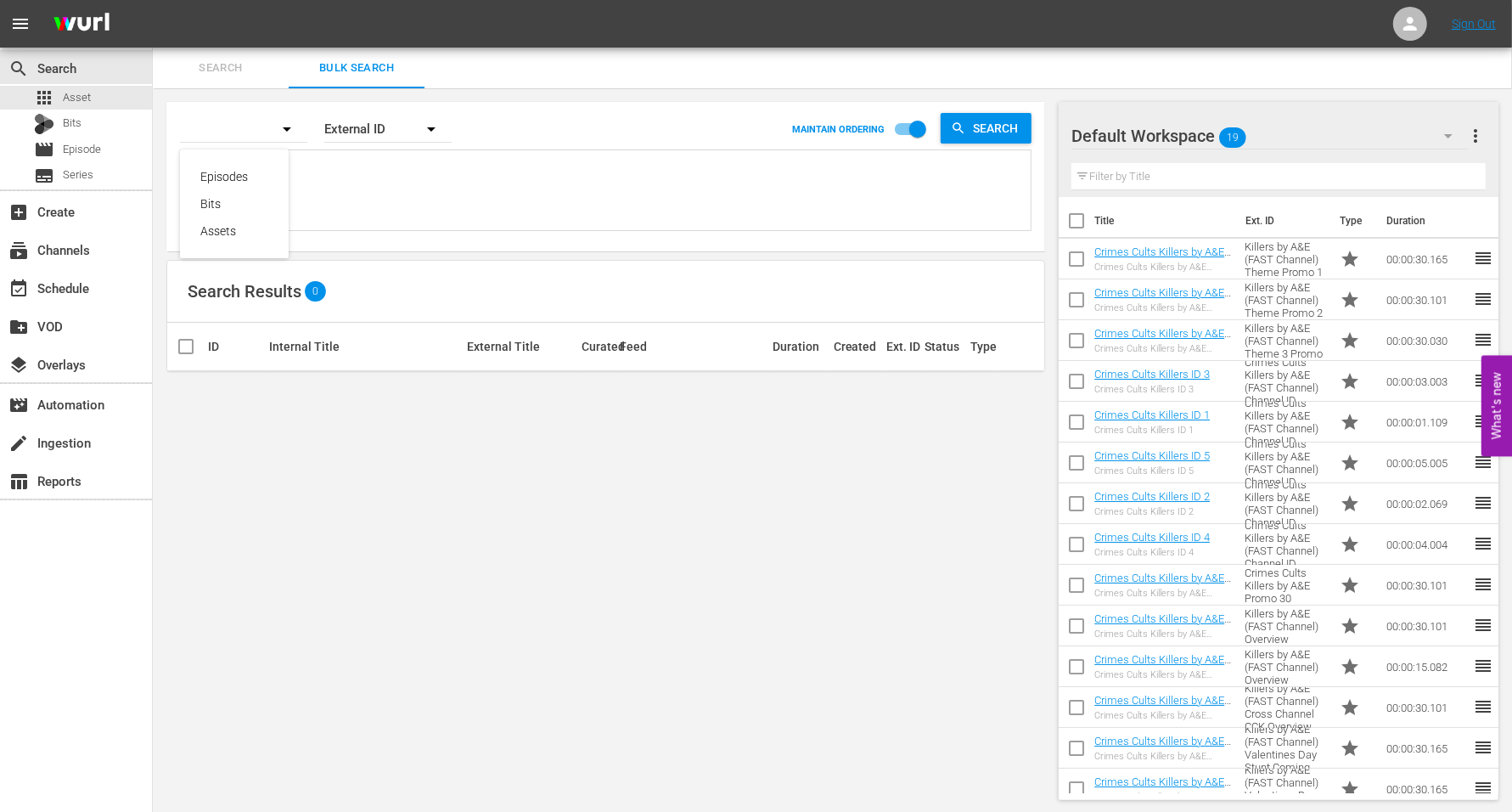
click at [289, 130] on div "Episodes Bits Assets" at bounding box center [756, 406] width 1512 height 812
click at [429, 131] on icon "button" at bounding box center [430, 129] width 20 height 20
click at [527, 162] on div "External ID [PERSON_NAME] ID Title" at bounding box center [756, 406] width 1512 height 812
click at [211, 53] on button "Search" at bounding box center [221, 68] width 136 height 41
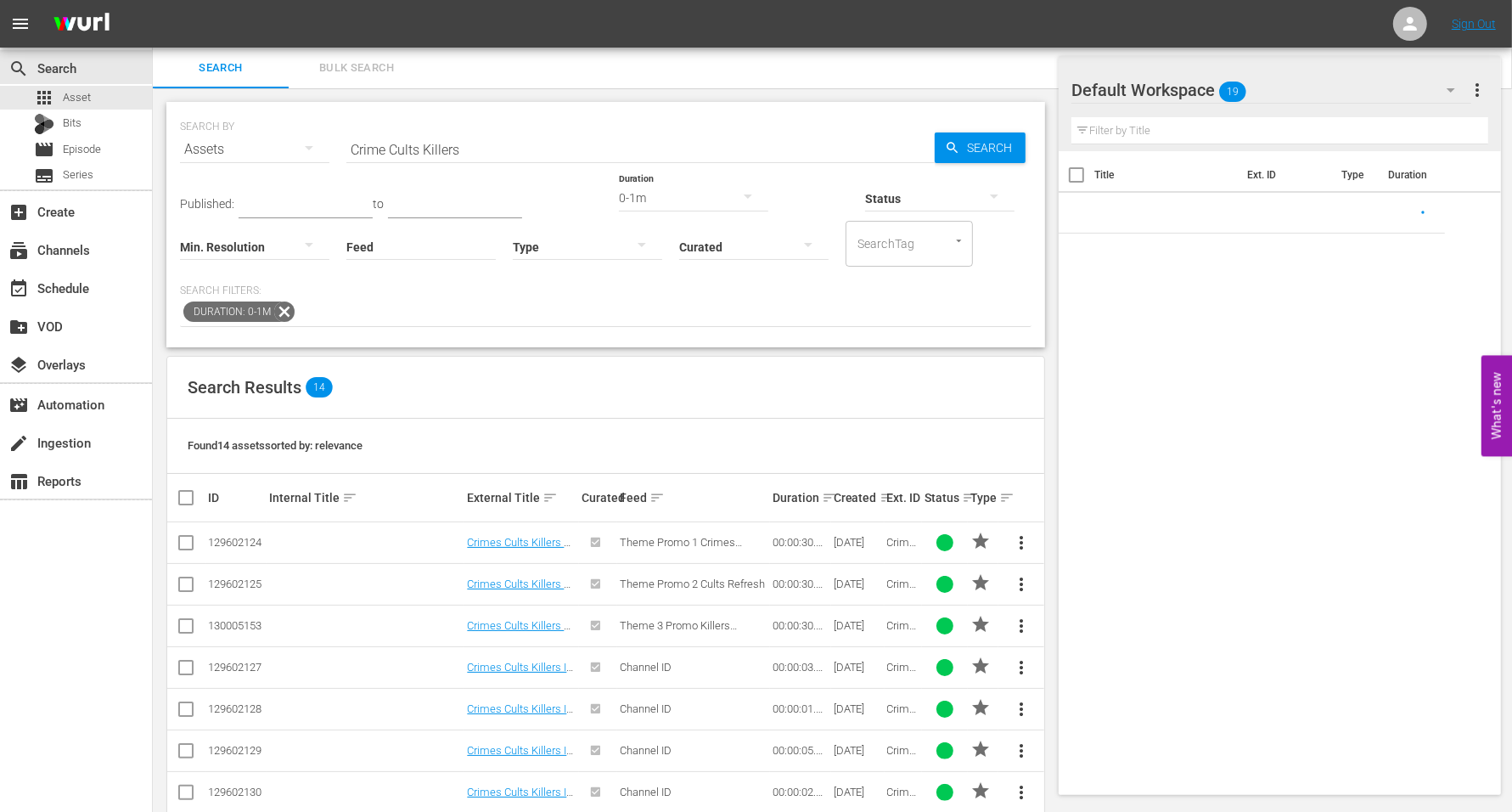
scroll to position [213, 0]
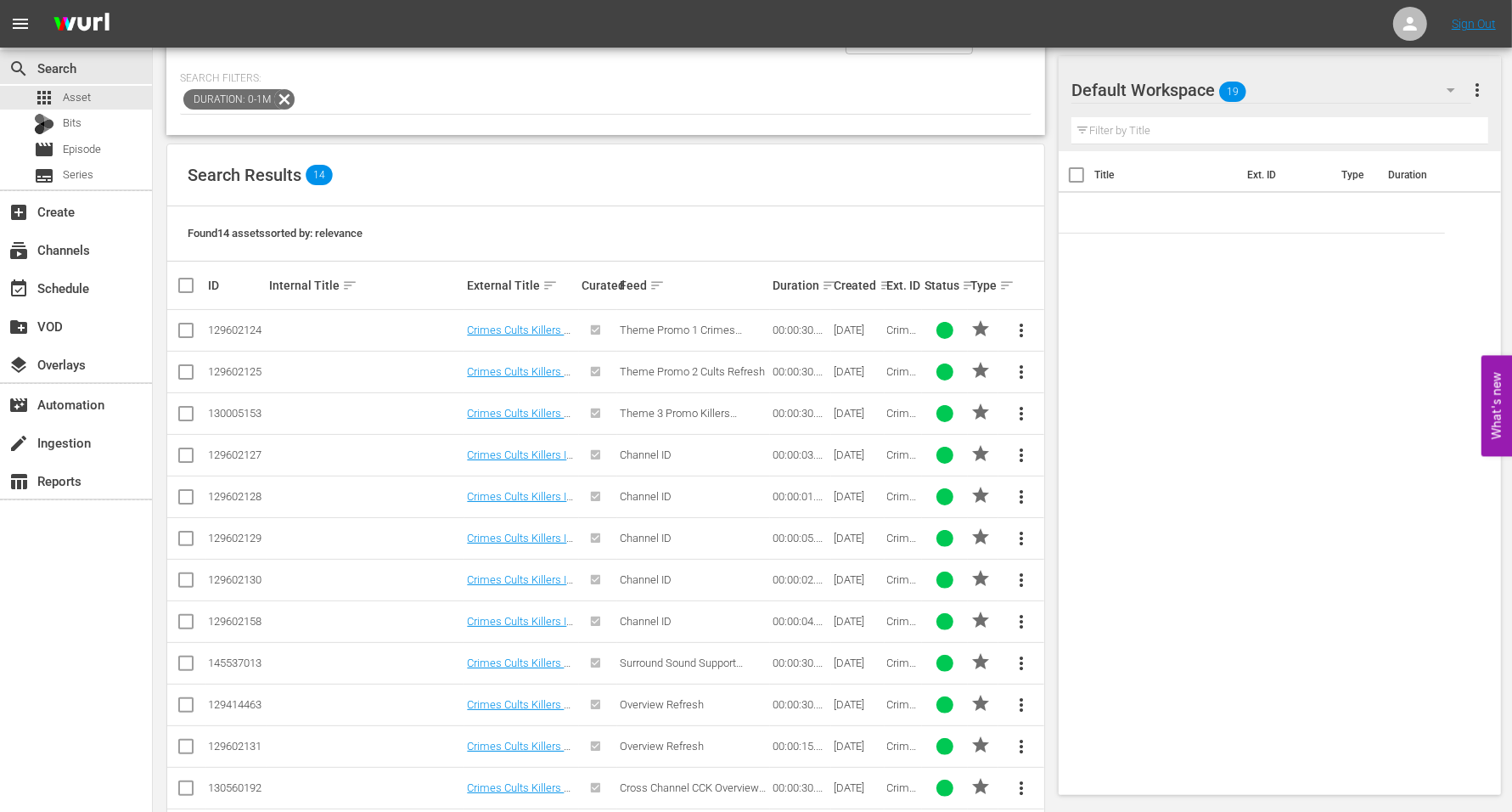
click at [185, 289] on input "checkbox" at bounding box center [192, 285] width 34 height 20
checkbox input "true"
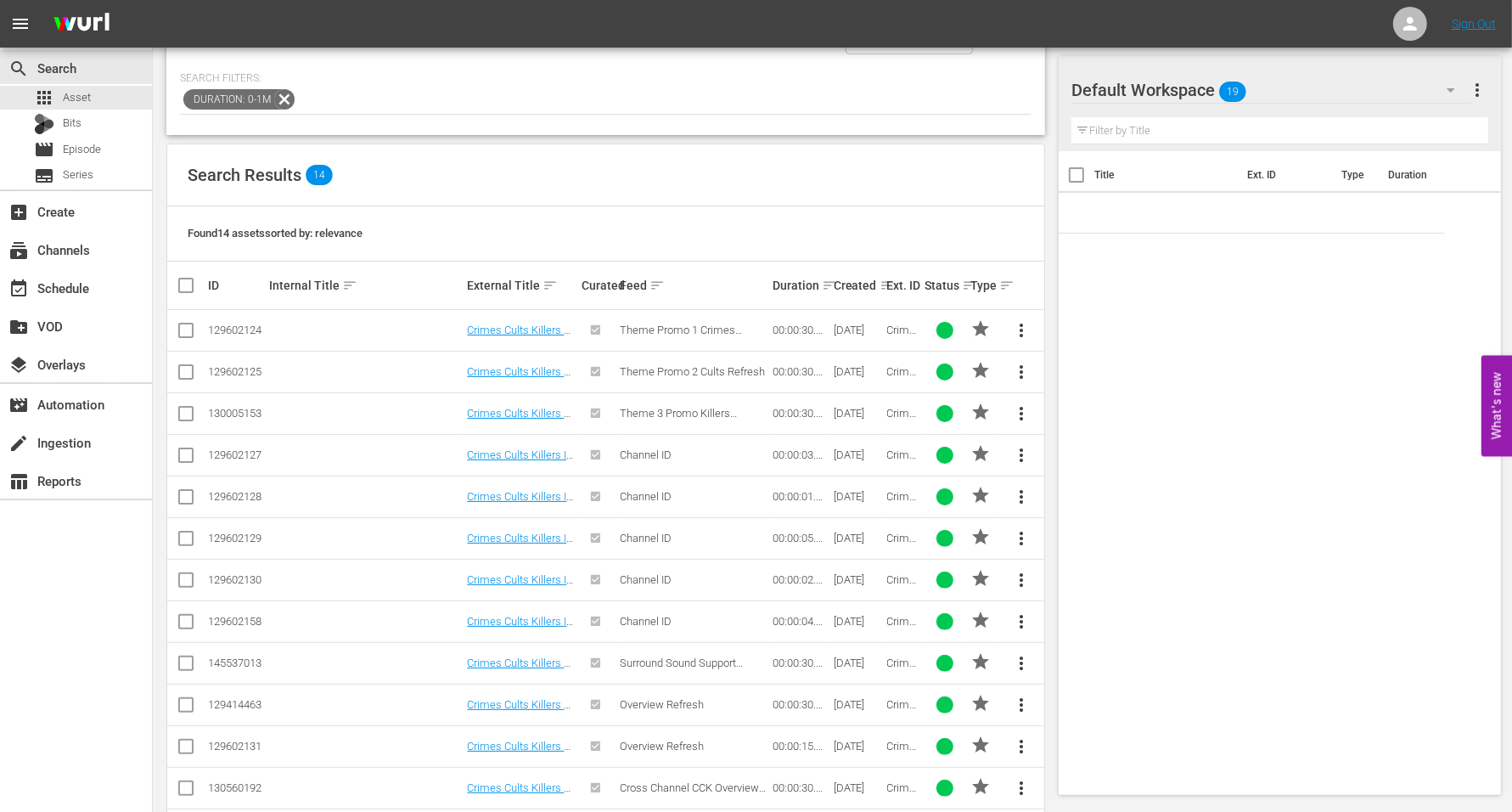
checkbox input "true"
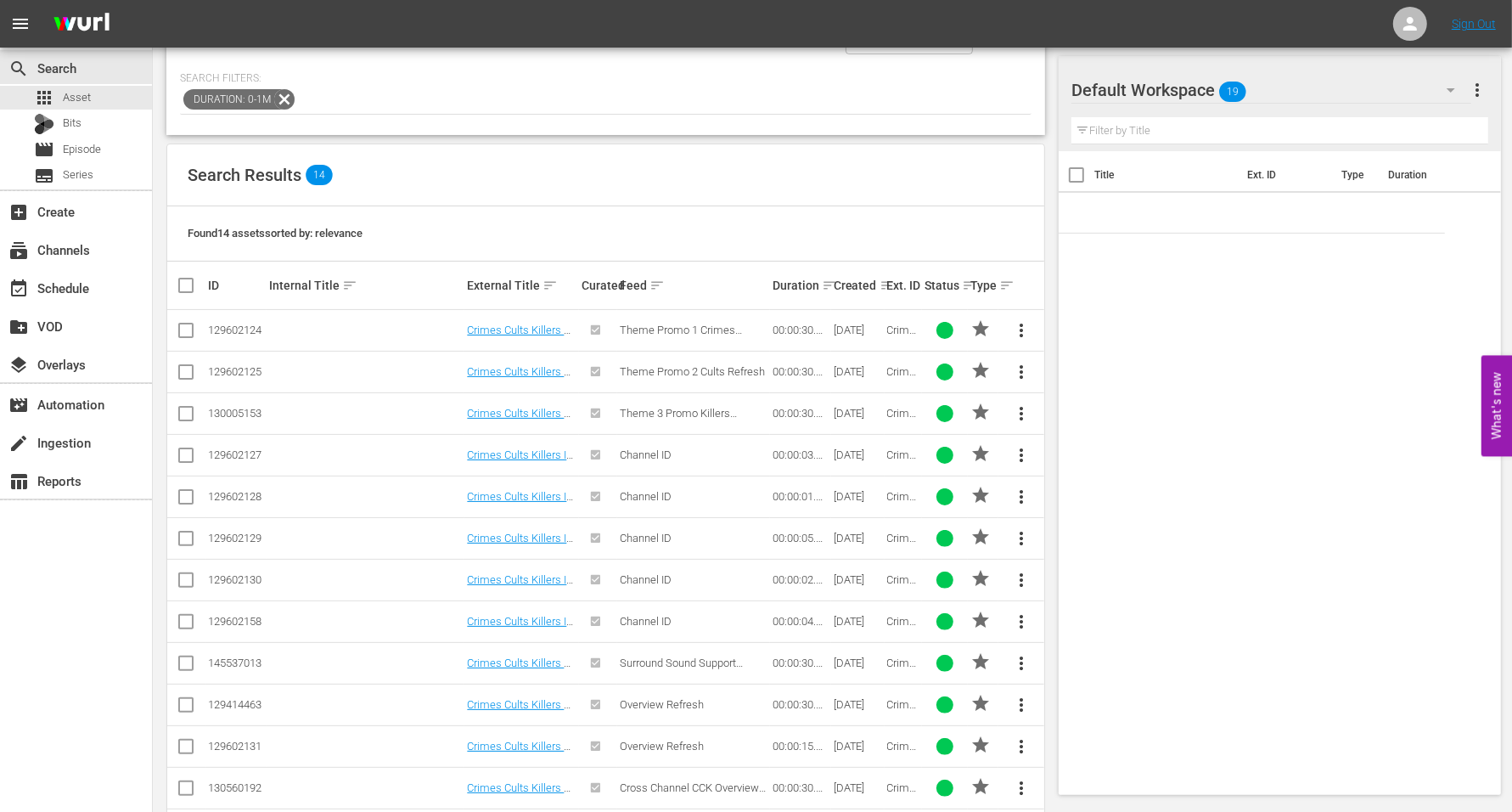
checkbox input "true"
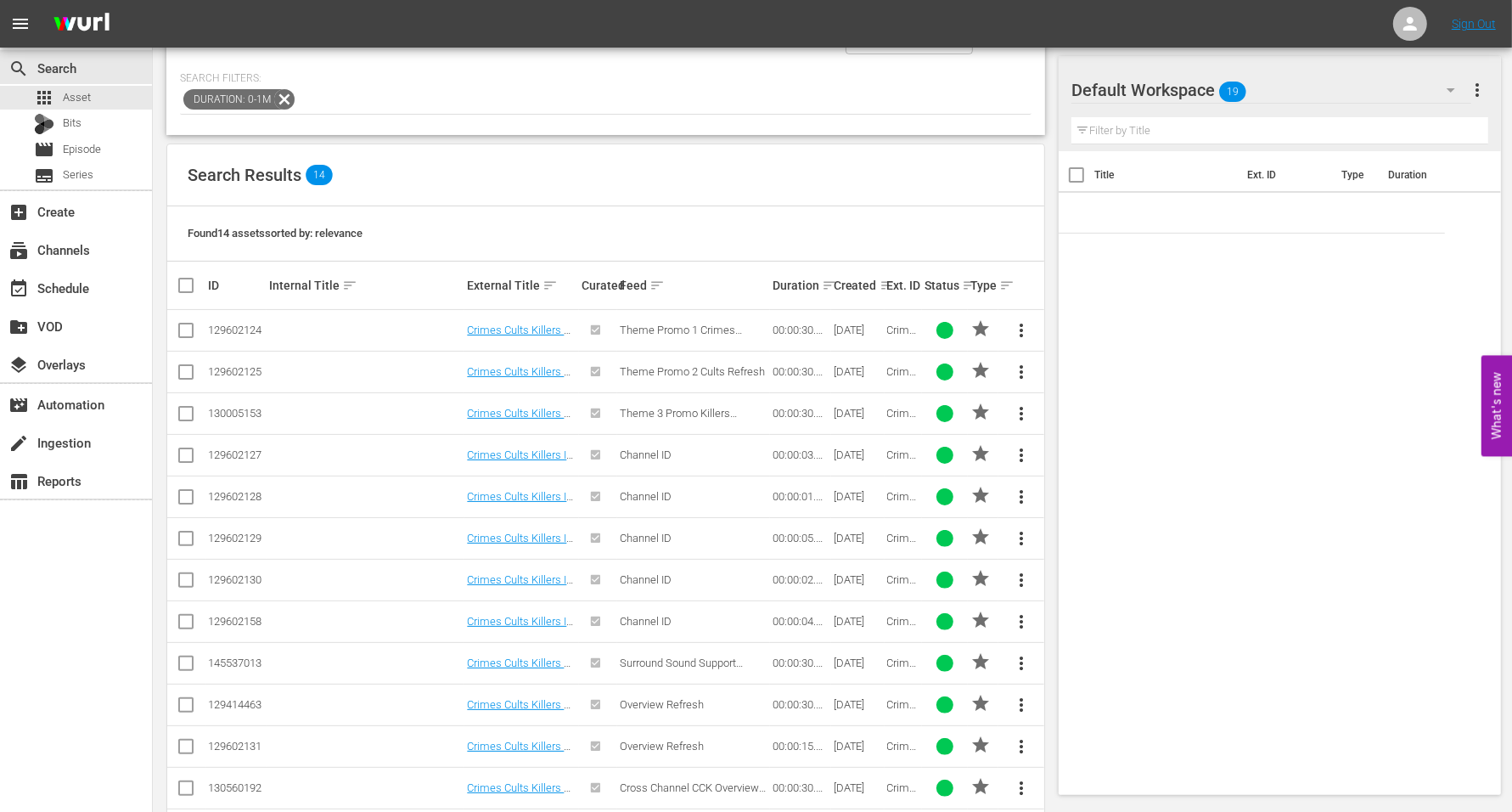
checkbox input "true"
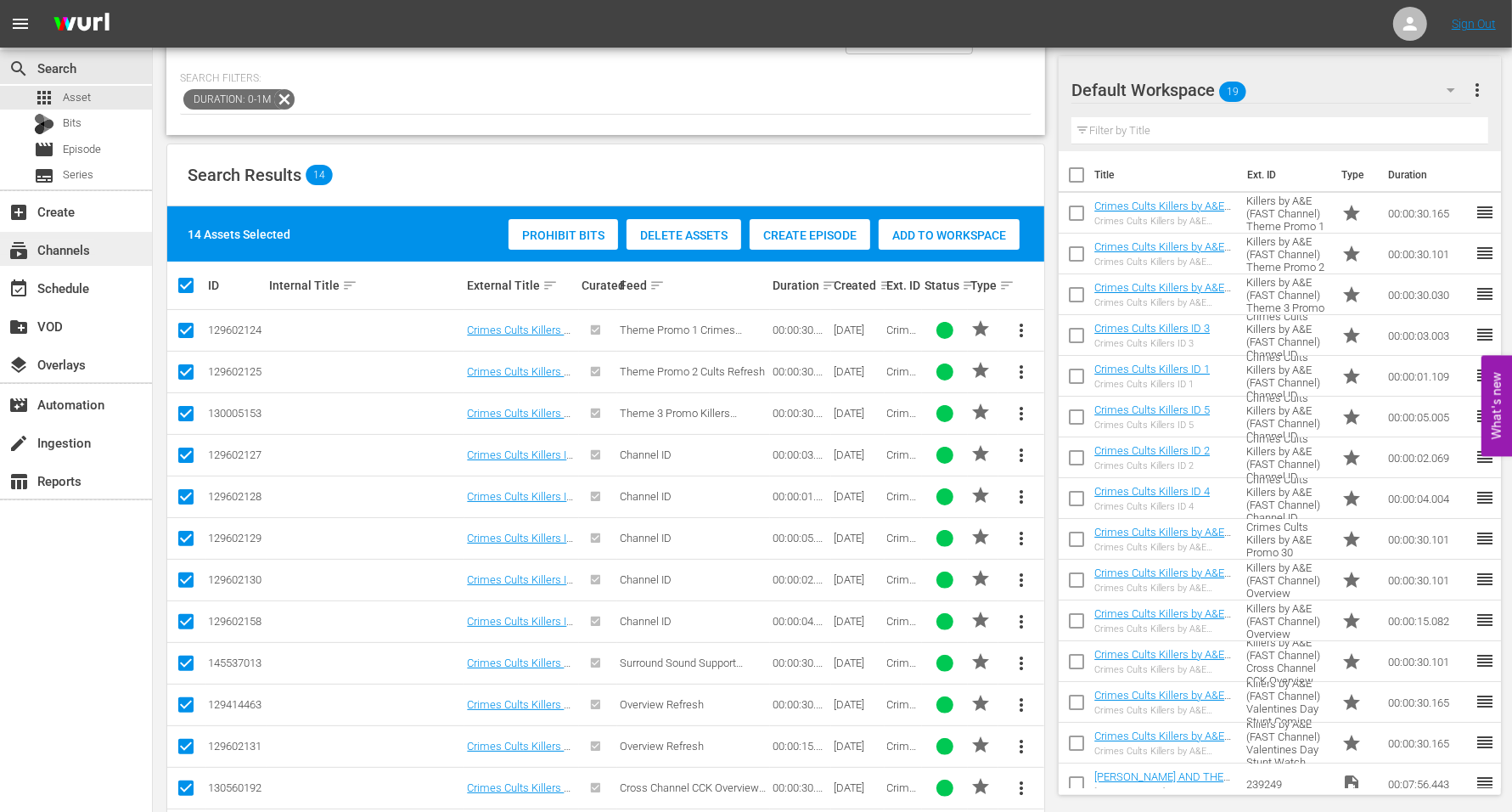
click at [80, 250] on div "subscriptions Channels" at bounding box center [48, 246] width 95 height 15
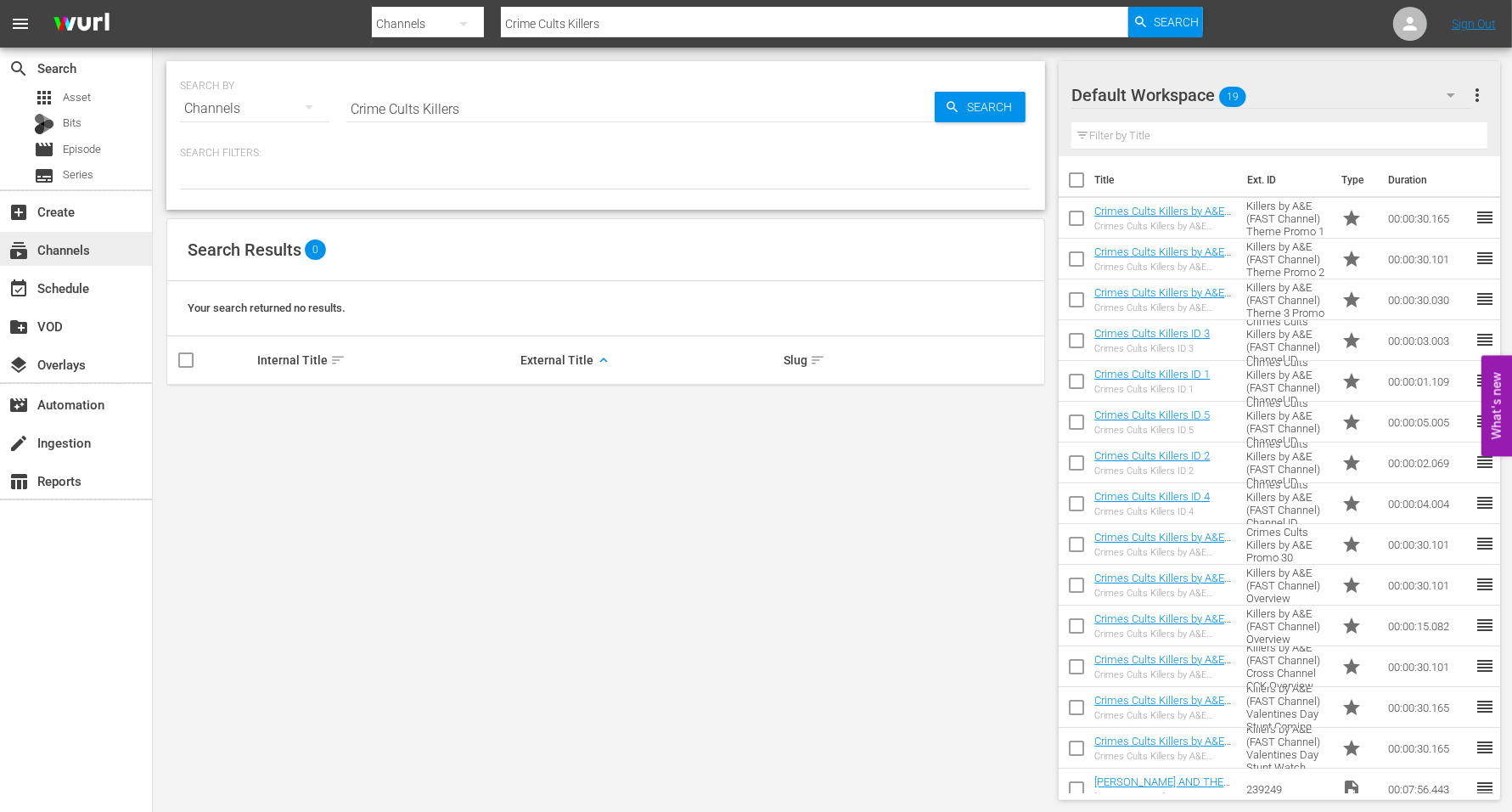
click at [75, 254] on div "subscriptions Channels" at bounding box center [48, 246] width 95 height 15
click at [66, 286] on div "event_available Schedule" at bounding box center [48, 285] width 95 height 15
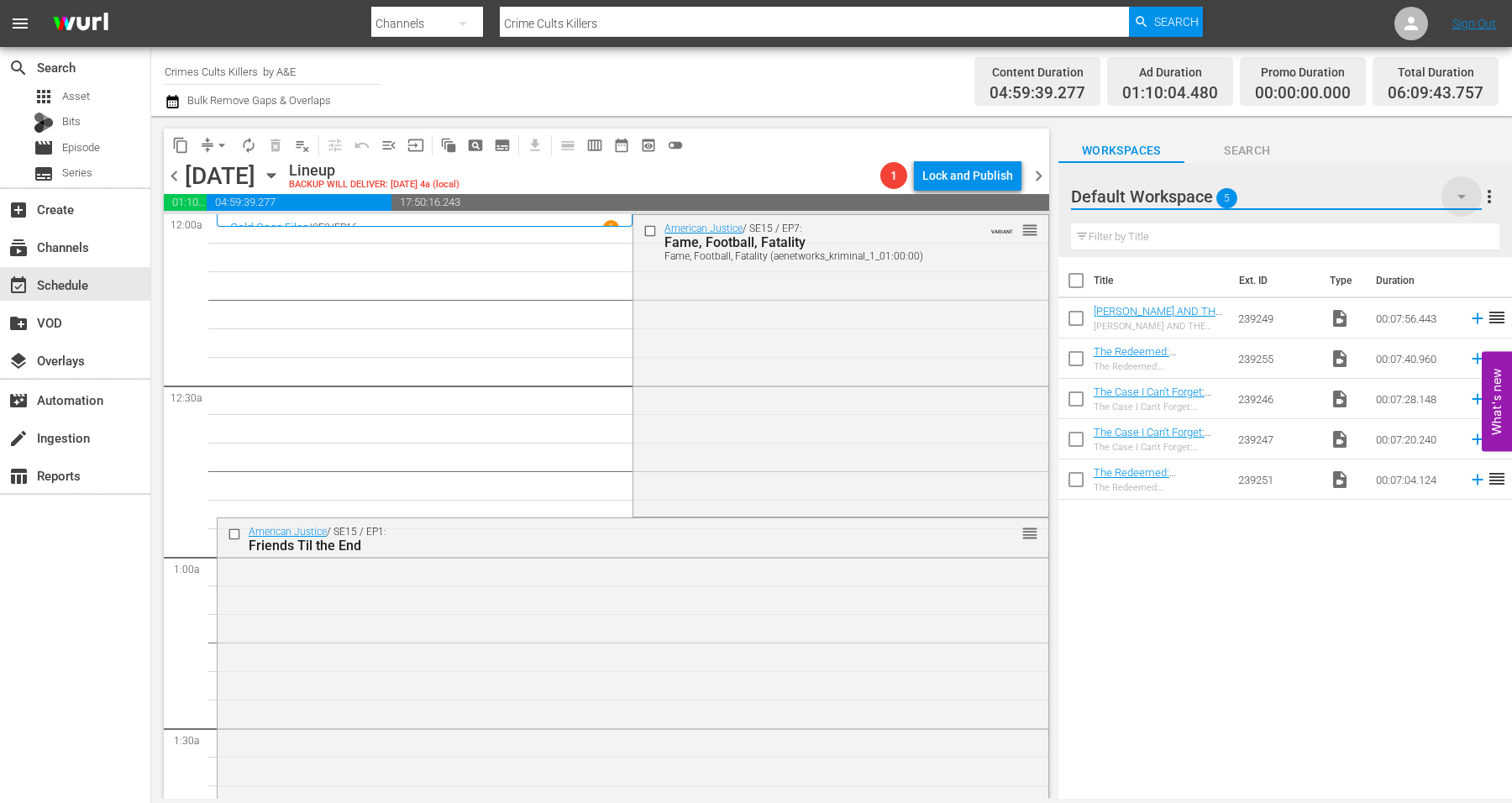
click at [1208, 196] on icon "button" at bounding box center [1461, 196] width 20 height 20
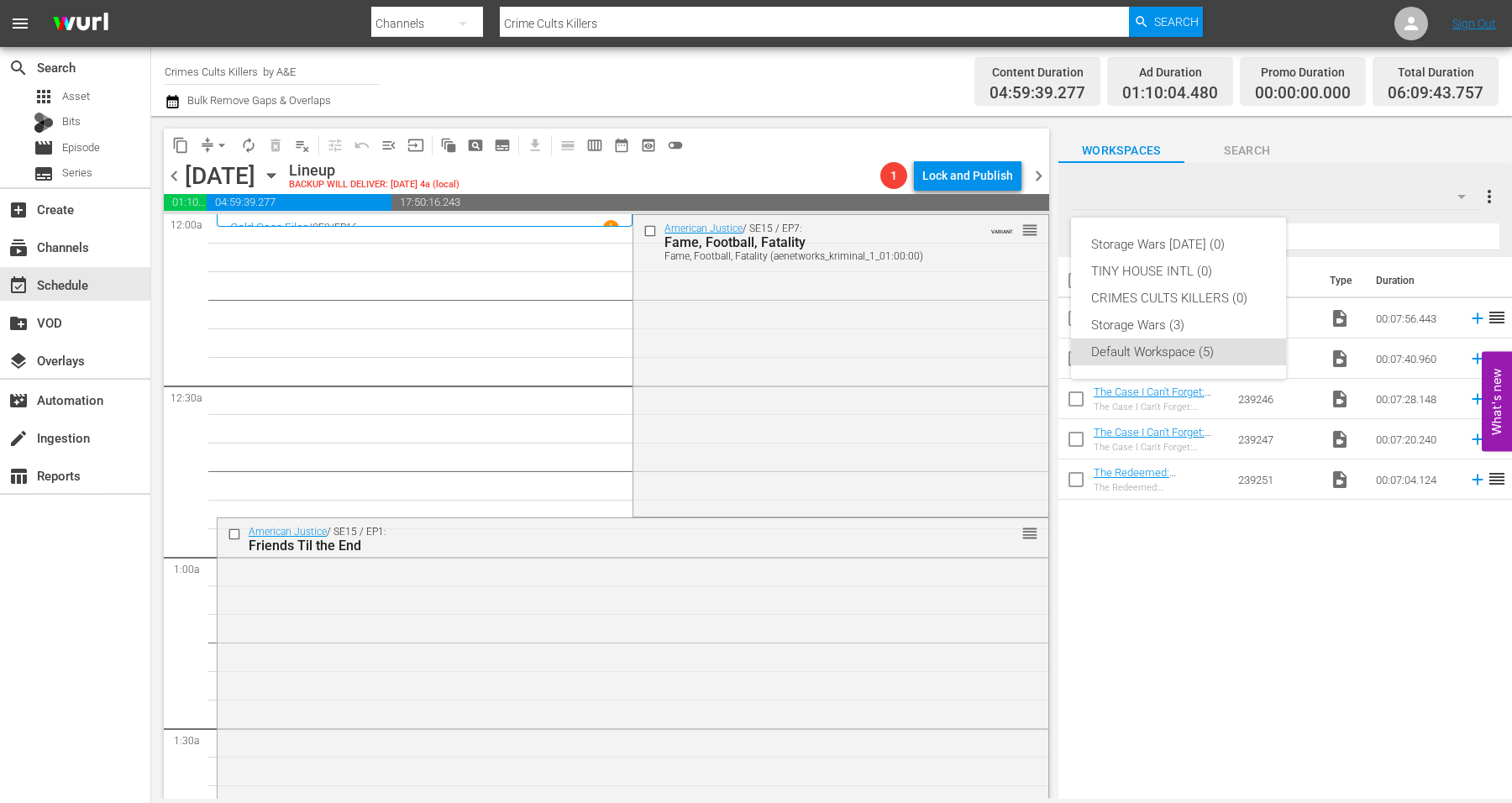
click at [1208, 186] on div "Storage Wars [DATE] (0) TINY HOUSE INTL (0) CRIMES CULTS KILLERS (0) Storage Wa…" at bounding box center [756, 402] width 1512 height 803
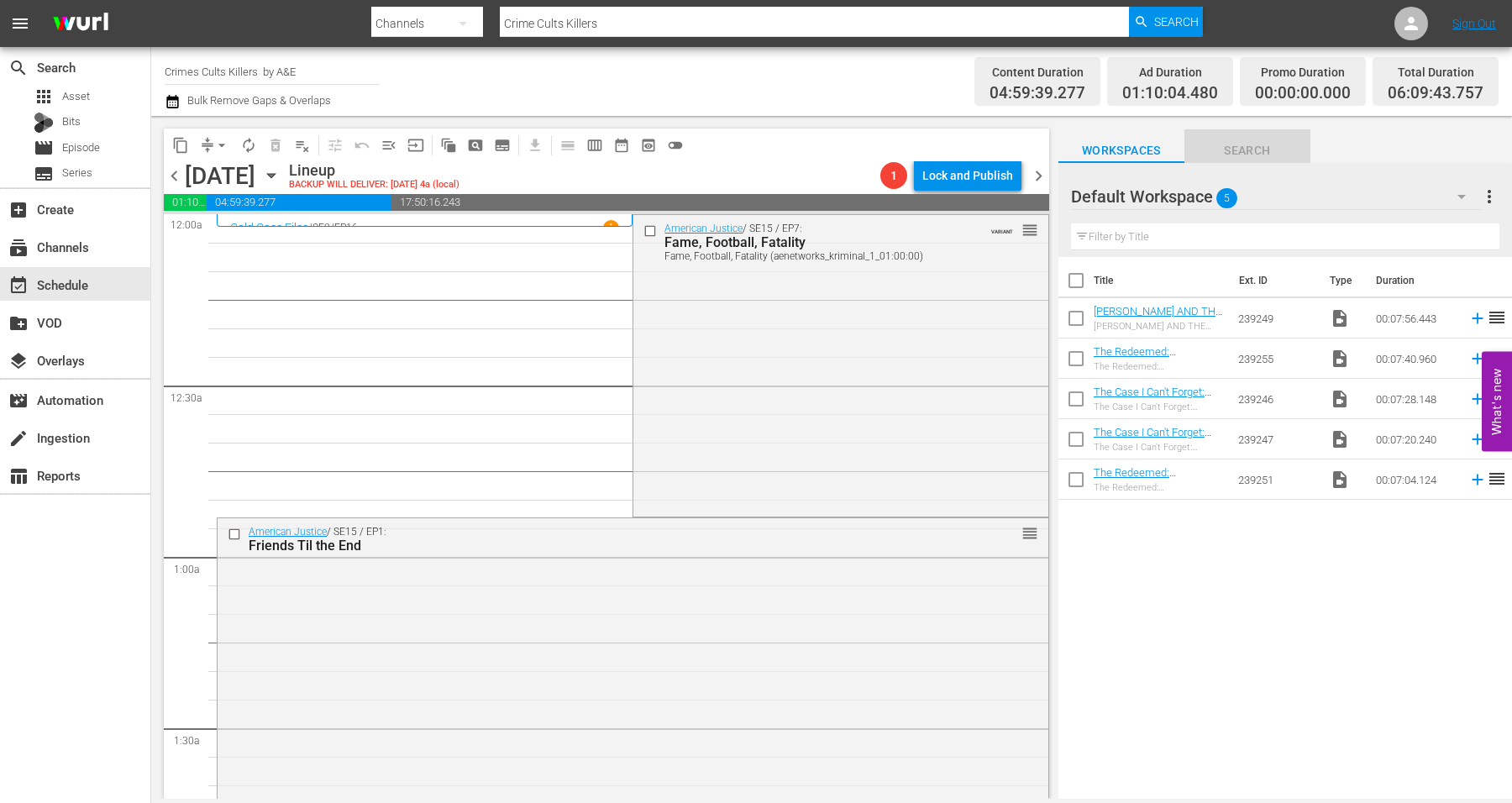
click at [1208, 151] on span "Search" at bounding box center [1247, 151] width 126 height 21
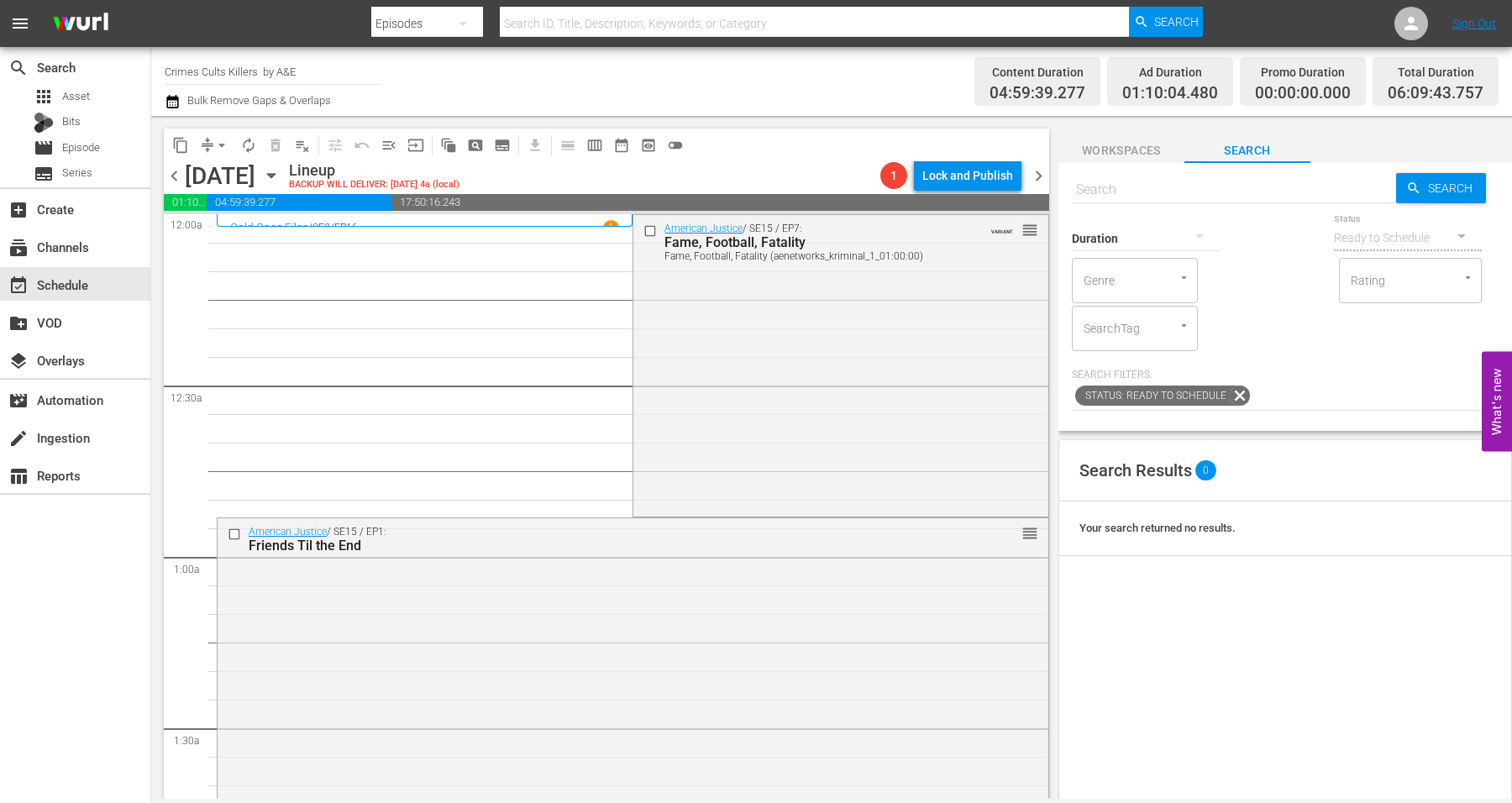
click at [1091, 148] on span "Workspaces" at bounding box center [1121, 151] width 126 height 21
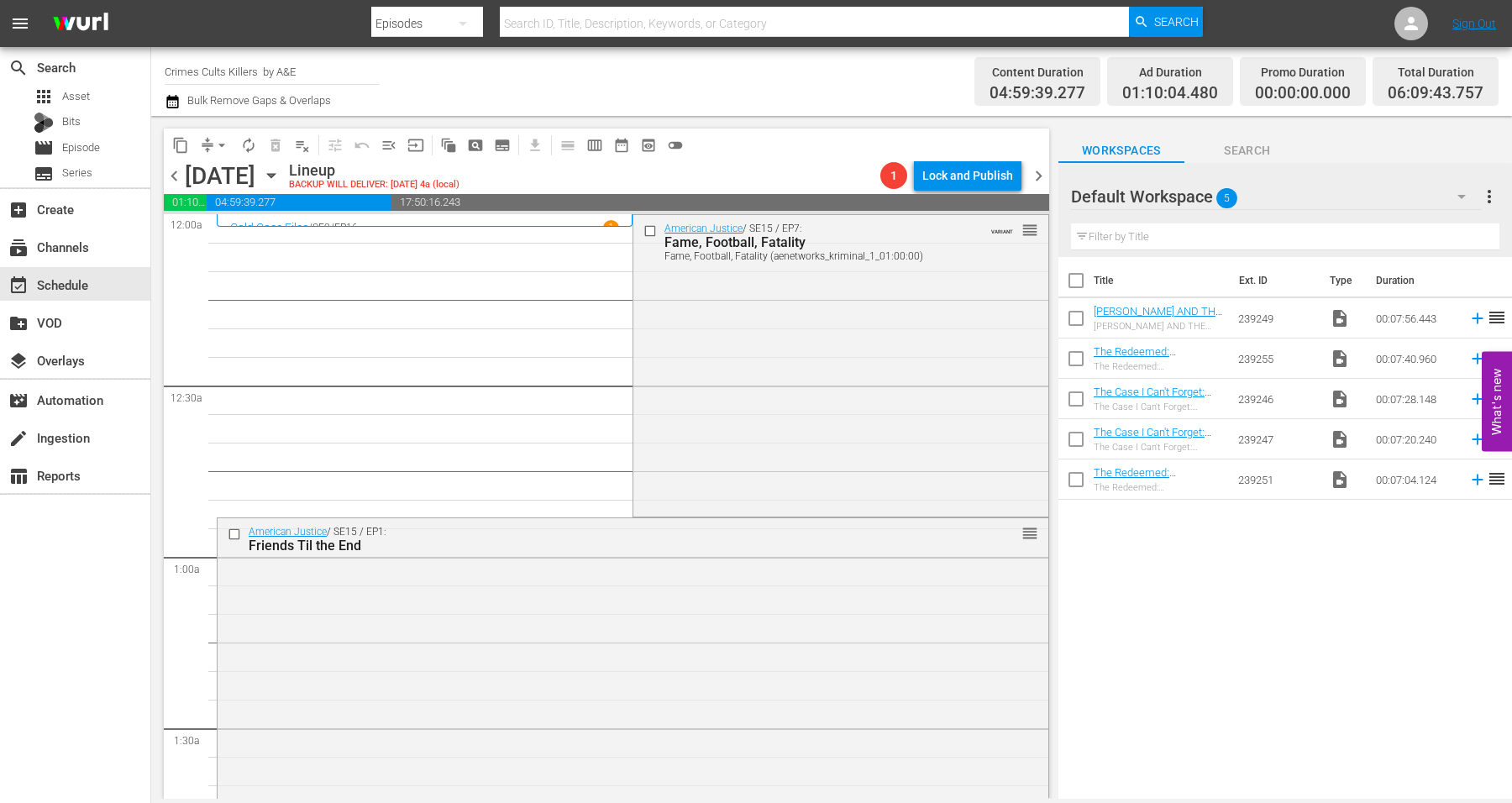
click at [1173, 546] on div "Title Ext. ID Type Duration [PERSON_NAME] AND THE CASE OF HIS PARTNER [PERSON_N…" at bounding box center [1285, 530] width 454 height 545
click at [74, 95] on span "Asset" at bounding box center [76, 96] width 28 height 17
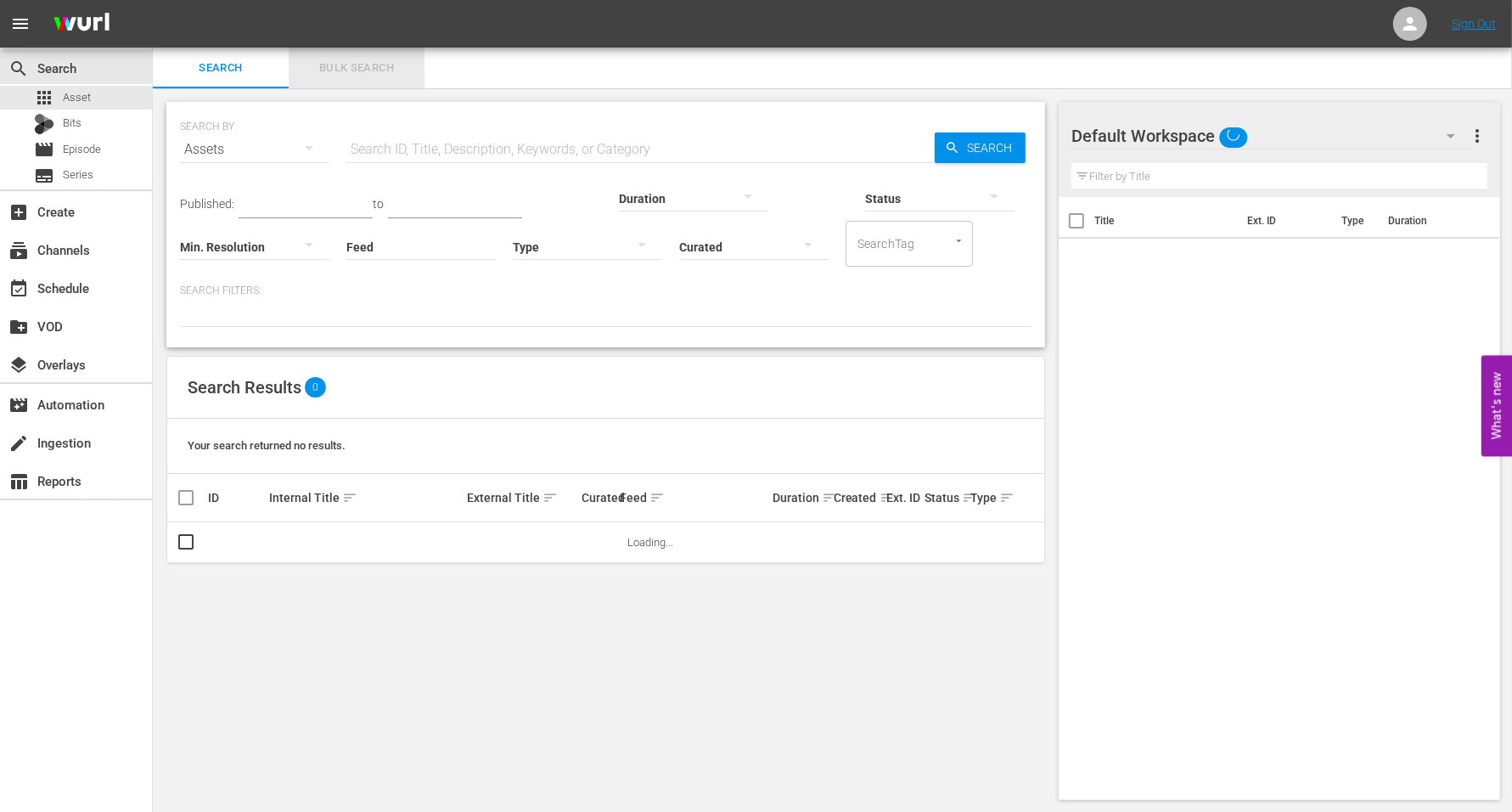
click at [378, 64] on span "Bulk Search" at bounding box center [356, 68] width 116 height 19
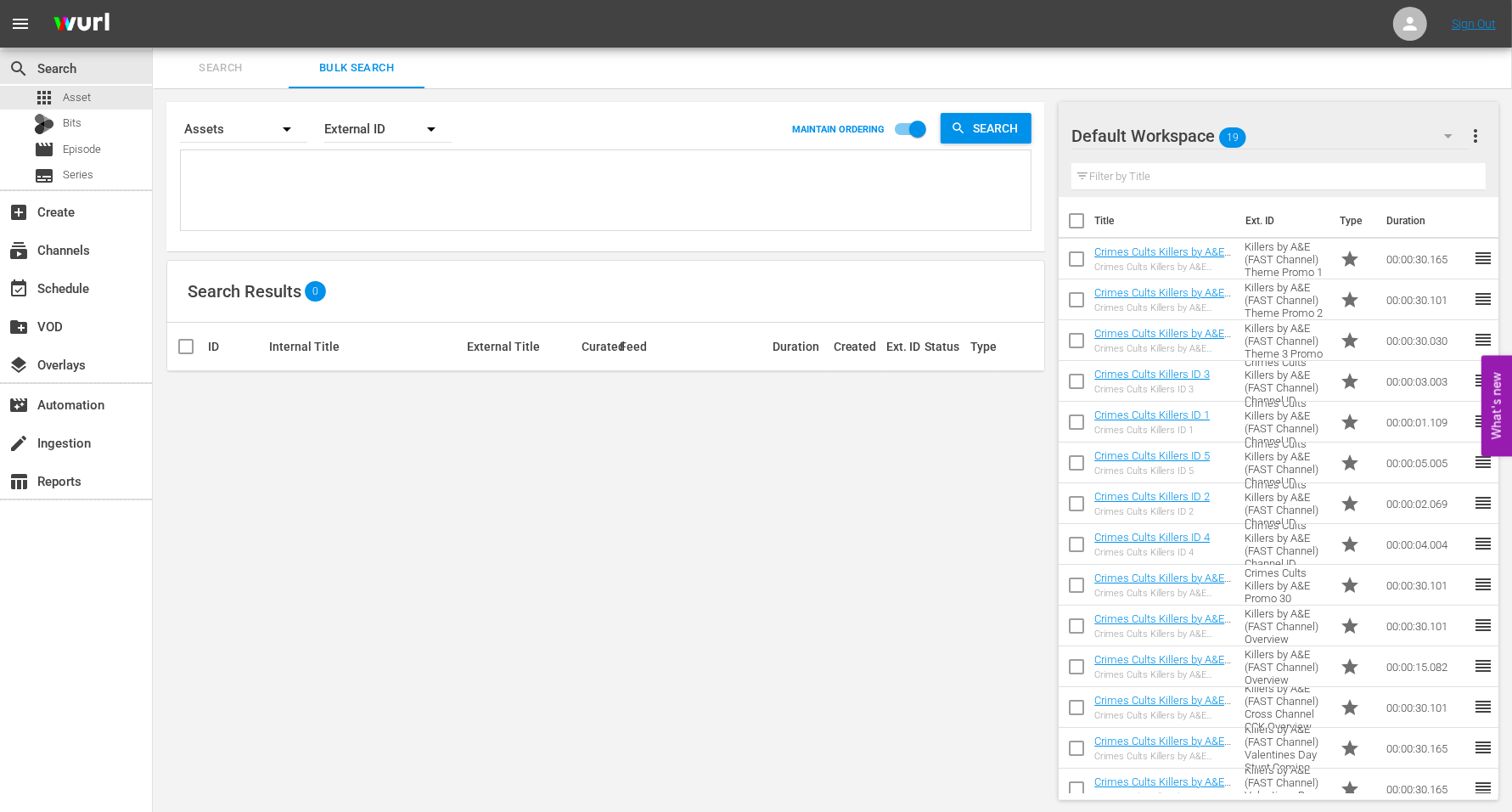
click at [1077, 217] on input "checkbox" at bounding box center [1076, 224] width 35 height 35
checkbox input "true"
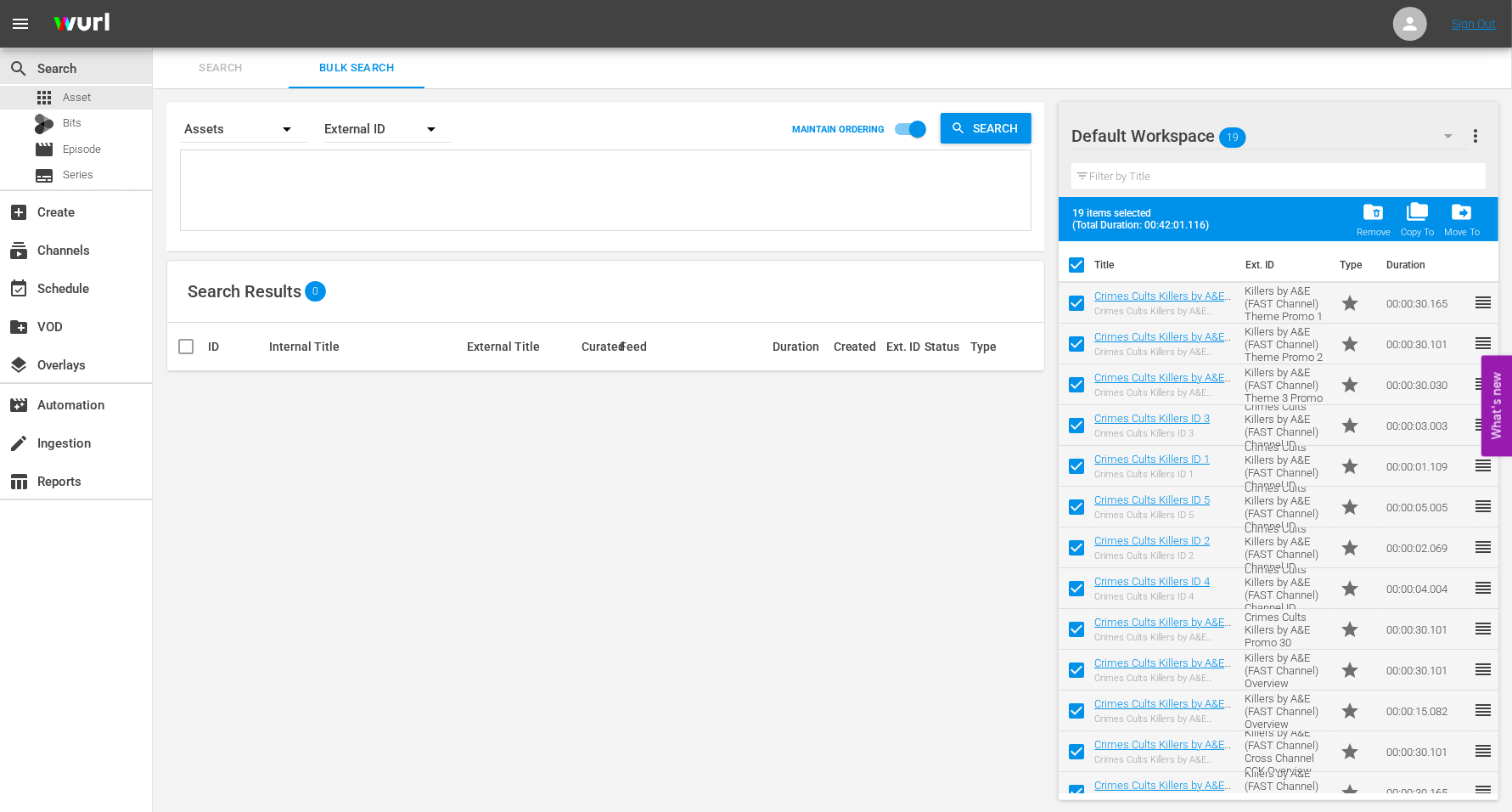
checkbox input "true"
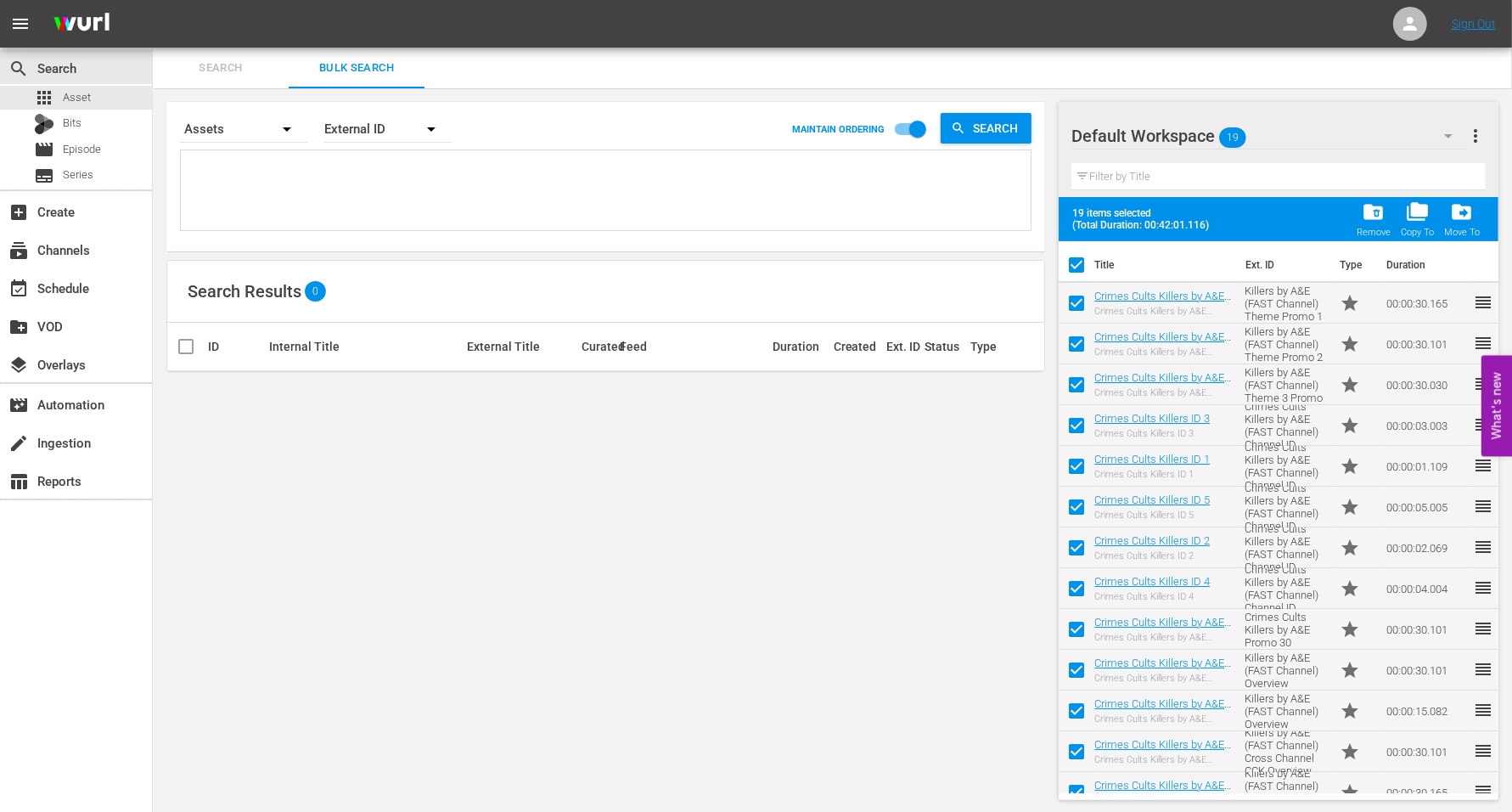
checkbox input "true"
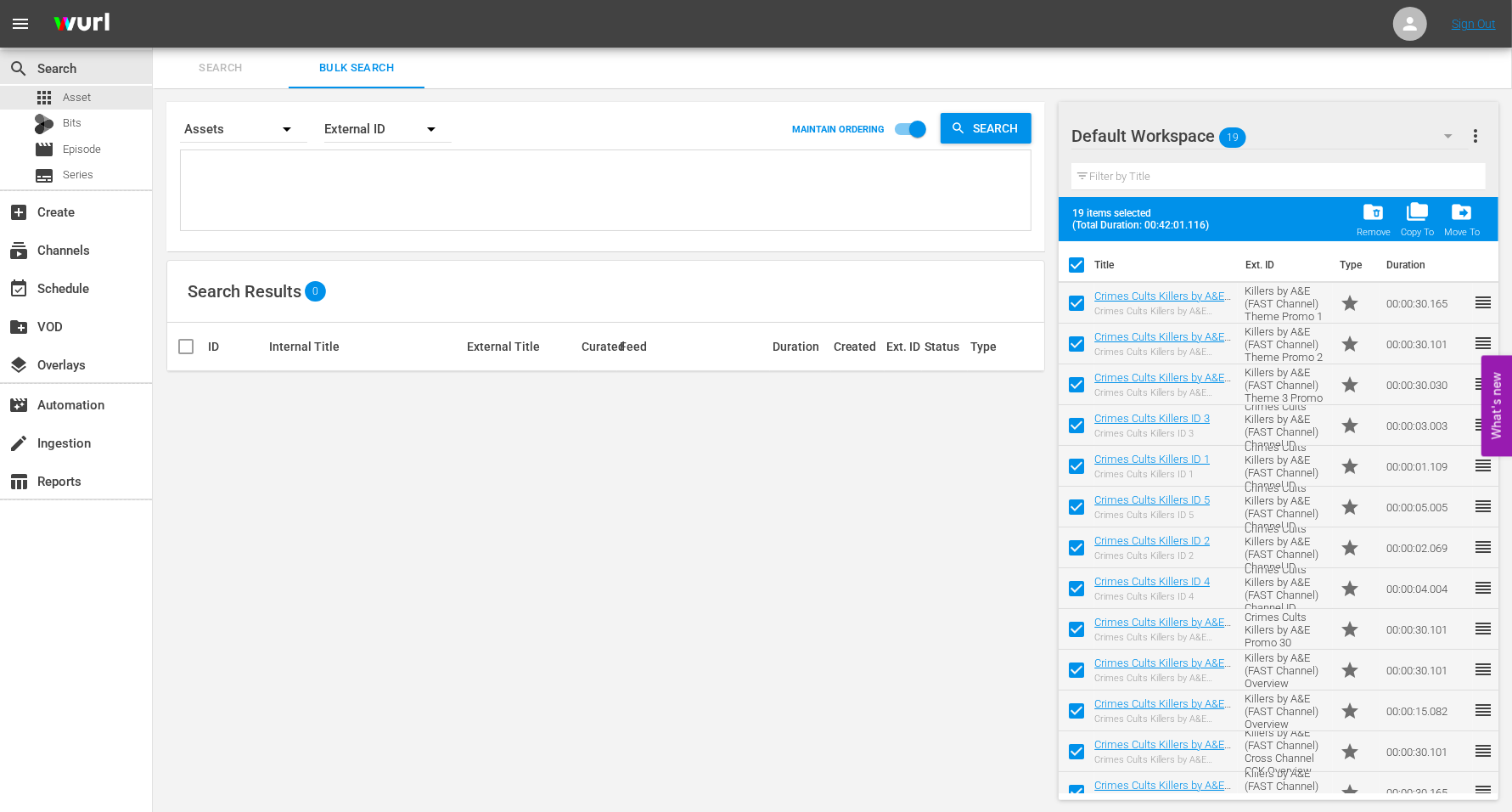
checkbox input "true"
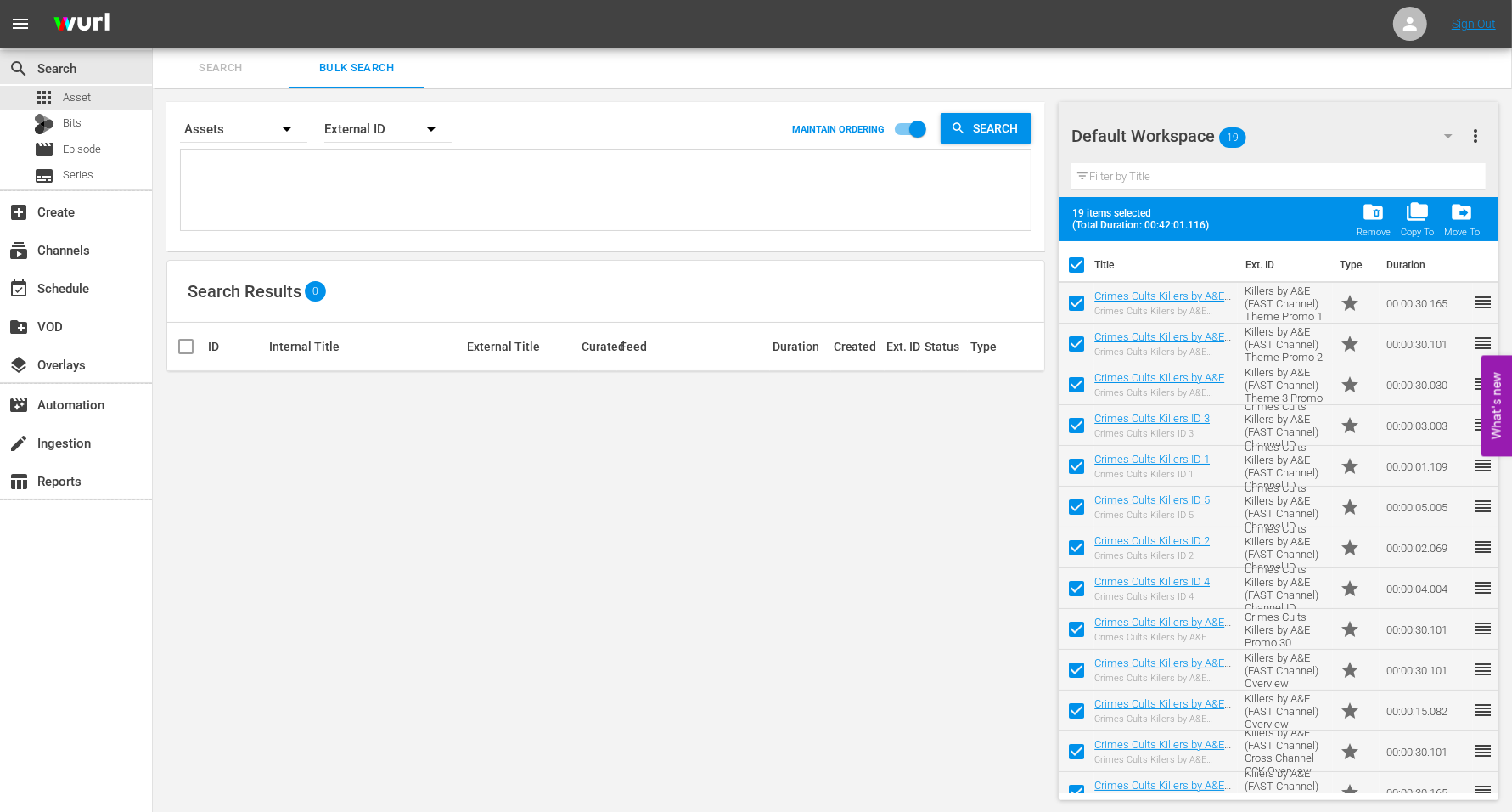
checkbox input "true"
click at [1222, 214] on span "drive_file_move" at bounding box center [1462, 212] width 23 height 23
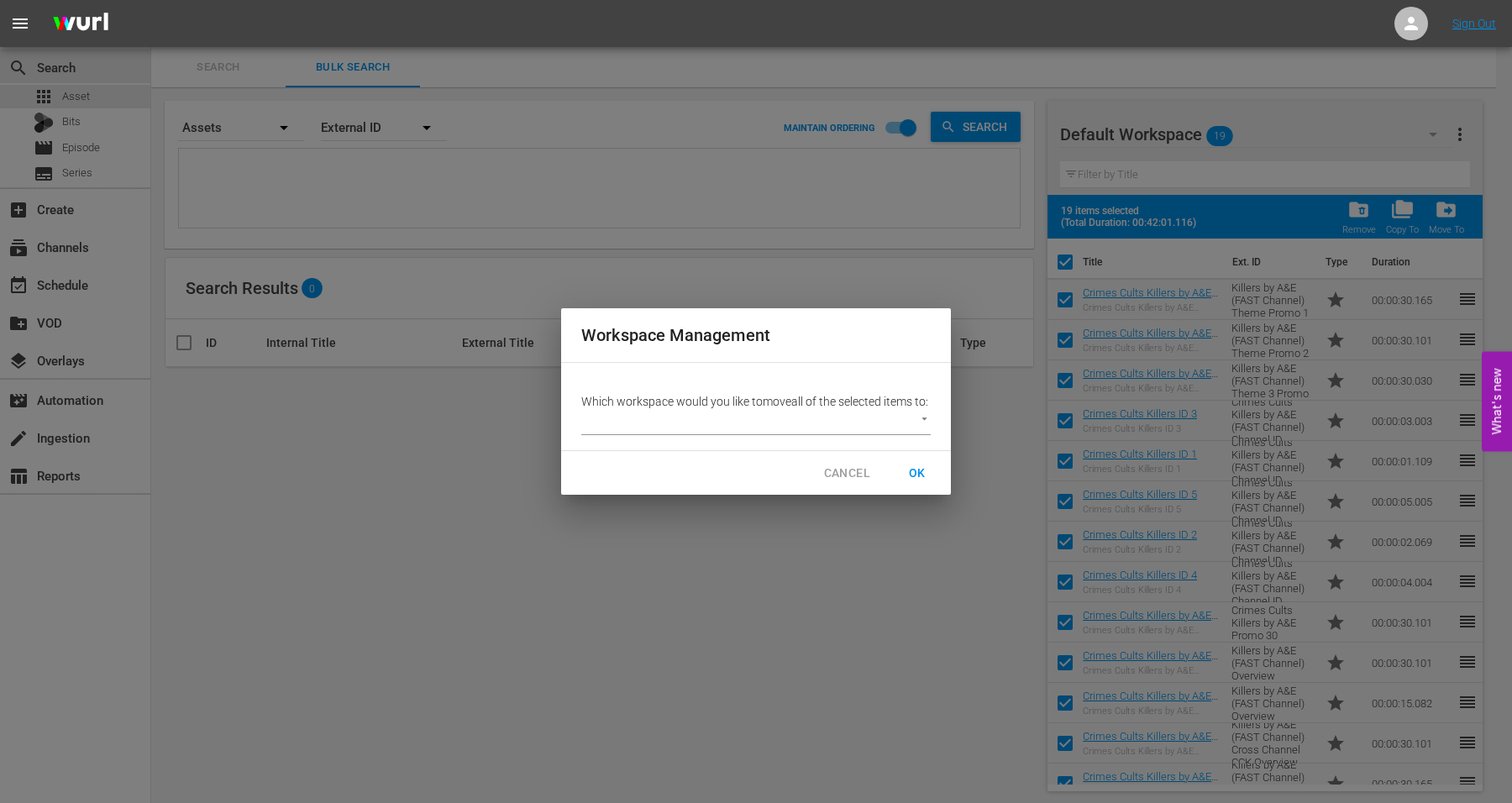
click at [840, 434] on body "menu Sign Out search Search apps Asset Bits movie Episode subtitles Series add_…" at bounding box center [756, 402] width 1512 height 803
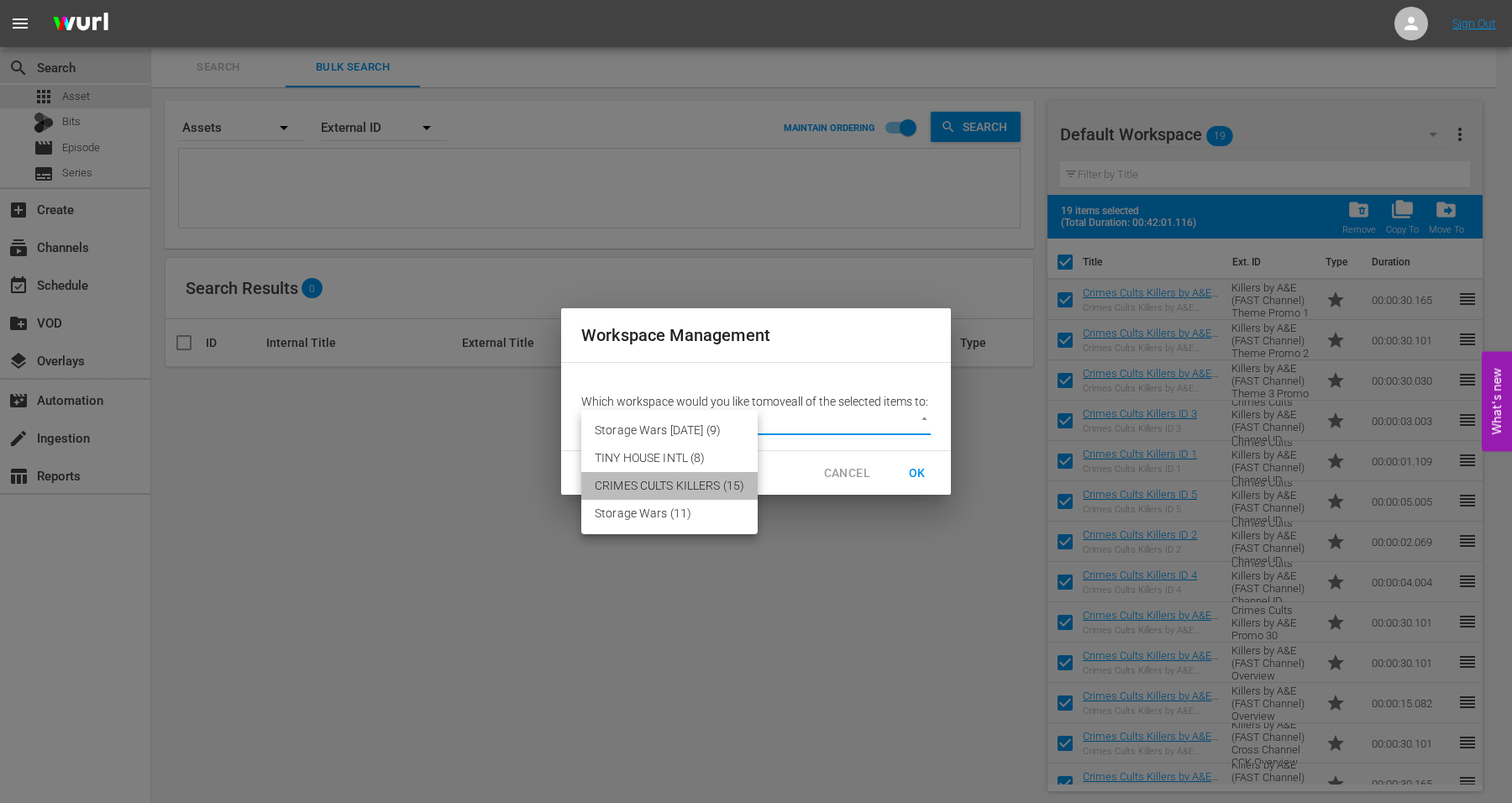
click at [683, 483] on li "CRIMES CULTS KILLERS (15)" at bounding box center [669, 486] width 176 height 28
type input "3634"
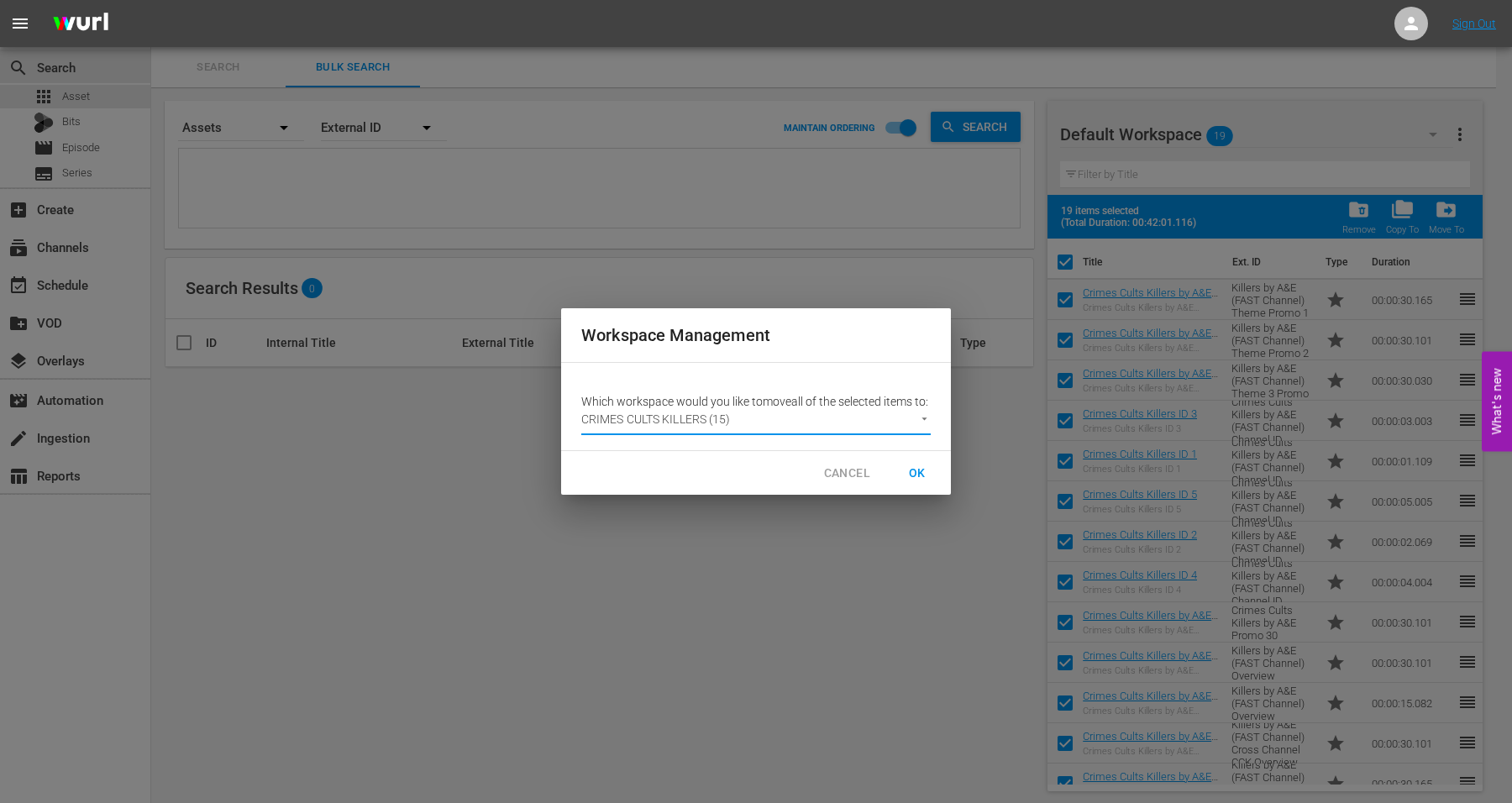
click at [909, 479] on span "OK" at bounding box center [917, 473] width 27 height 21
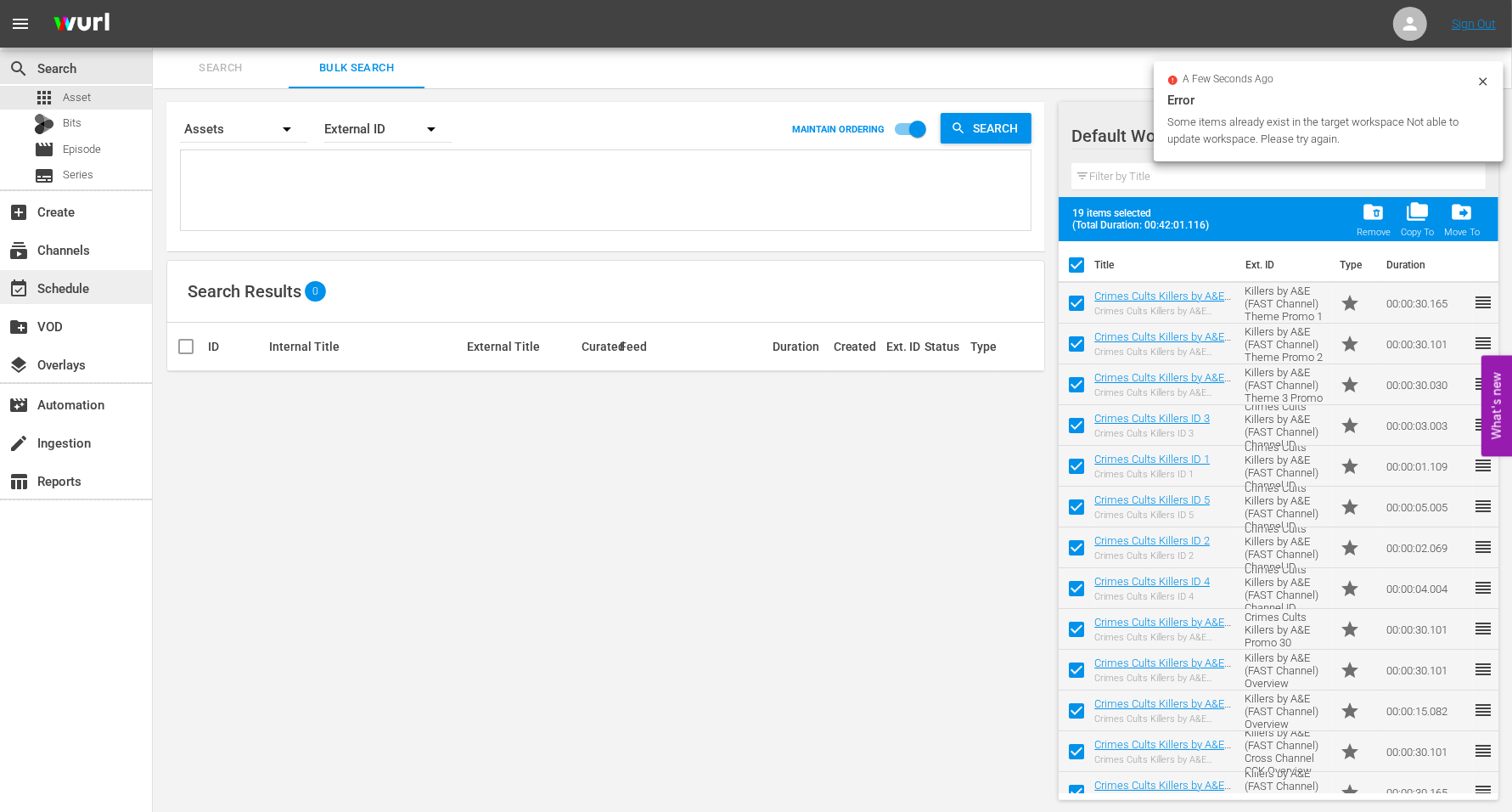
click at [65, 285] on div "event_available Schedule" at bounding box center [48, 285] width 95 height 15
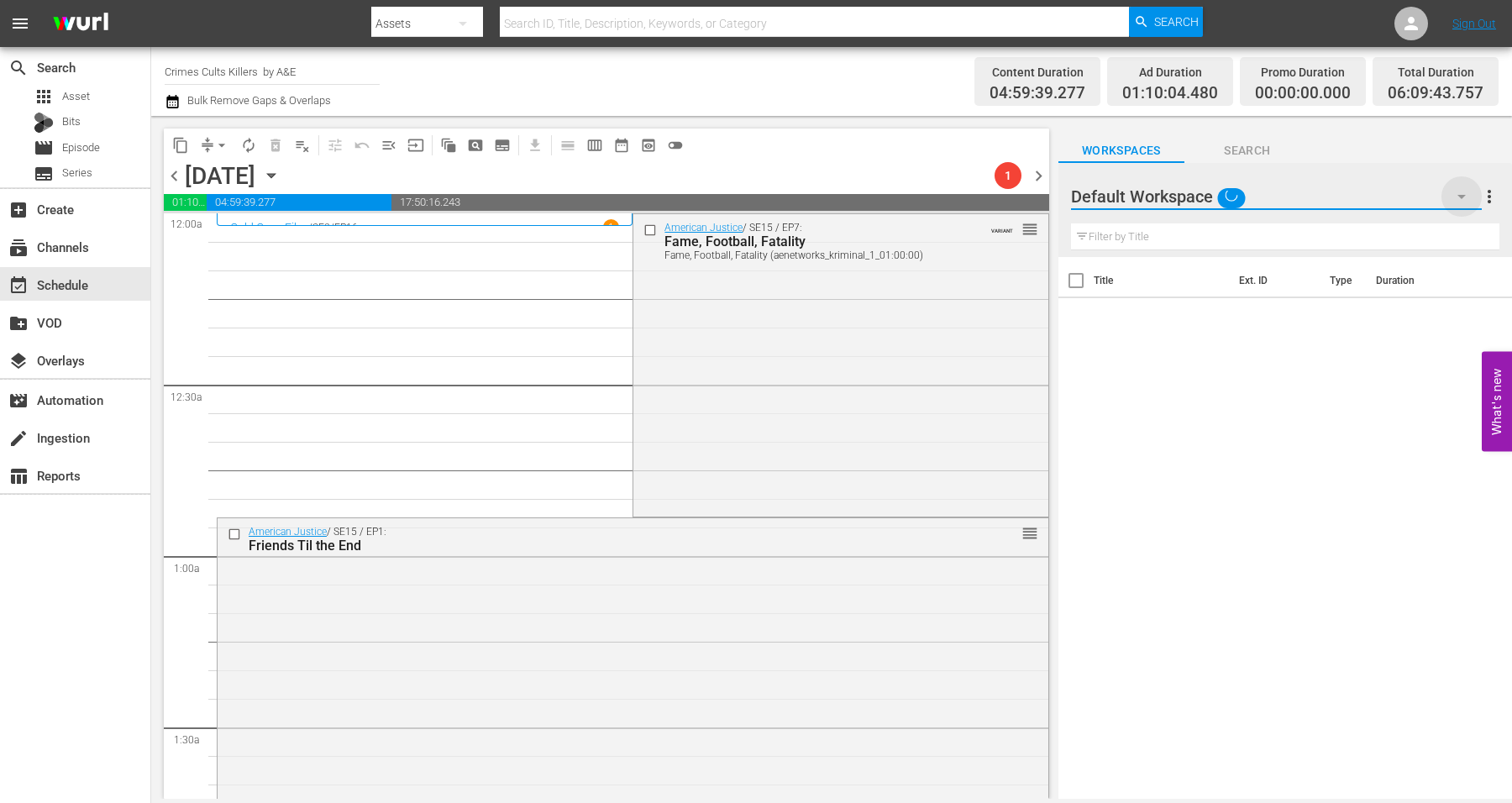
click at [1208, 200] on icon "button" at bounding box center [1461, 196] width 20 height 20
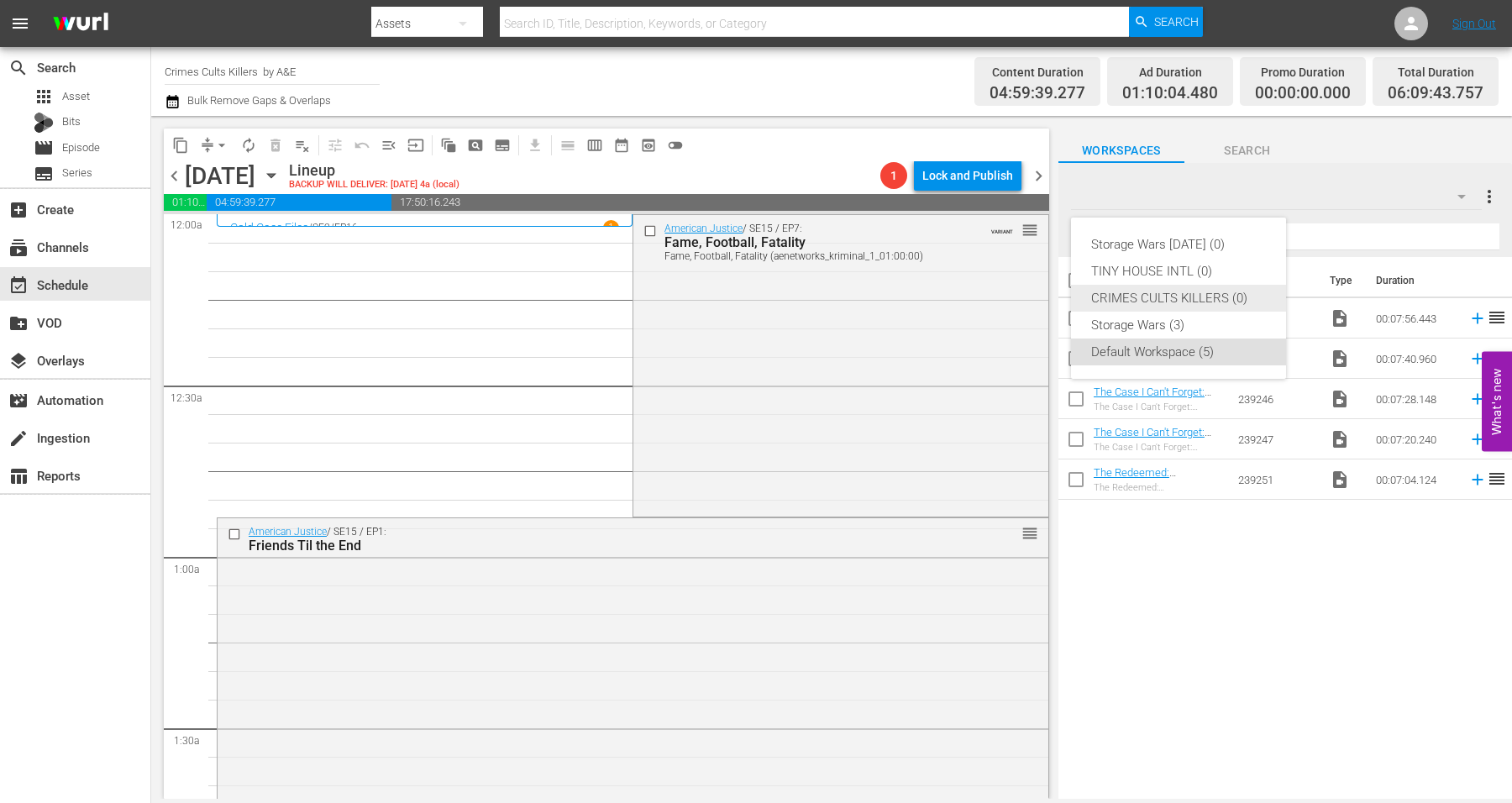
click at [1119, 295] on div "CRIMES CULTS KILLERS (0)" at bounding box center [1178, 298] width 174 height 27
